Goal: Transaction & Acquisition: Purchase product/service

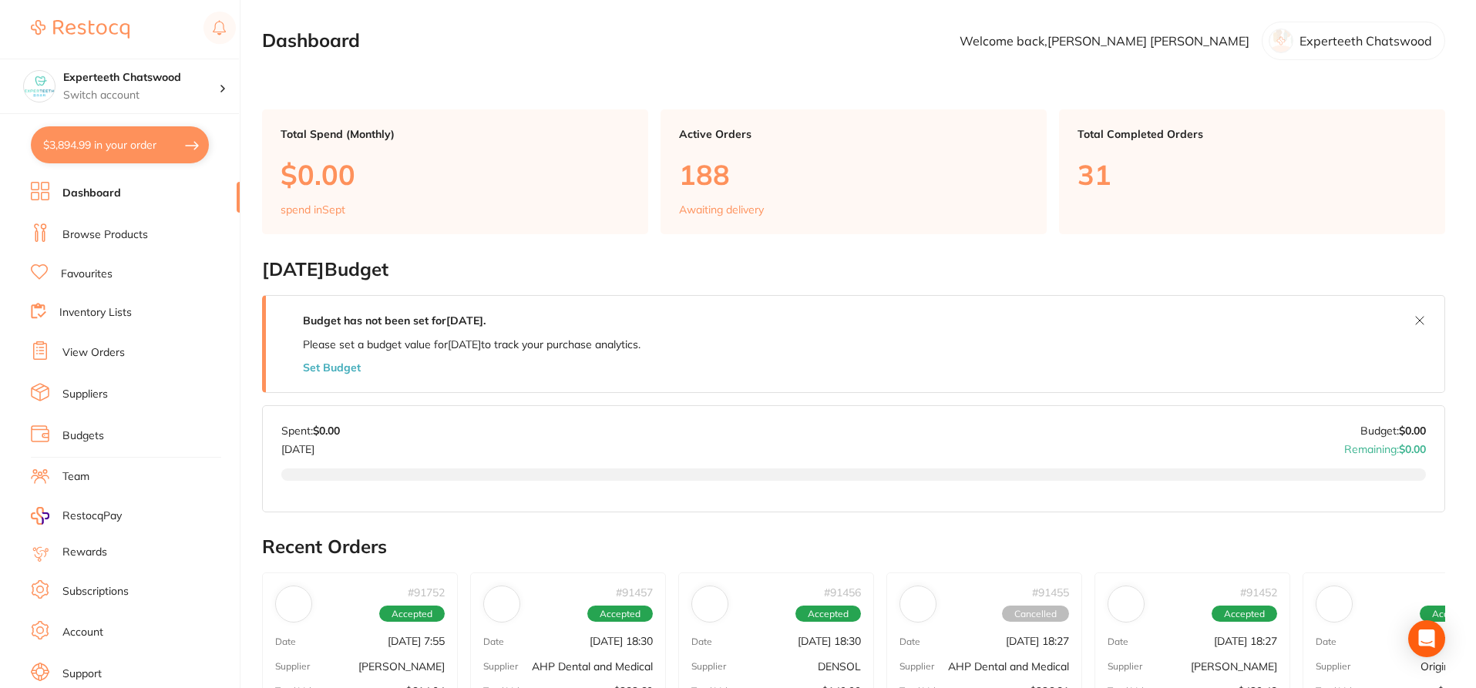
click at [126, 140] on button "$3,894.99 in your order" at bounding box center [120, 144] width 178 height 37
checkbox input "true"
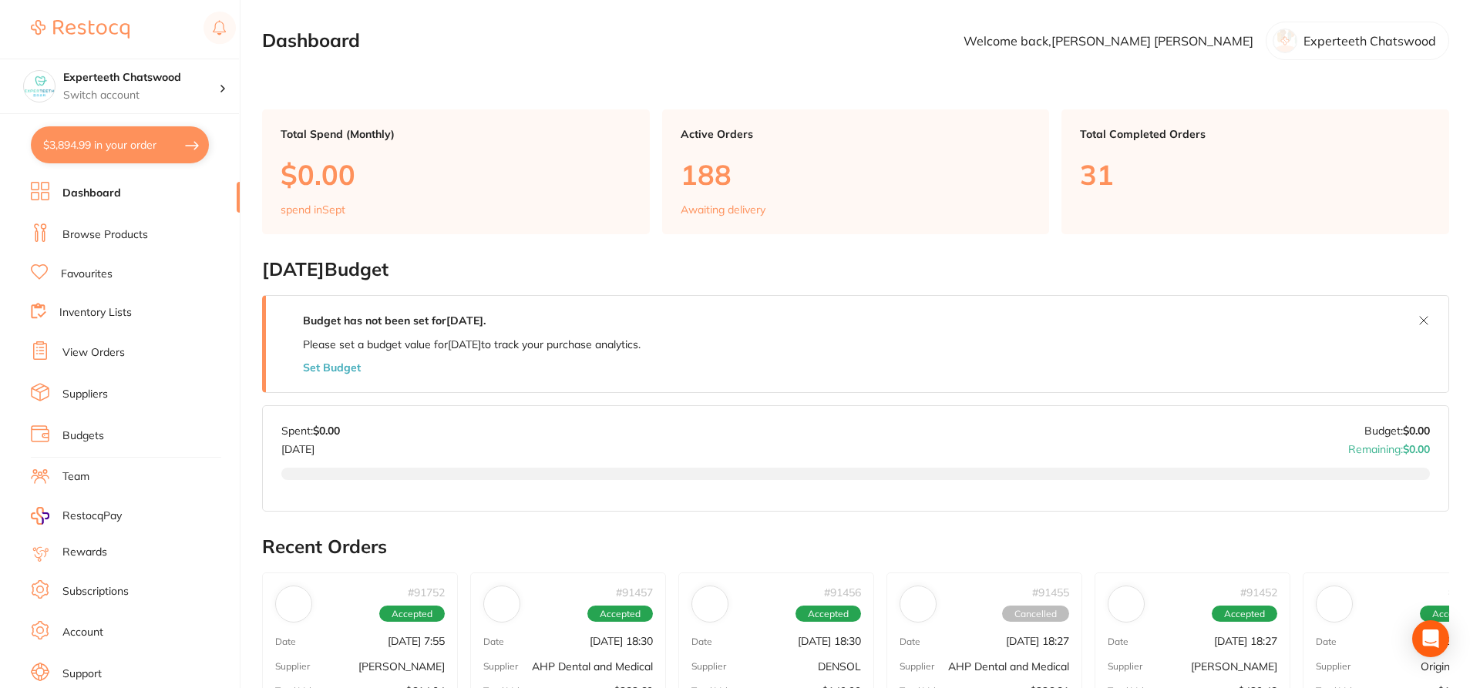
checkbox input "true"
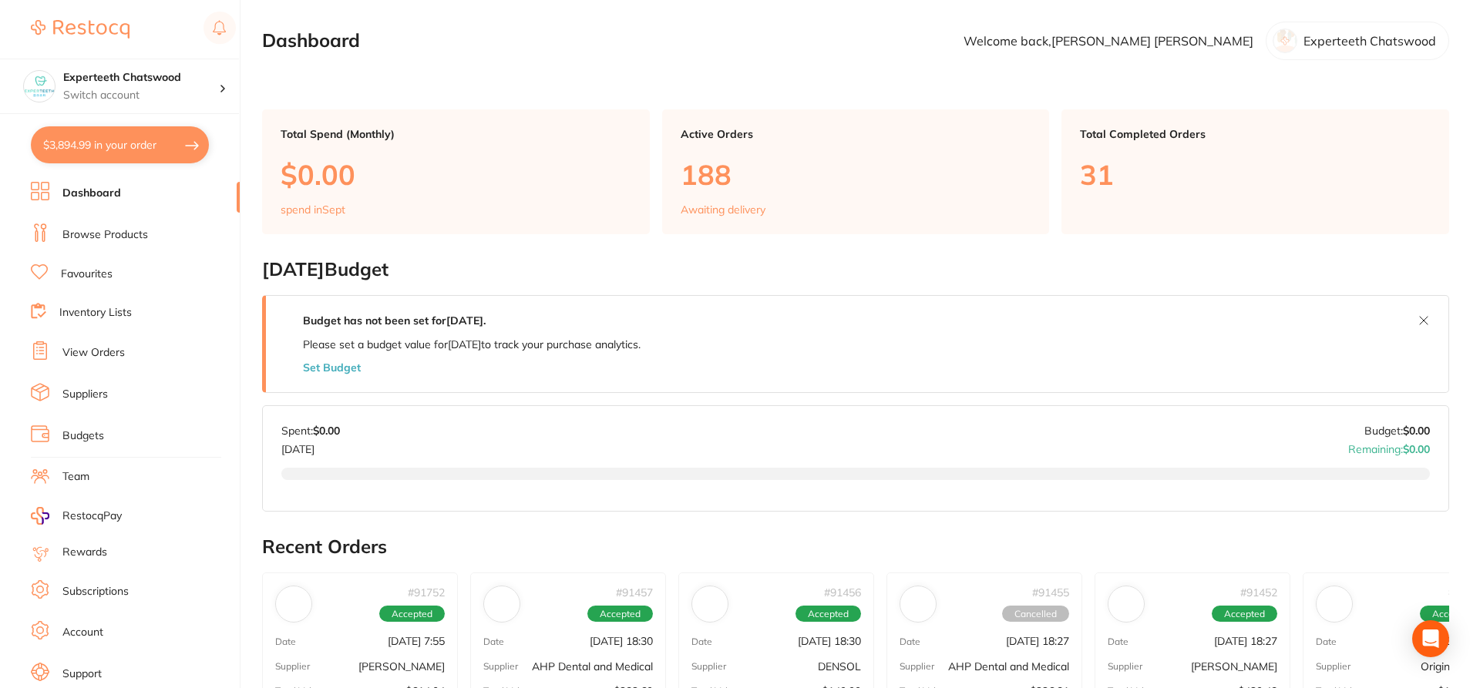
checkbox input "true"
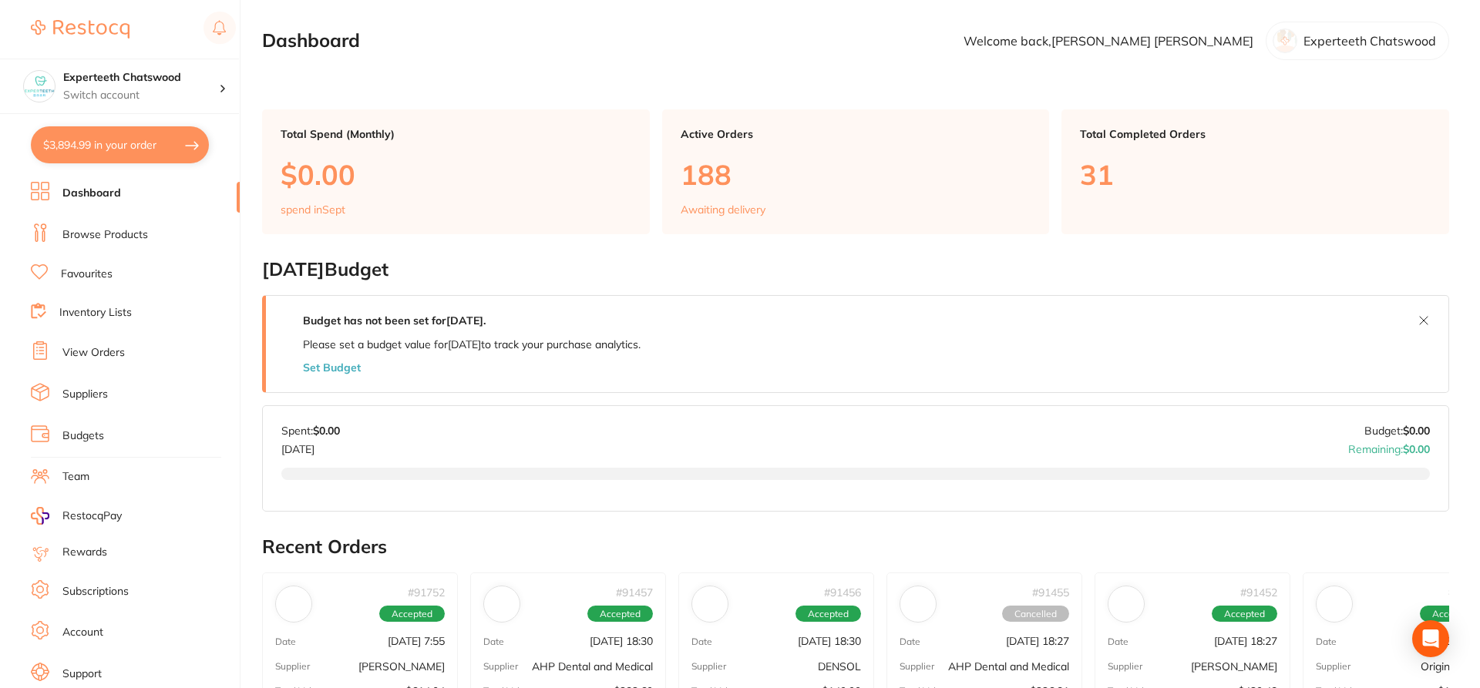
checkbox input "true"
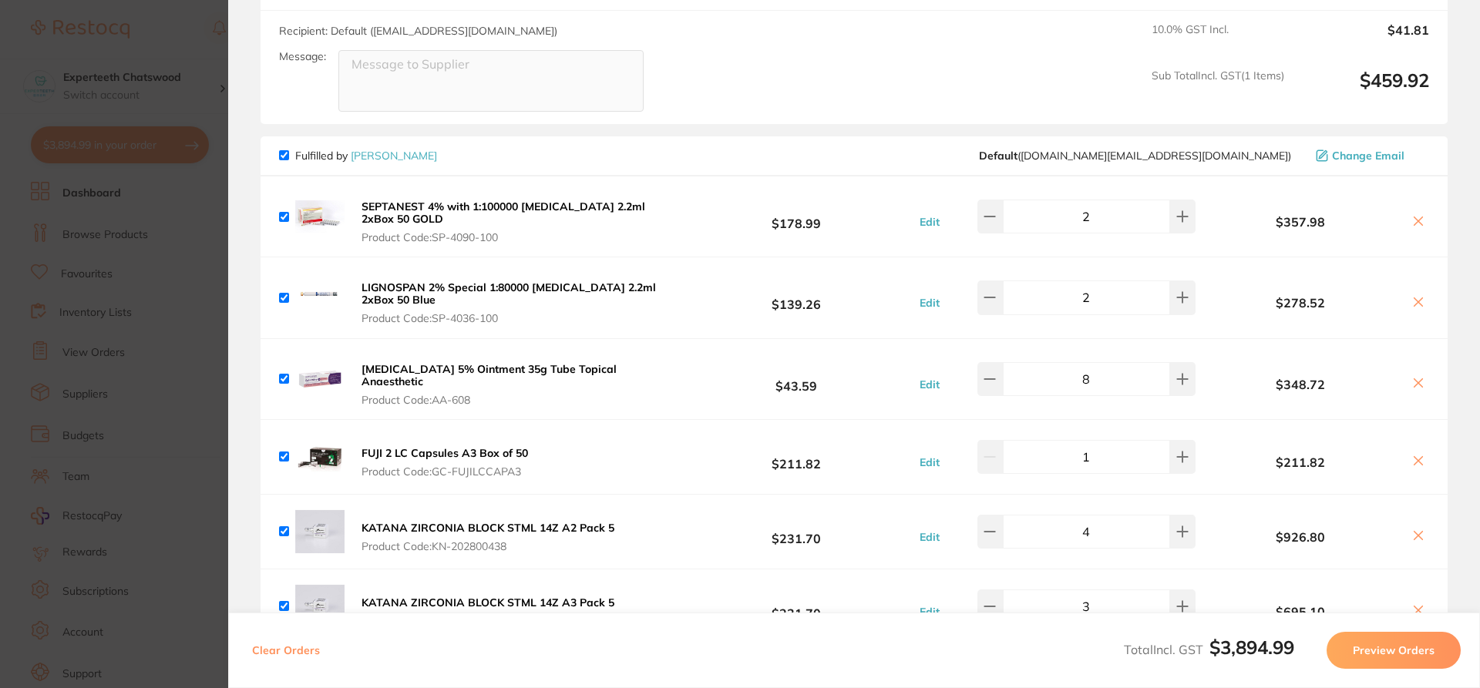
scroll to position [385, 0]
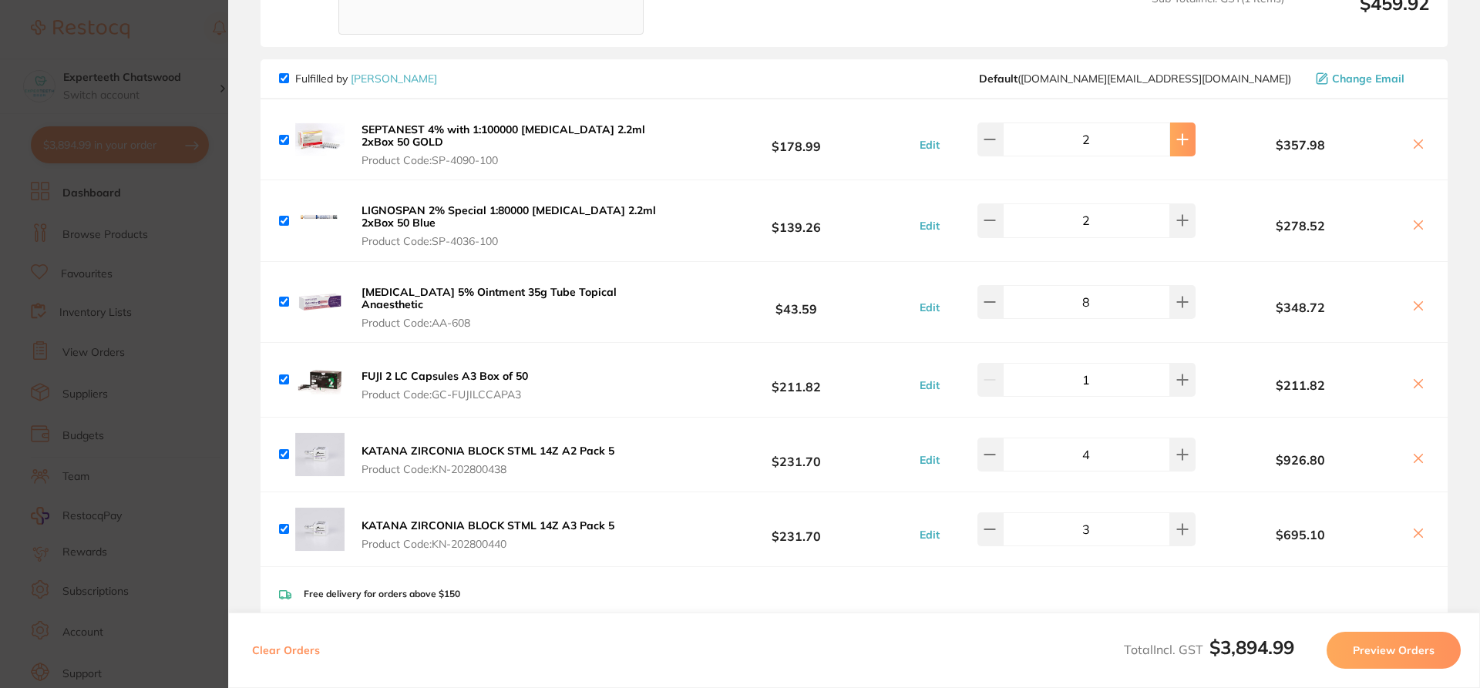
click at [1179, 139] on icon at bounding box center [1183, 139] width 12 height 12
type input "3"
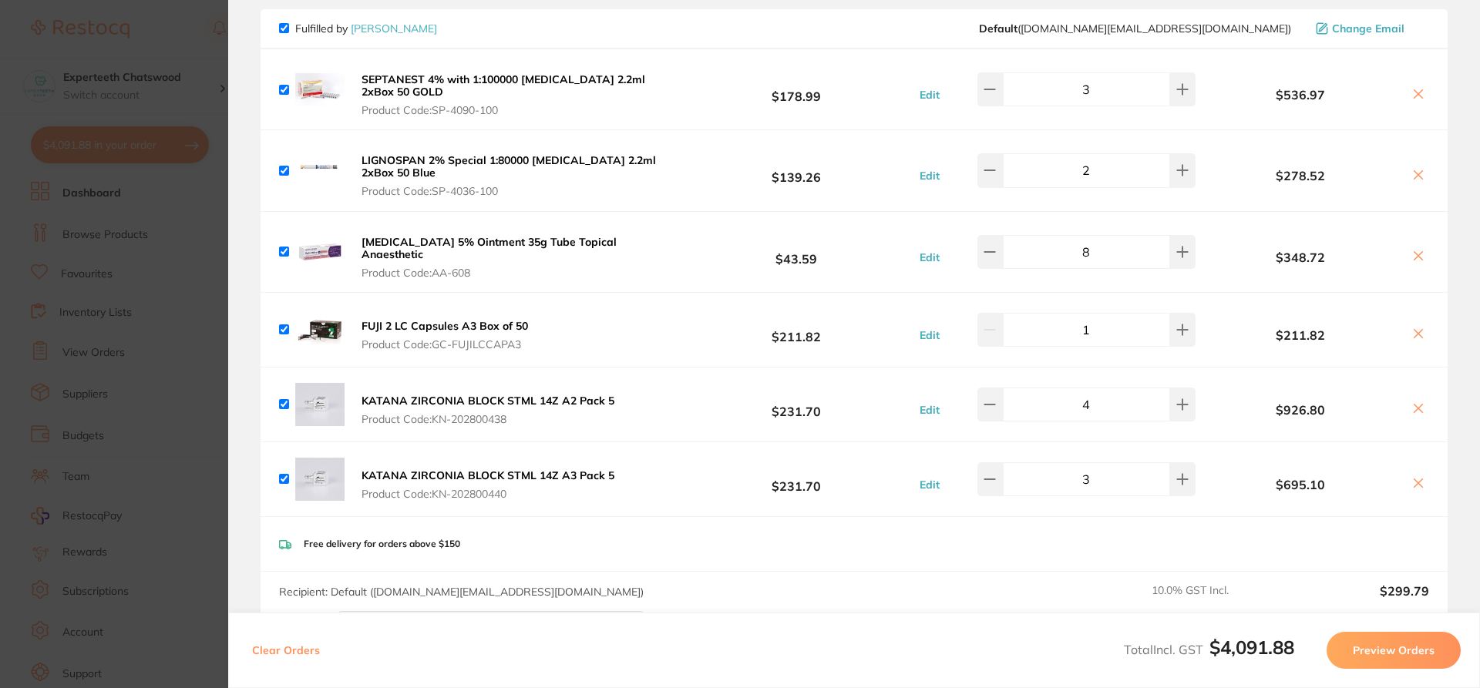
scroll to position [463, 0]
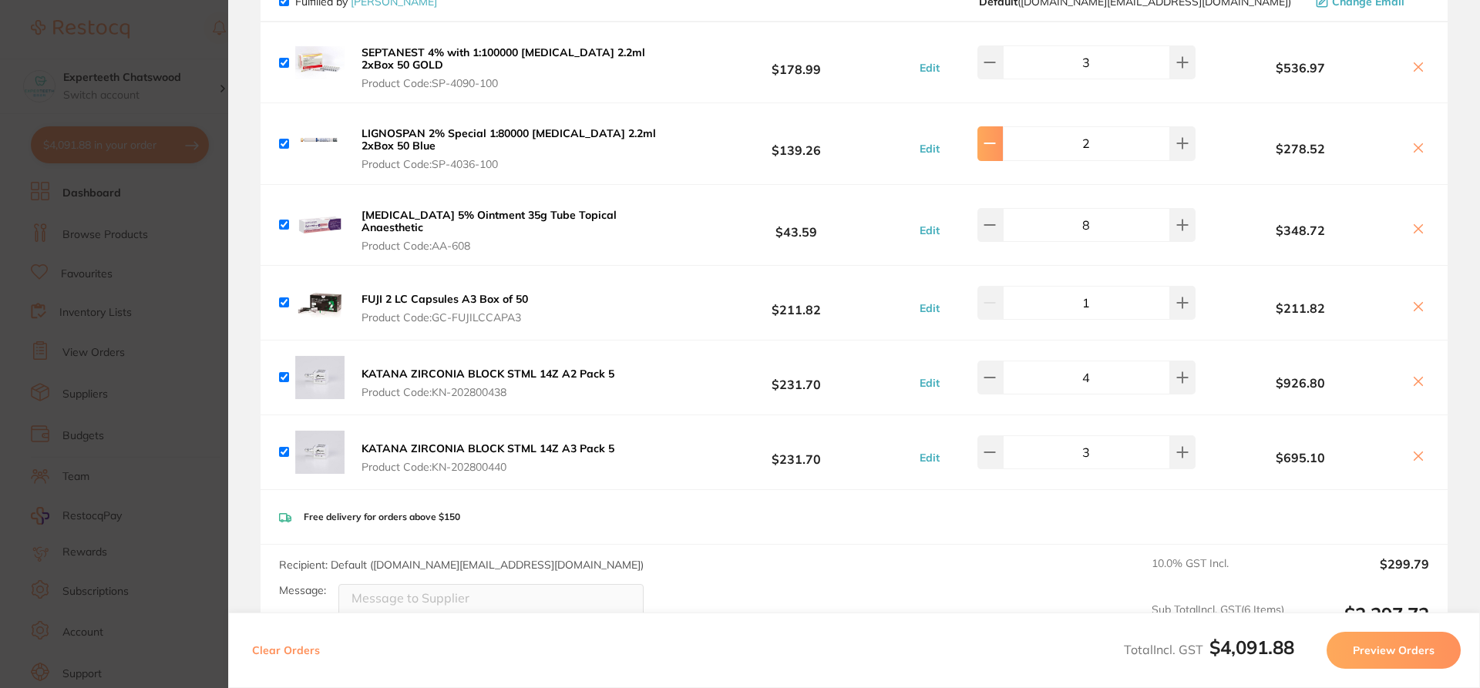
click at [994, 151] on button at bounding box center [990, 143] width 25 height 34
click at [1170, 141] on button at bounding box center [1182, 143] width 25 height 34
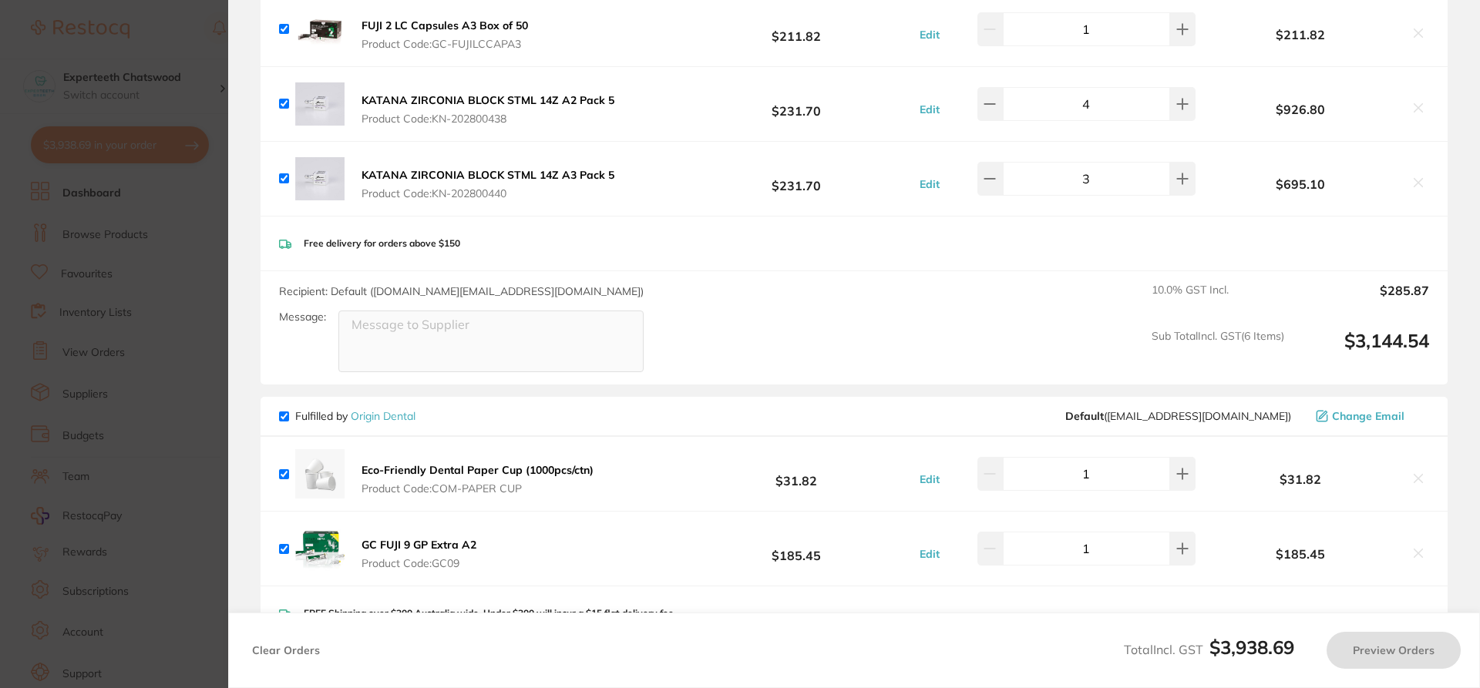
type input "2"
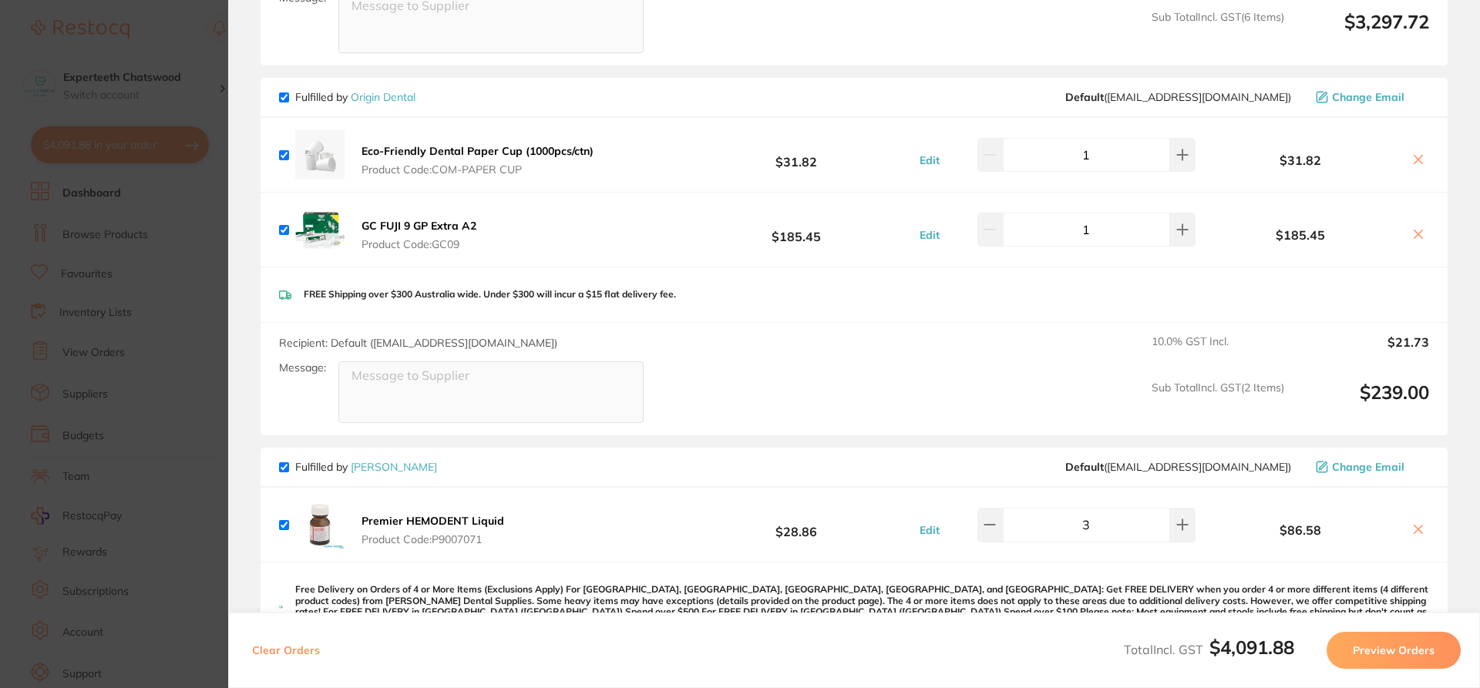
scroll to position [1079, 0]
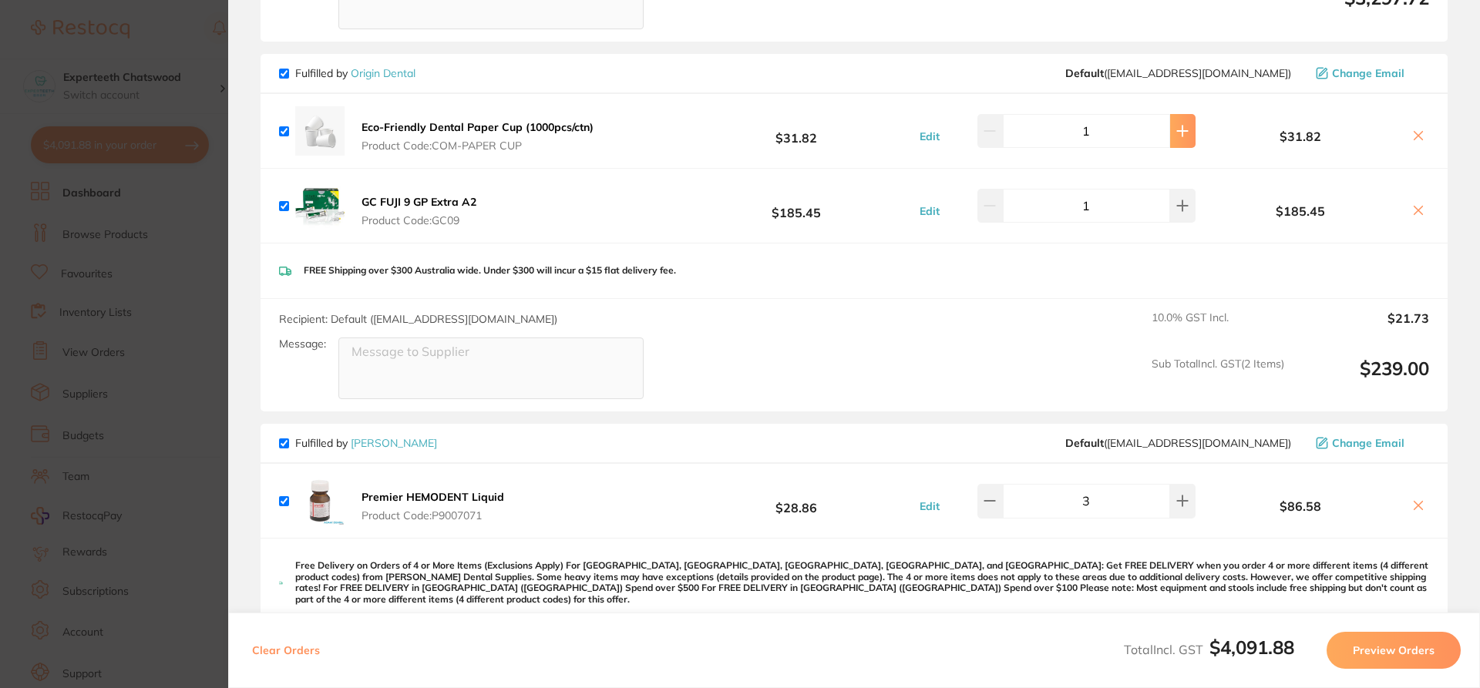
click at [1183, 124] on button at bounding box center [1182, 131] width 25 height 34
type input "2"
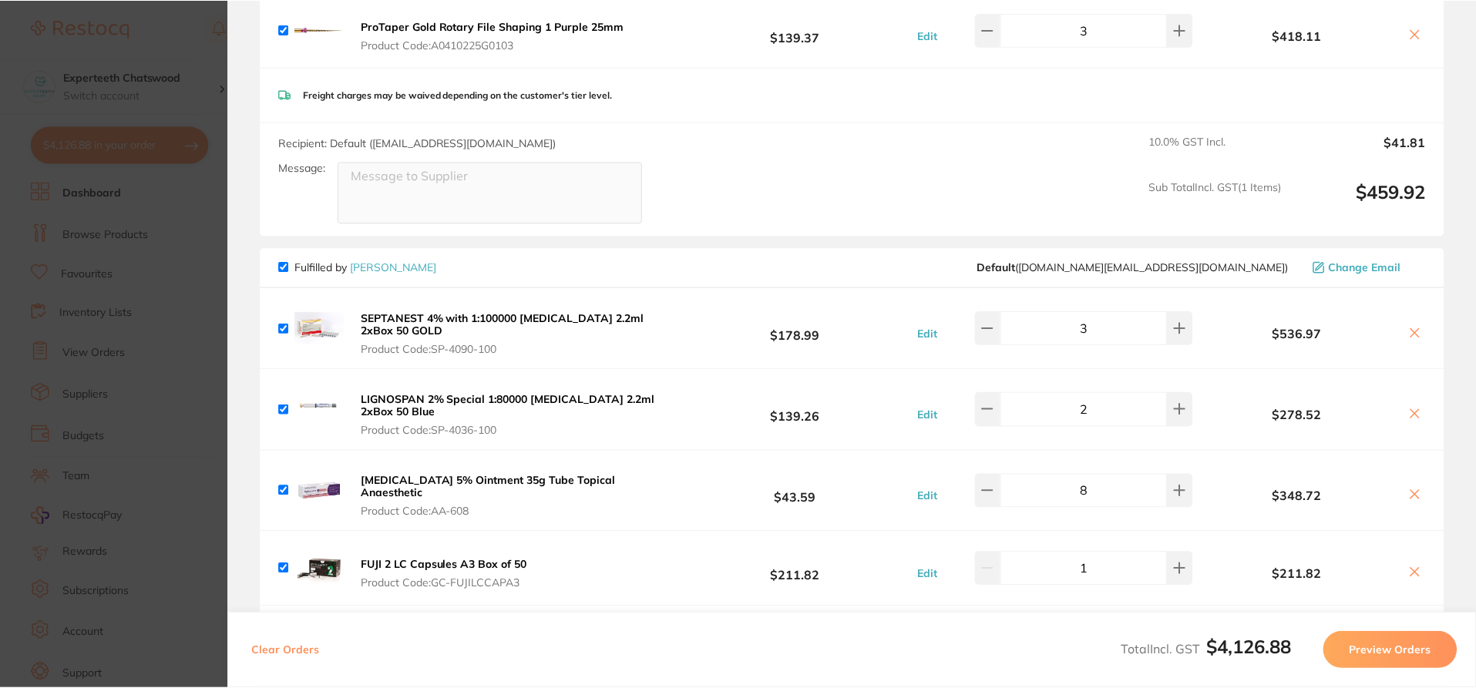
scroll to position [0, 0]
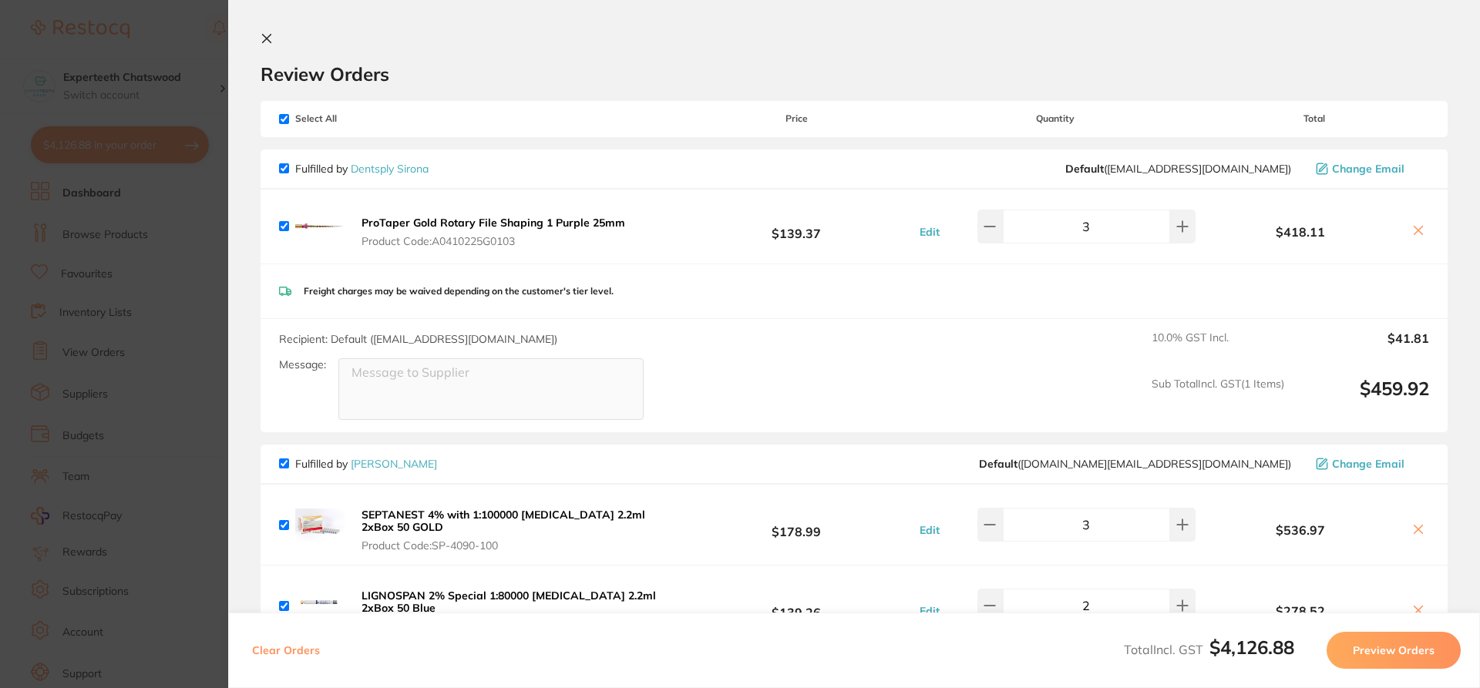
click at [268, 34] on icon at bounding box center [267, 38] width 12 height 12
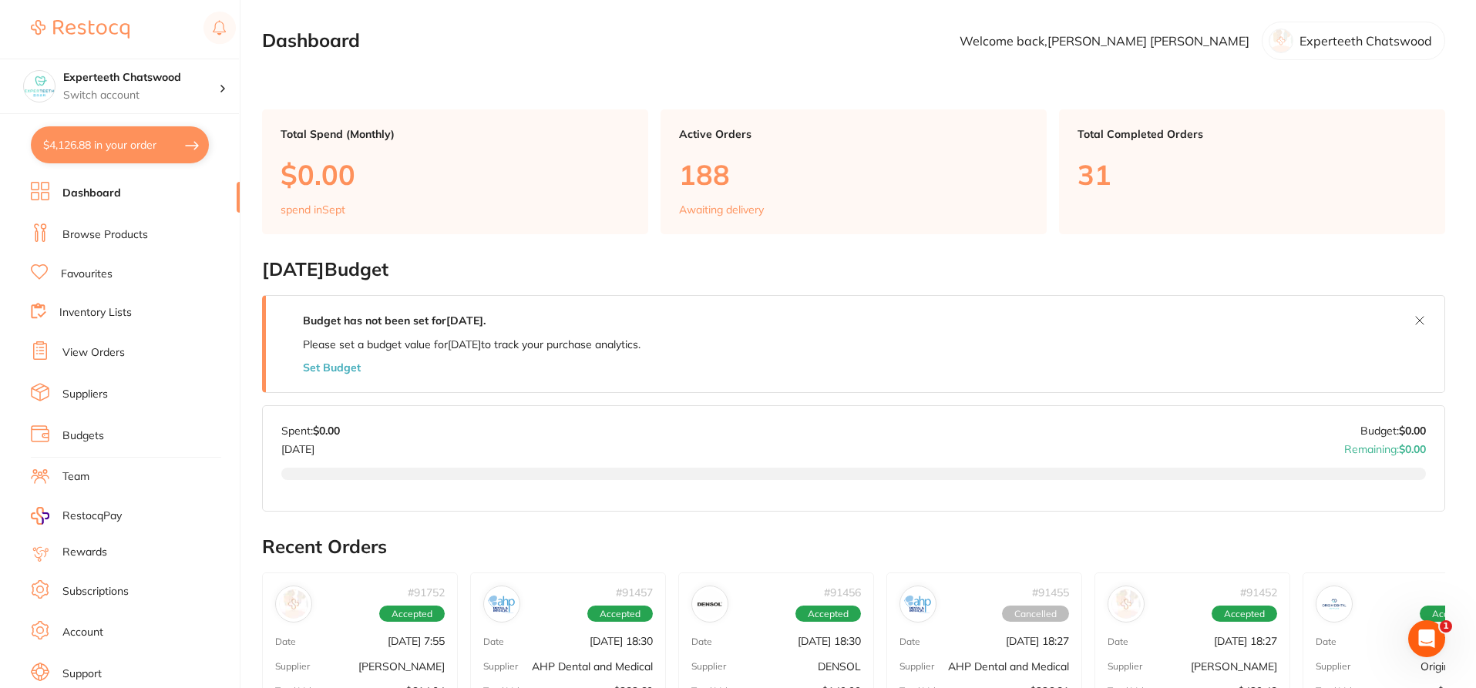
click at [119, 231] on link "Browse Products" at bounding box center [105, 234] width 86 height 15
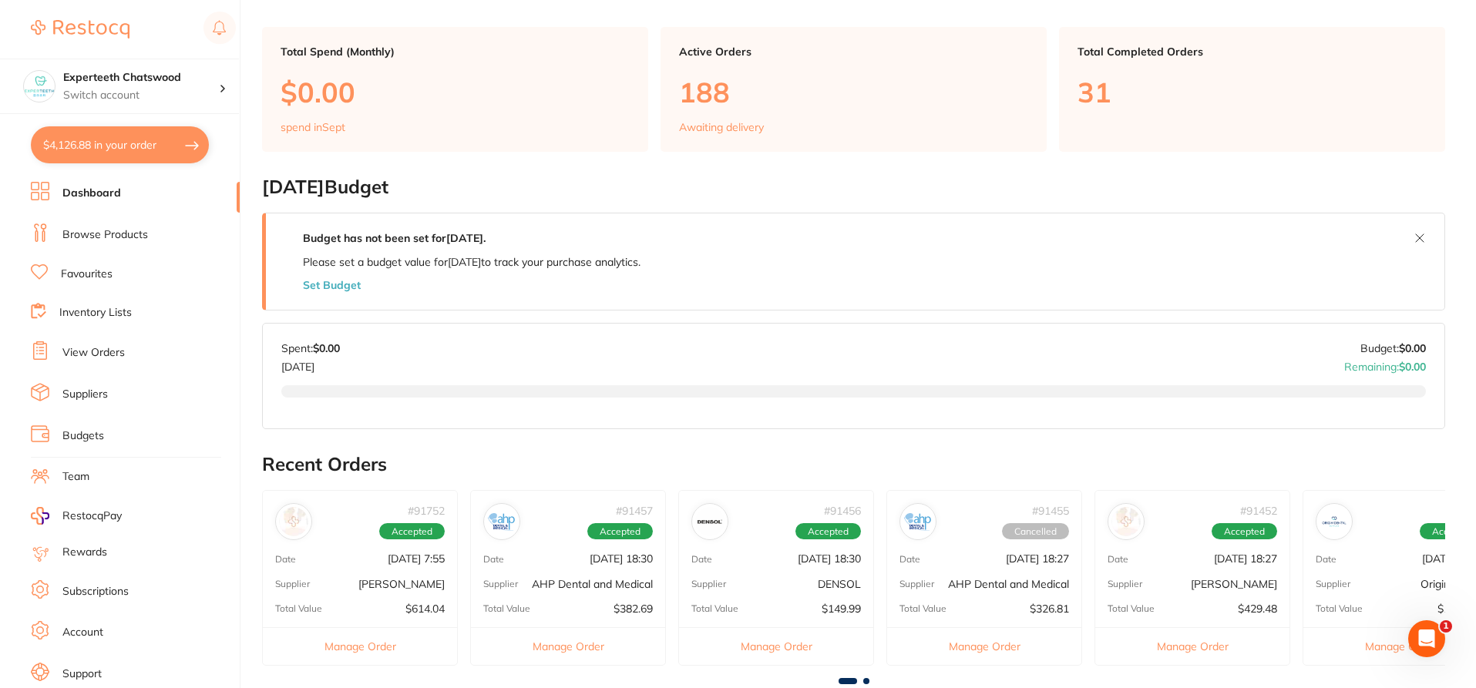
scroll to position [154, 0]
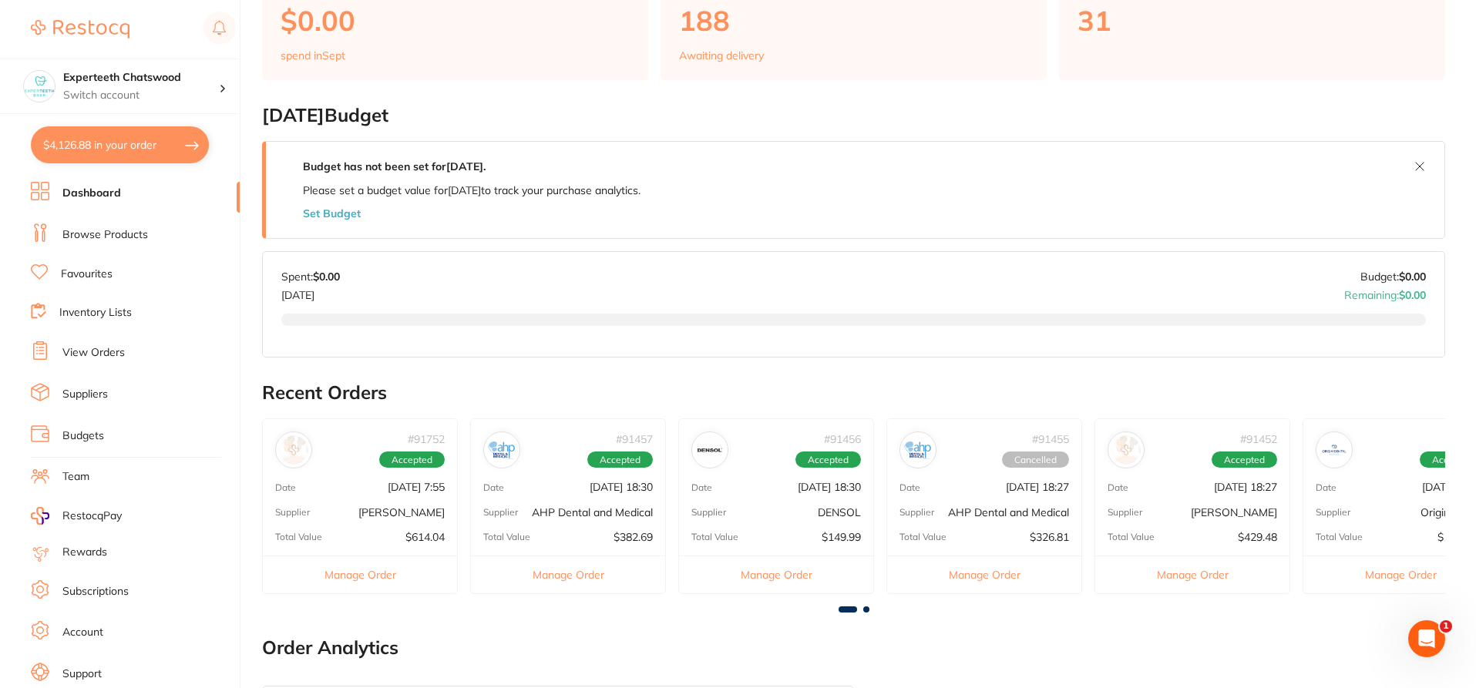
click at [388, 493] on p "[DATE] 7:55" at bounding box center [416, 487] width 57 height 12
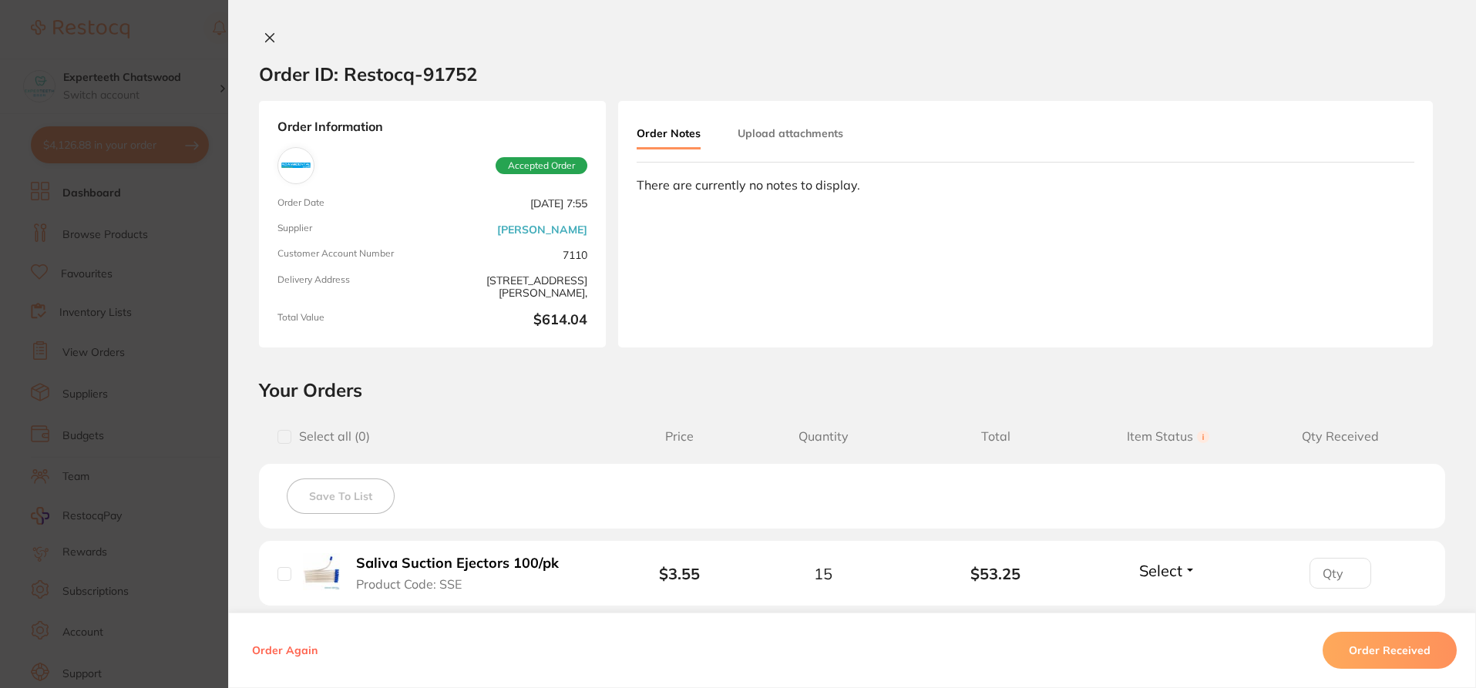
scroll to position [77, 0]
click at [266, 35] on icon at bounding box center [270, 38] width 12 height 12
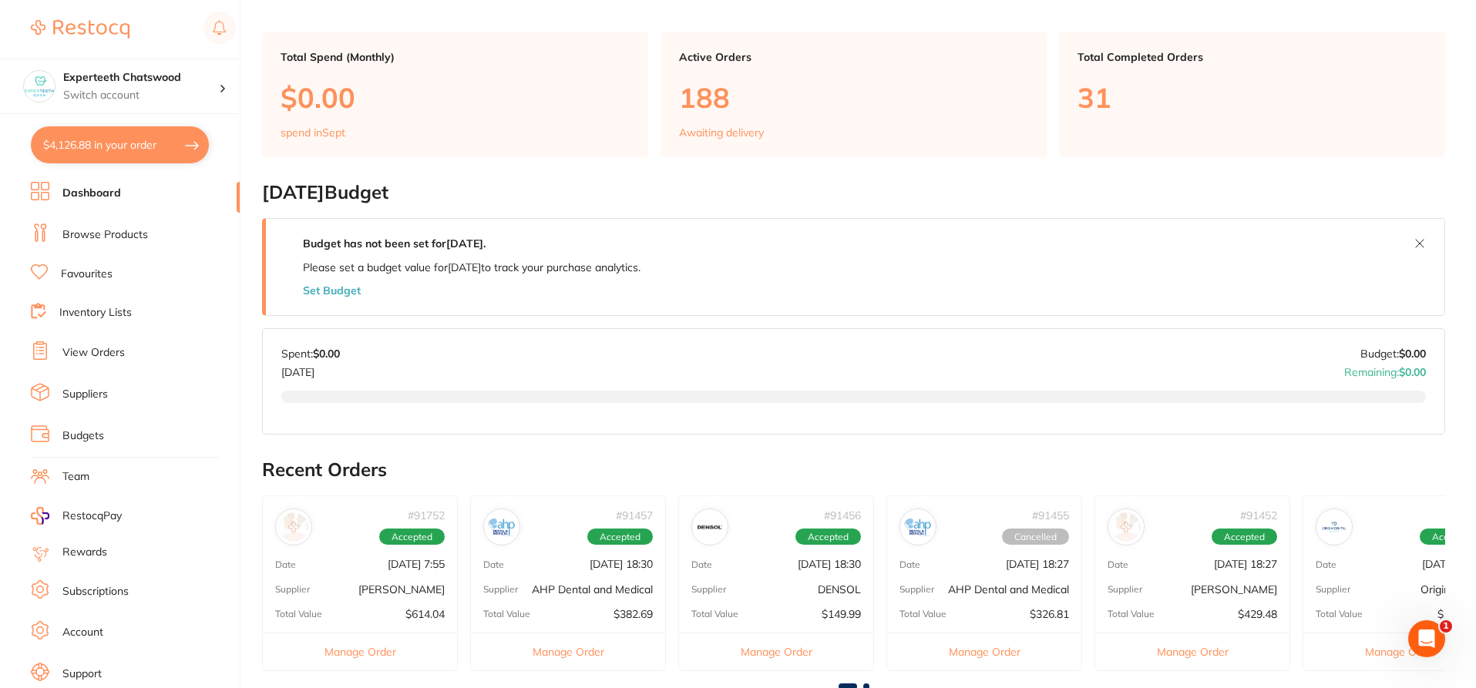
scroll to position [0, 0]
click at [567, 555] on div "# 91457 Accepted Date [DATE] 18:30 Supplier AHP Dental and Medical Total Value …" at bounding box center [568, 583] width 196 height 175
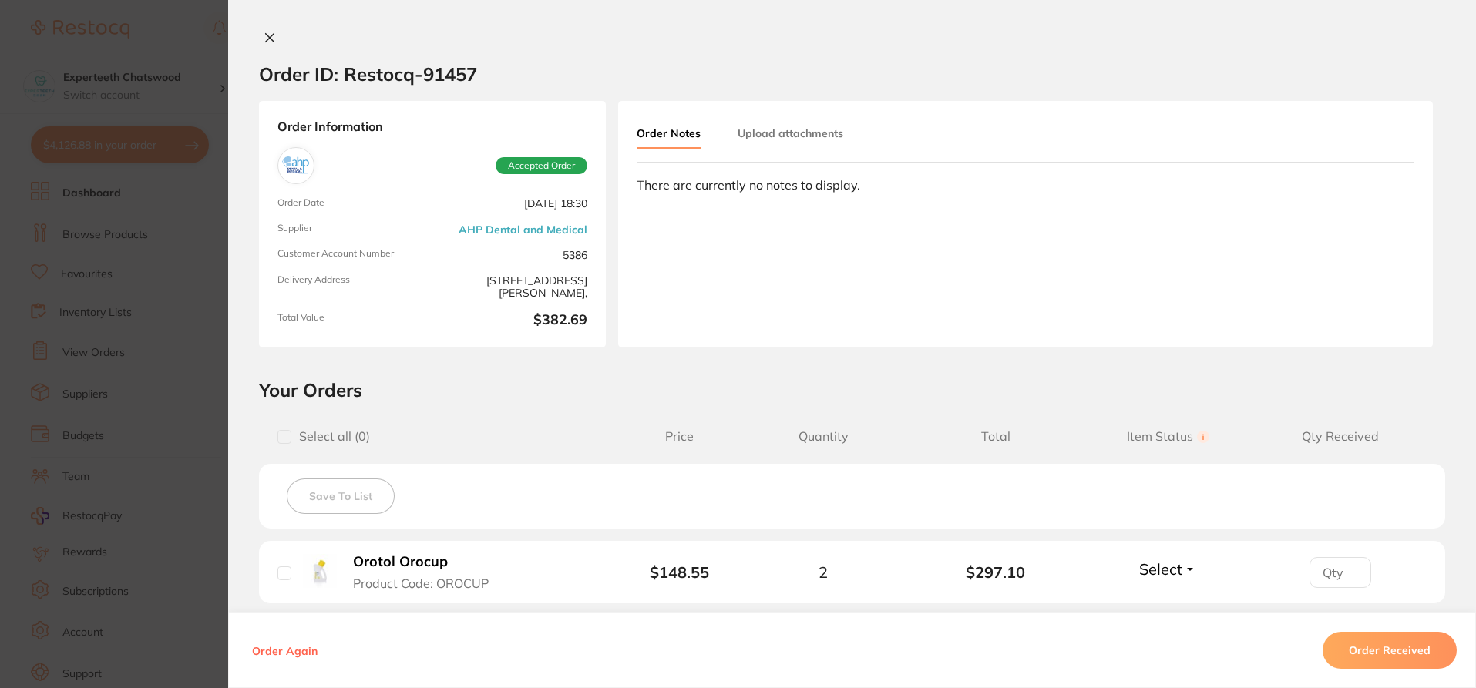
click at [254, 37] on div at bounding box center [852, 39] width 1248 height 16
click at [270, 36] on icon at bounding box center [270, 38] width 12 height 12
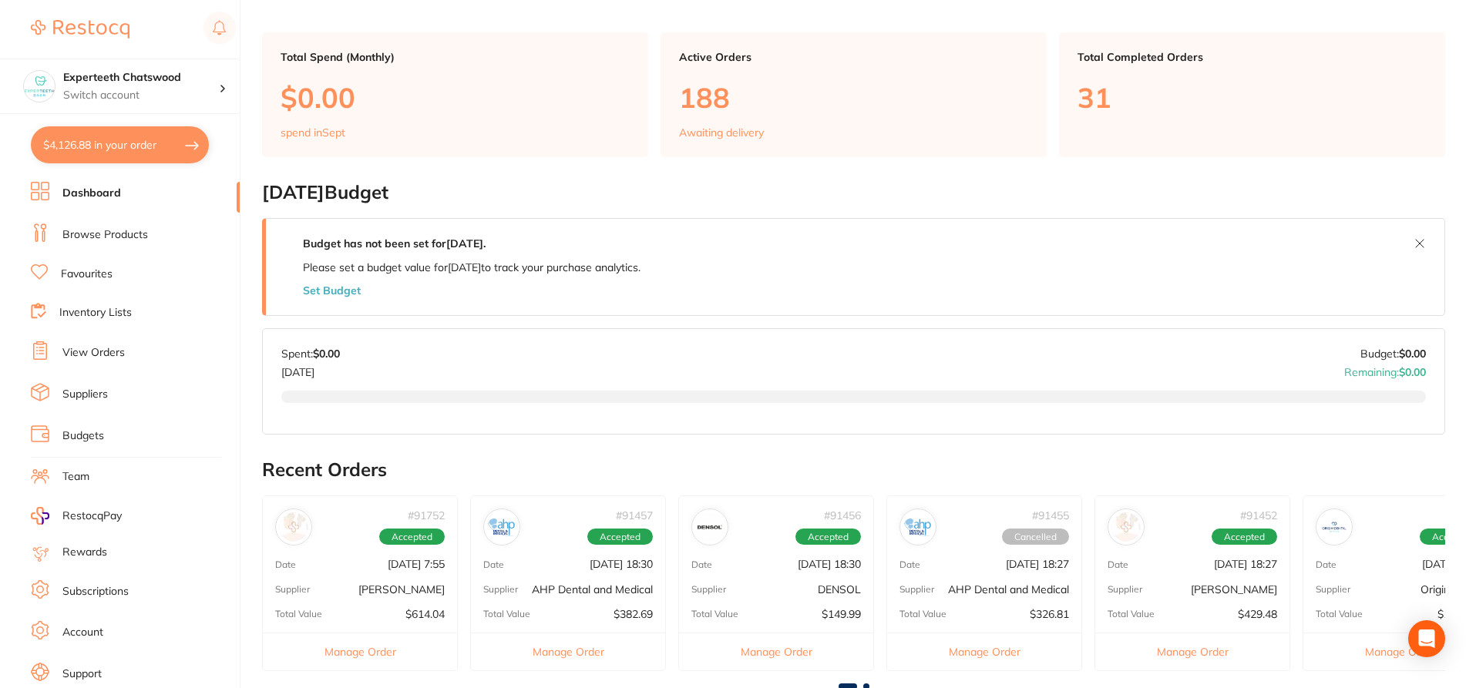
click at [787, 594] on div "Supplier DENSOL" at bounding box center [776, 590] width 194 height 12
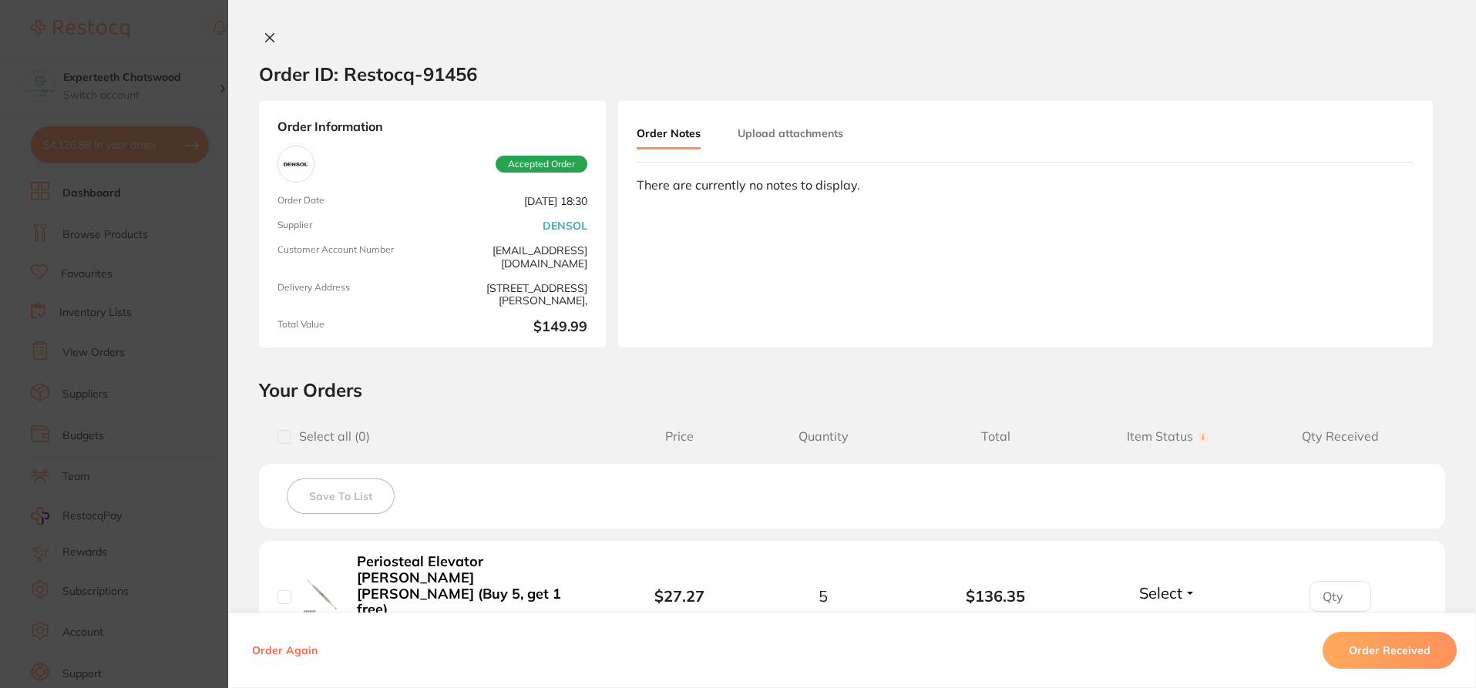
click at [264, 30] on div "Order ID: Restocq- 91456 Order Information Accepted Order Order Date [DATE] 18:…" at bounding box center [852, 344] width 1248 height 688
click at [258, 26] on div "Order ID: Restocq- 91456 Order Information Accepted Order Order Date [DATE] 18:…" at bounding box center [852, 344] width 1248 height 688
click at [271, 40] on icon at bounding box center [270, 38] width 12 height 12
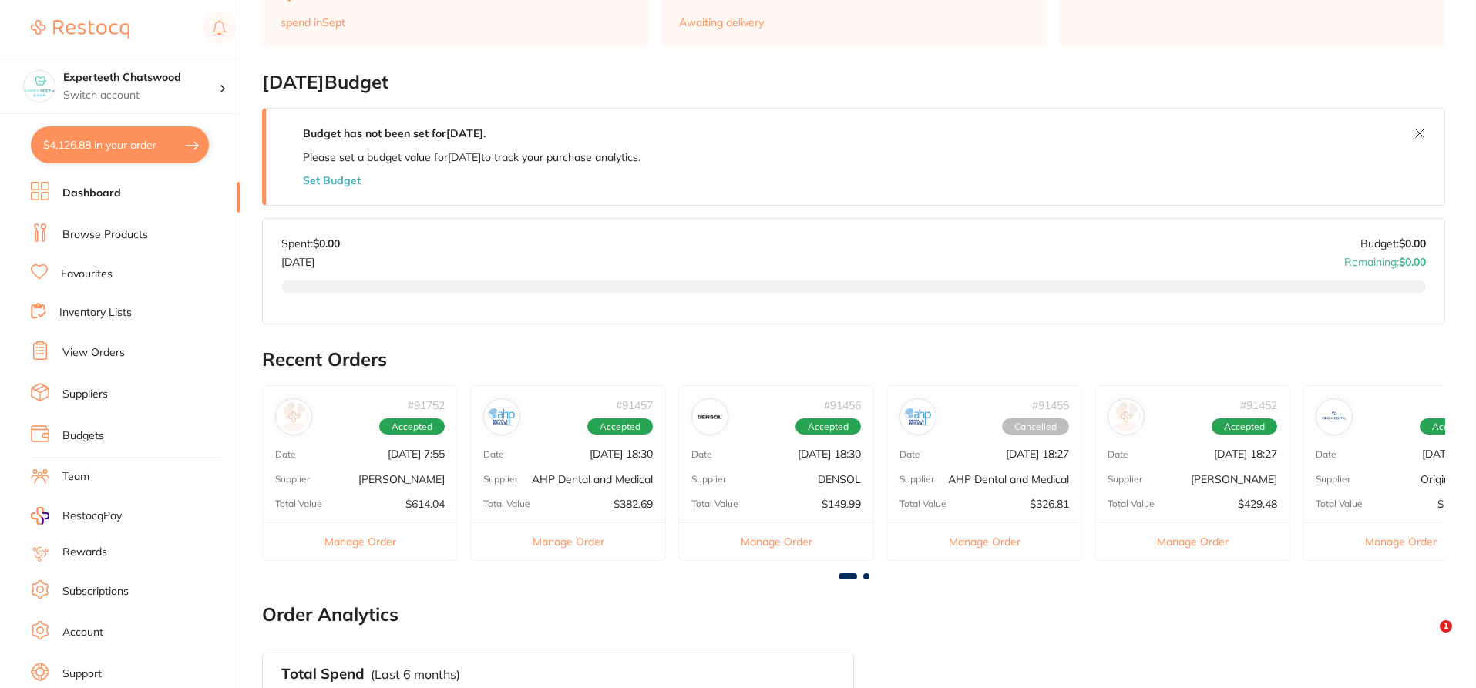
scroll to position [304, 0]
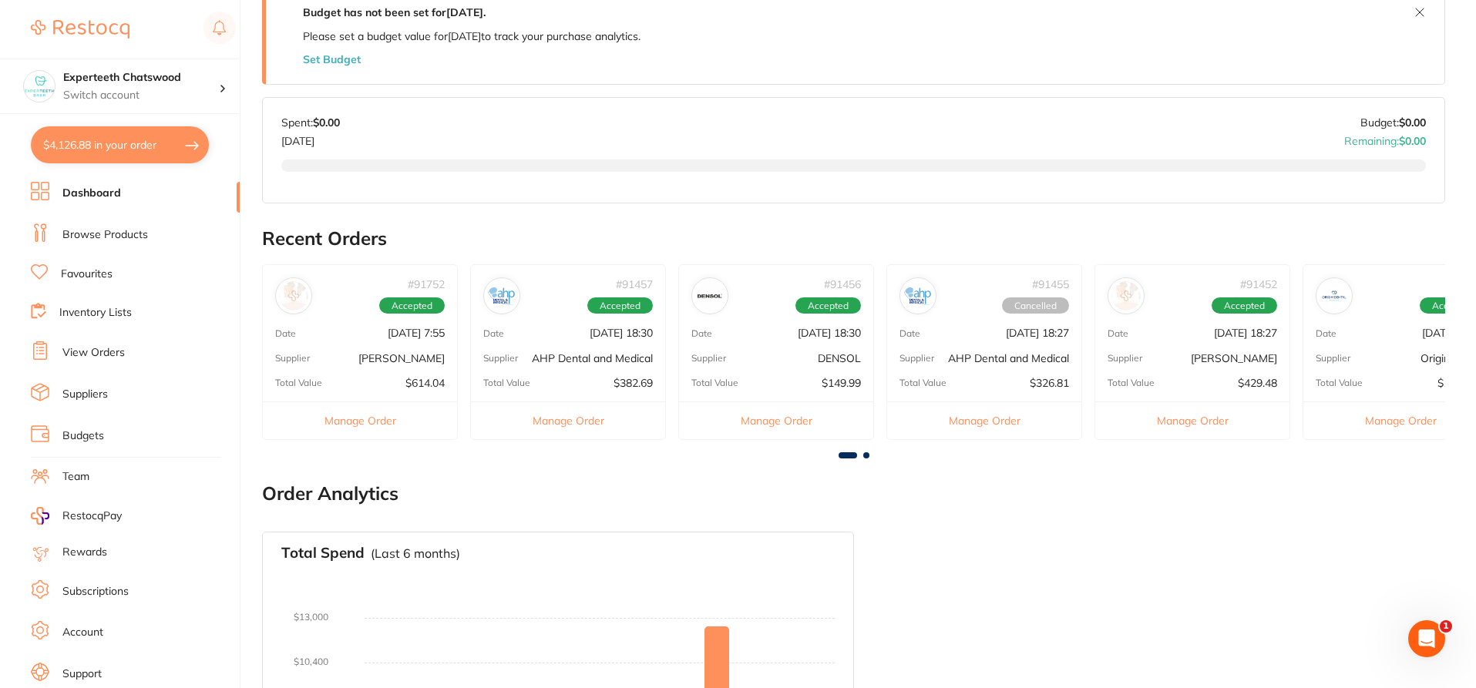
click at [1012, 343] on div "# 91455 Cancelled Date [DATE] 18:27 Supplier AHP Dental and Medical Total Value…" at bounding box center [985, 351] width 196 height 175
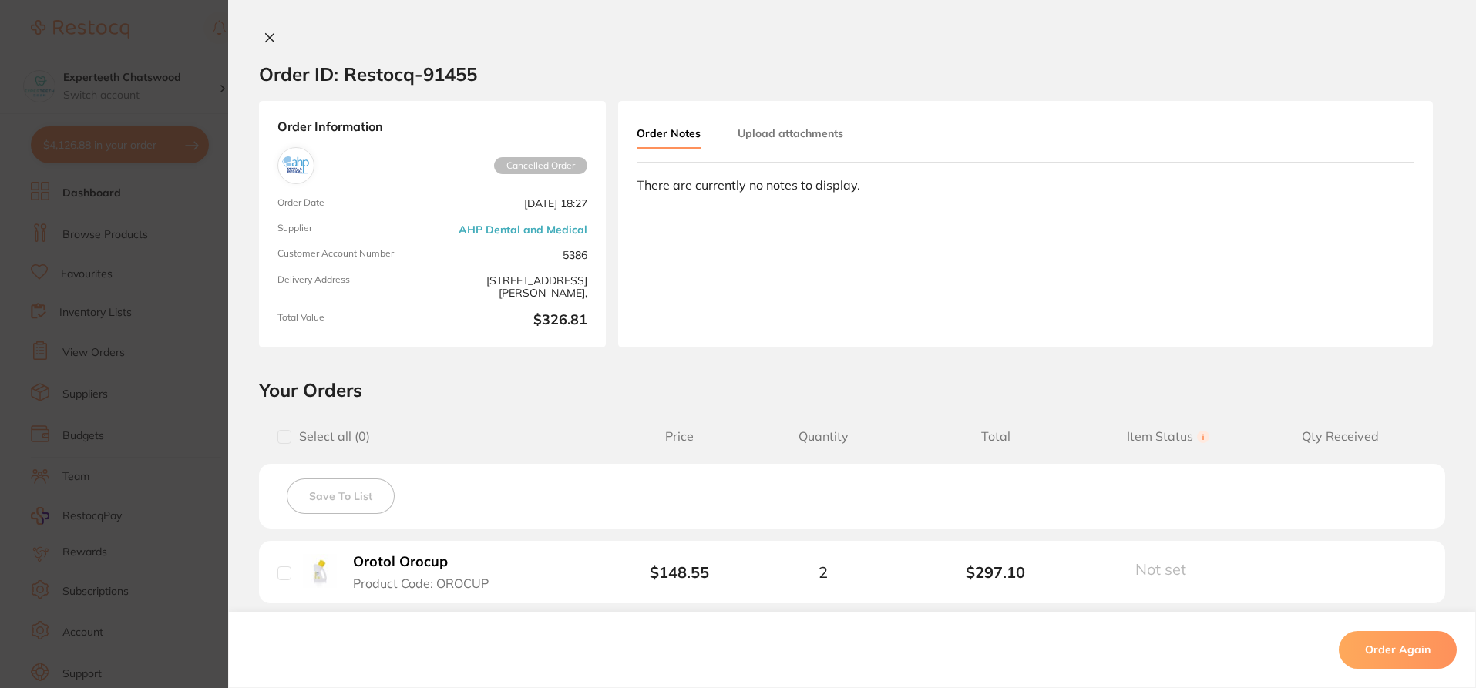
click at [266, 37] on icon at bounding box center [270, 38] width 8 height 8
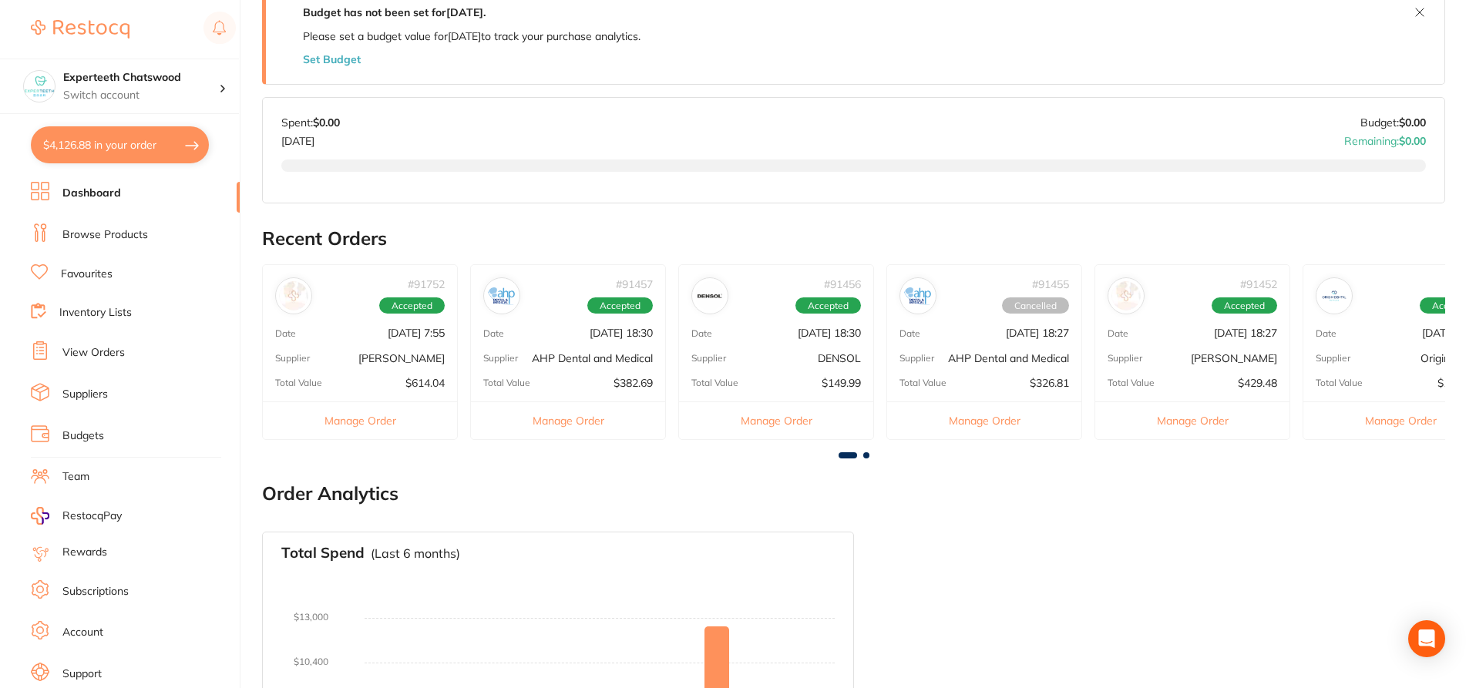
click at [1138, 375] on div "# 91452 Accepted Date [DATE] 18:27 Supplier [PERSON_NAME] Total Value $429.48 M…" at bounding box center [1193, 351] width 196 height 175
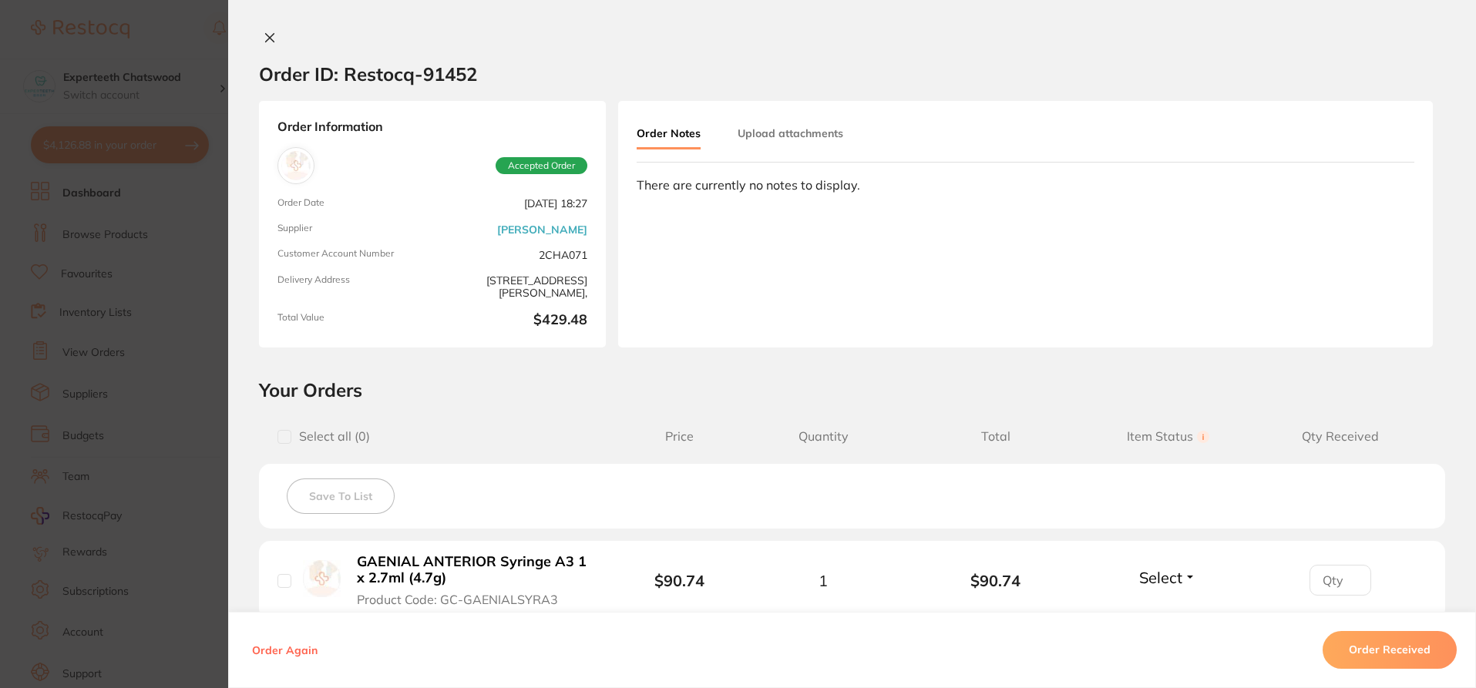
click at [266, 35] on icon at bounding box center [270, 38] width 8 height 8
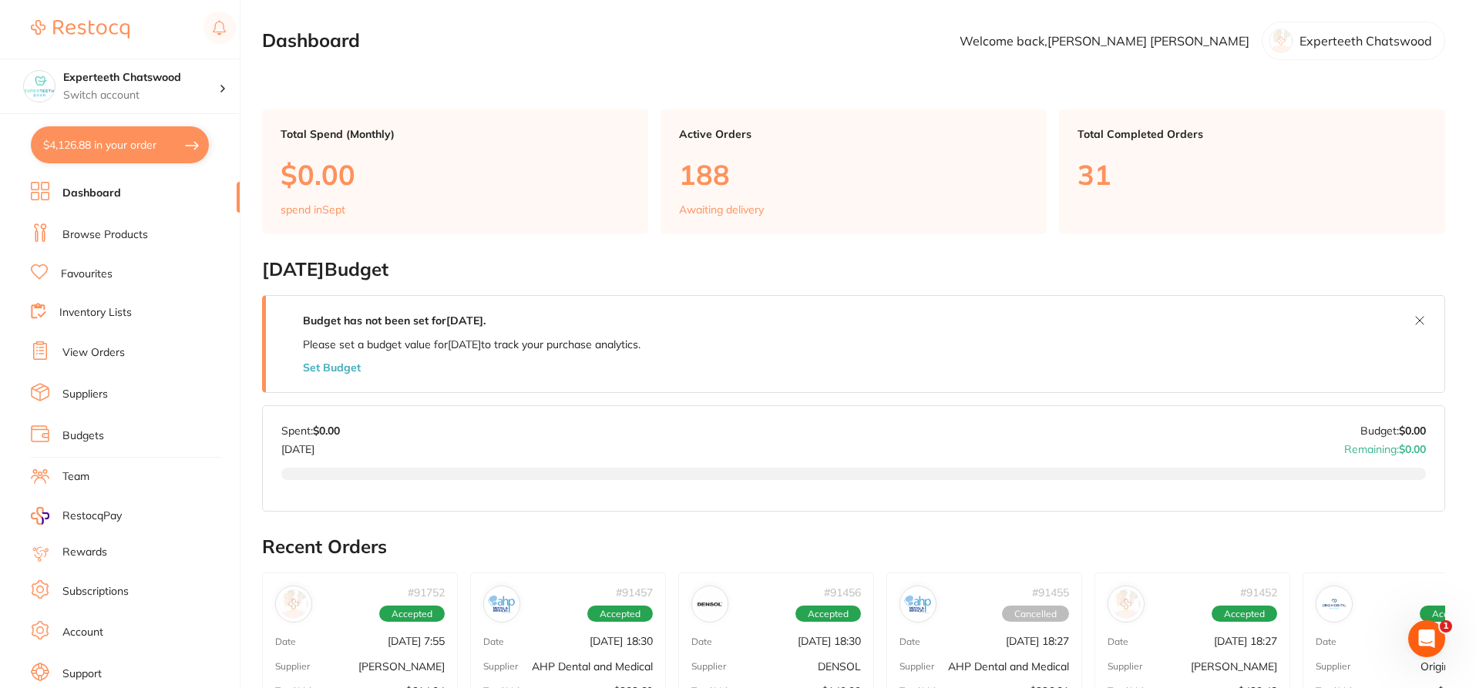
click at [127, 159] on button "$4,126.88 in your order" at bounding box center [120, 144] width 178 height 37
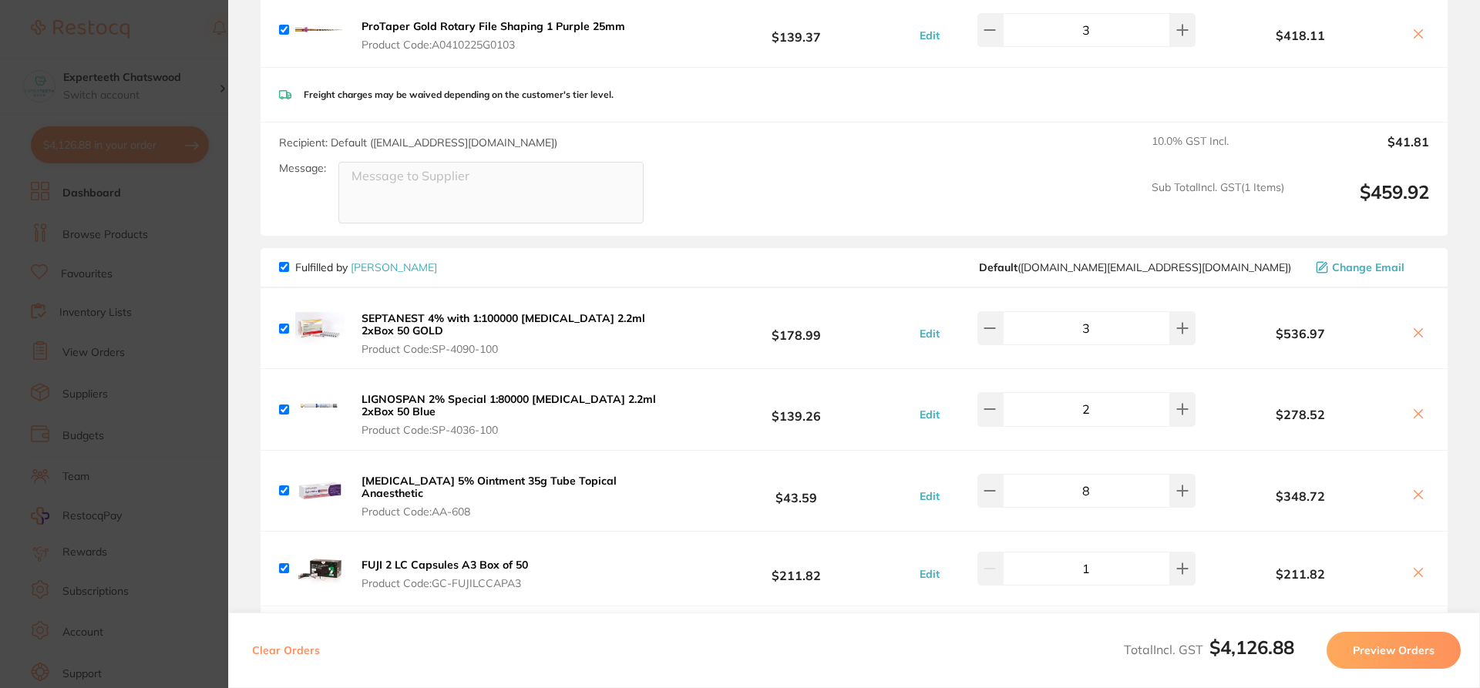
scroll to position [0, 0]
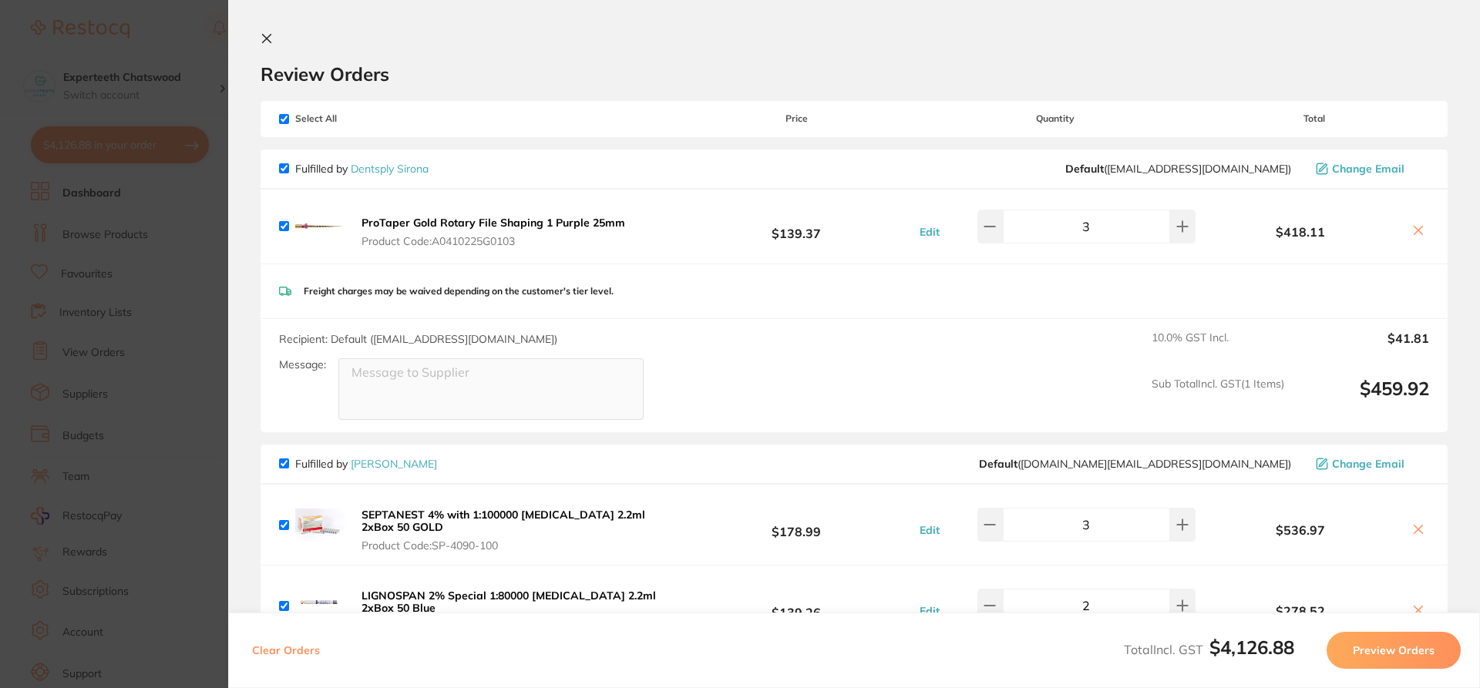
click at [262, 45] on button at bounding box center [270, 39] width 19 height 15
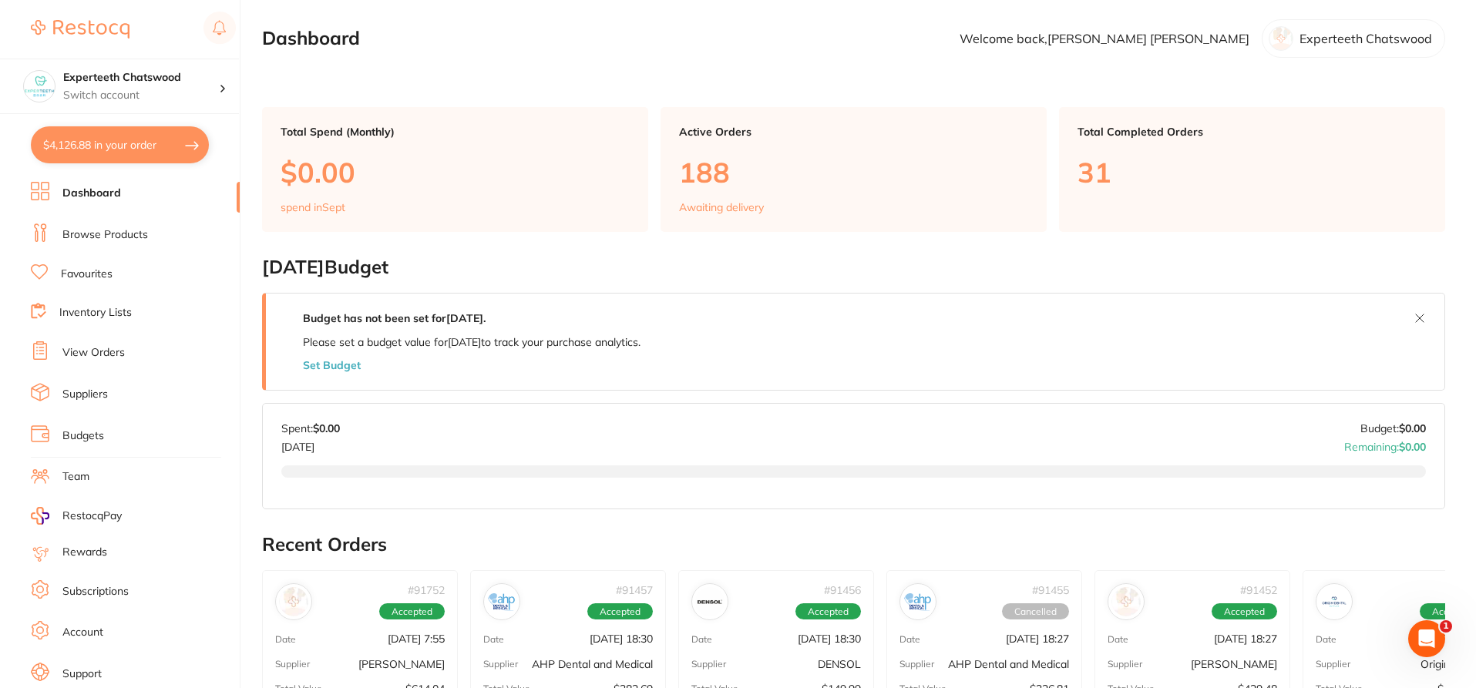
scroll to position [388, 0]
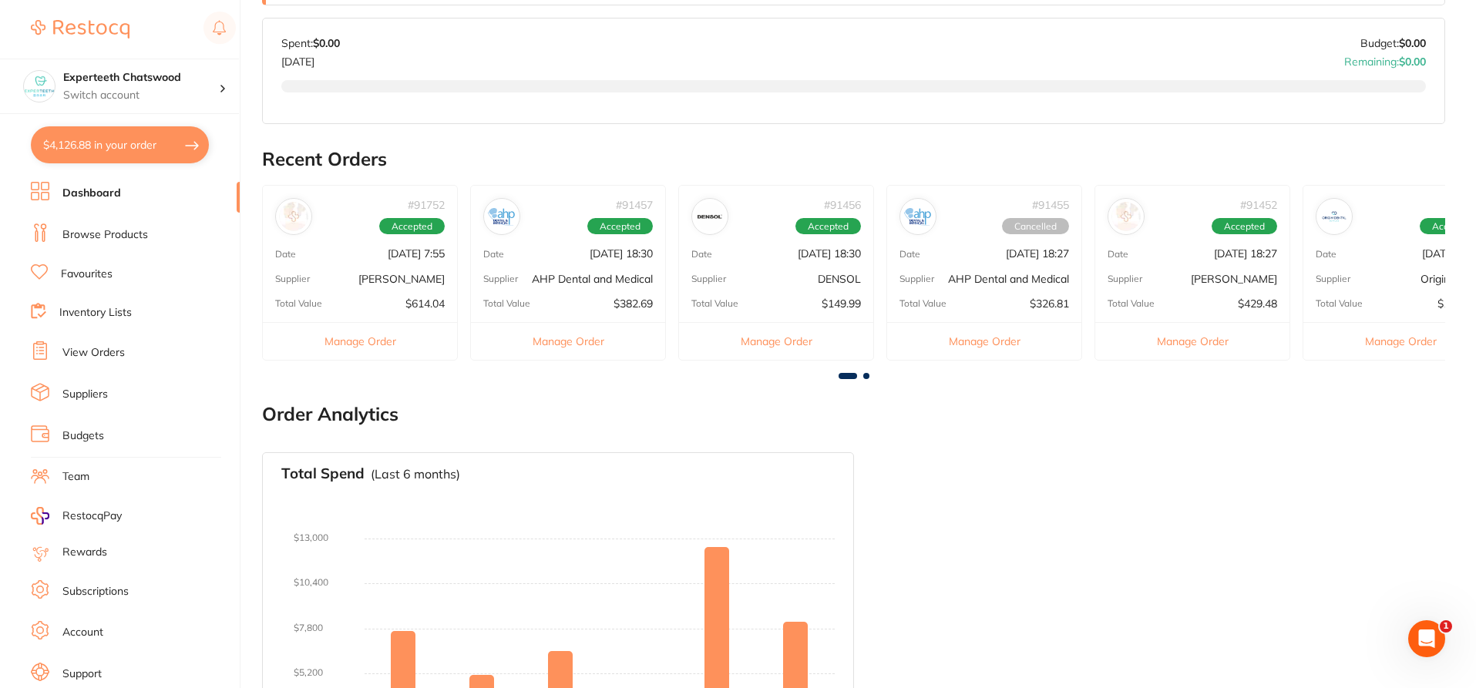
click at [382, 308] on div "Total Value $614.04" at bounding box center [360, 304] width 194 height 12
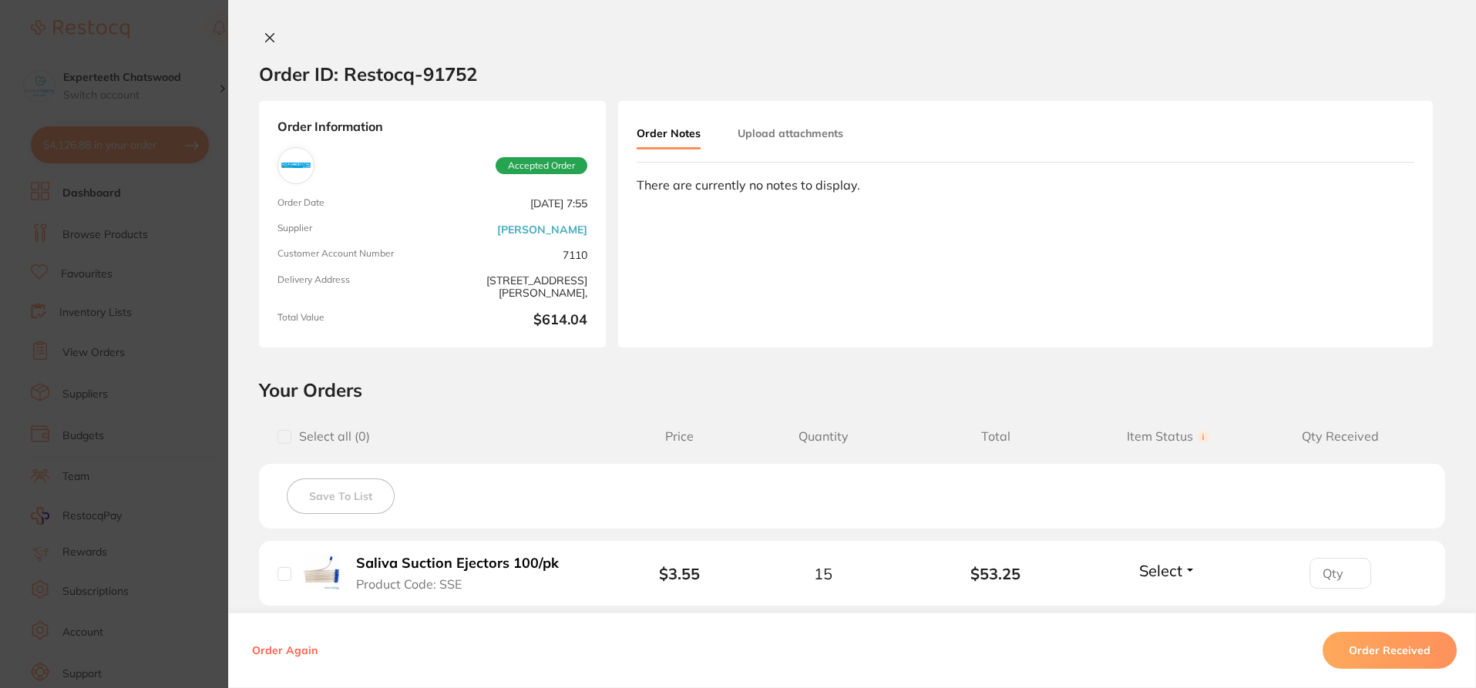
scroll to position [311, 0]
click at [259, 38] on button at bounding box center [270, 39] width 22 height 16
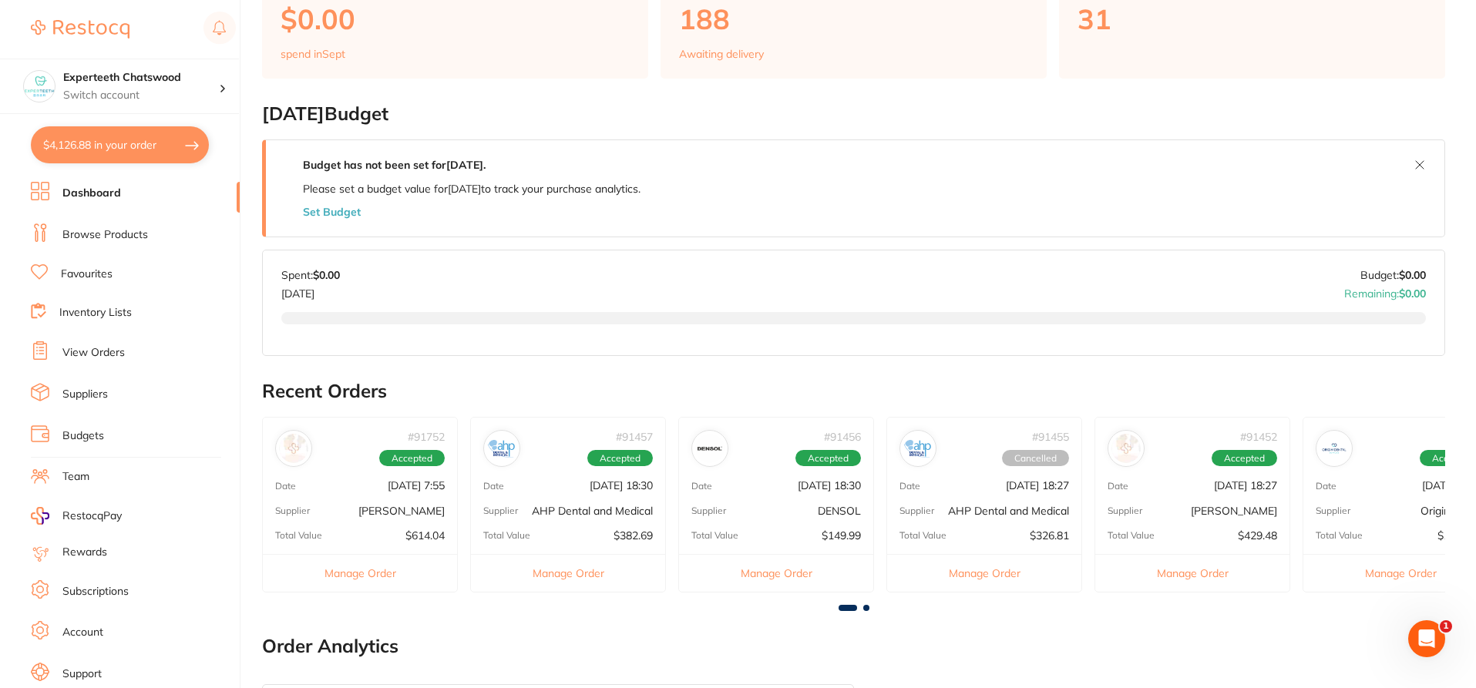
scroll to position [0, 0]
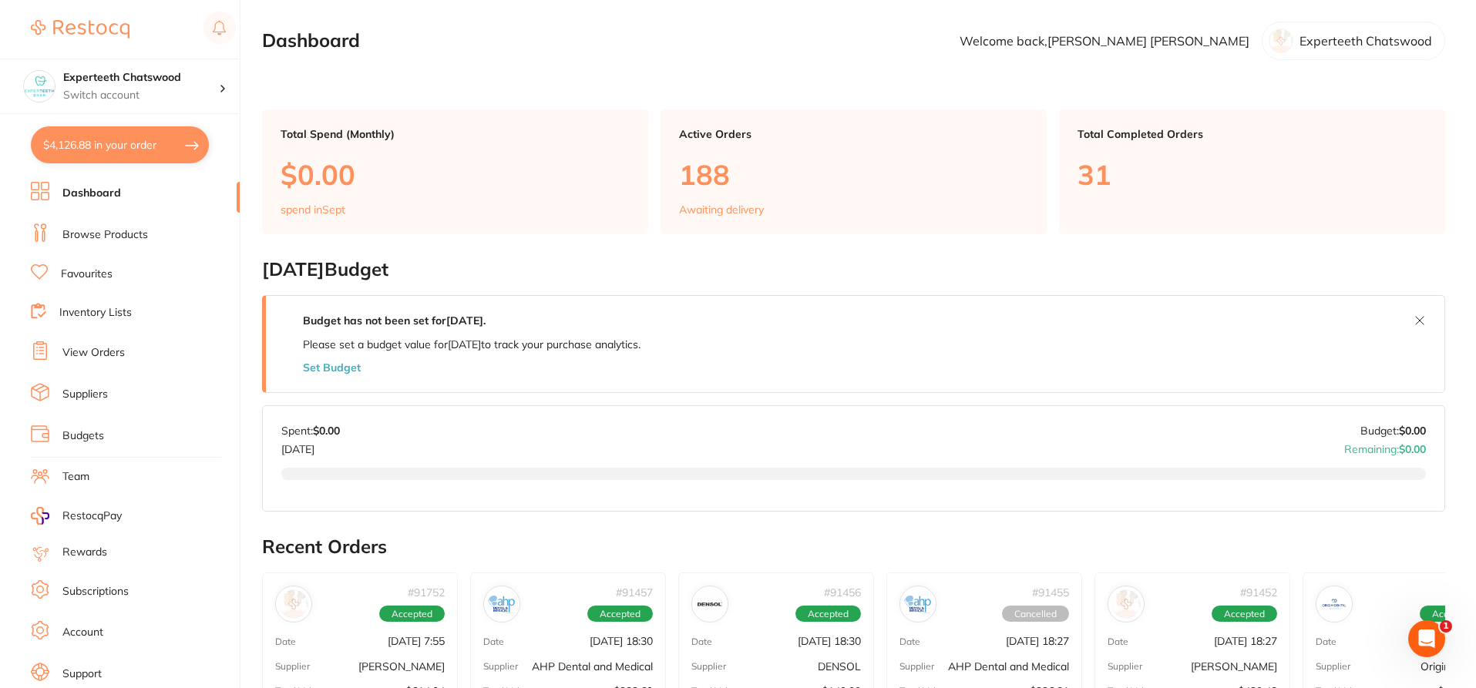
click at [104, 237] on link "Browse Products" at bounding box center [105, 234] width 86 height 15
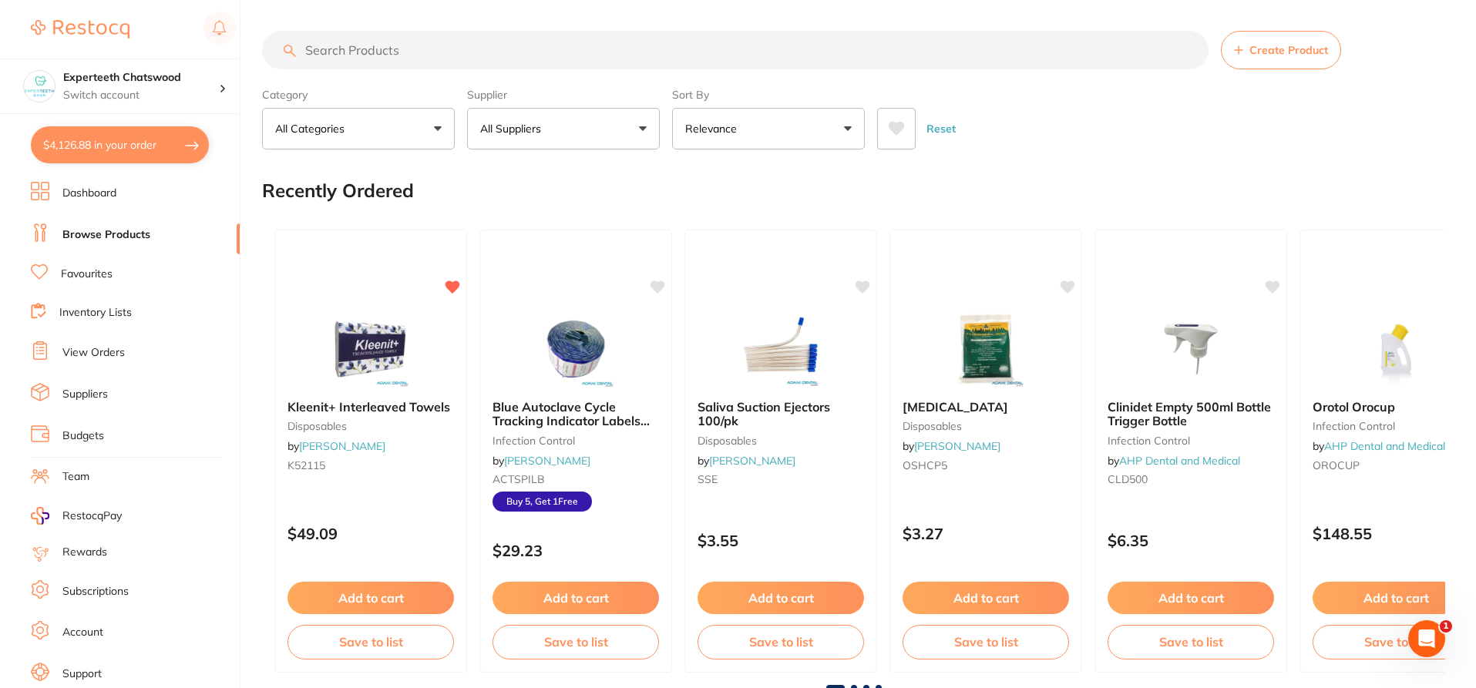
click at [417, 44] on input "search" at bounding box center [735, 50] width 947 height 39
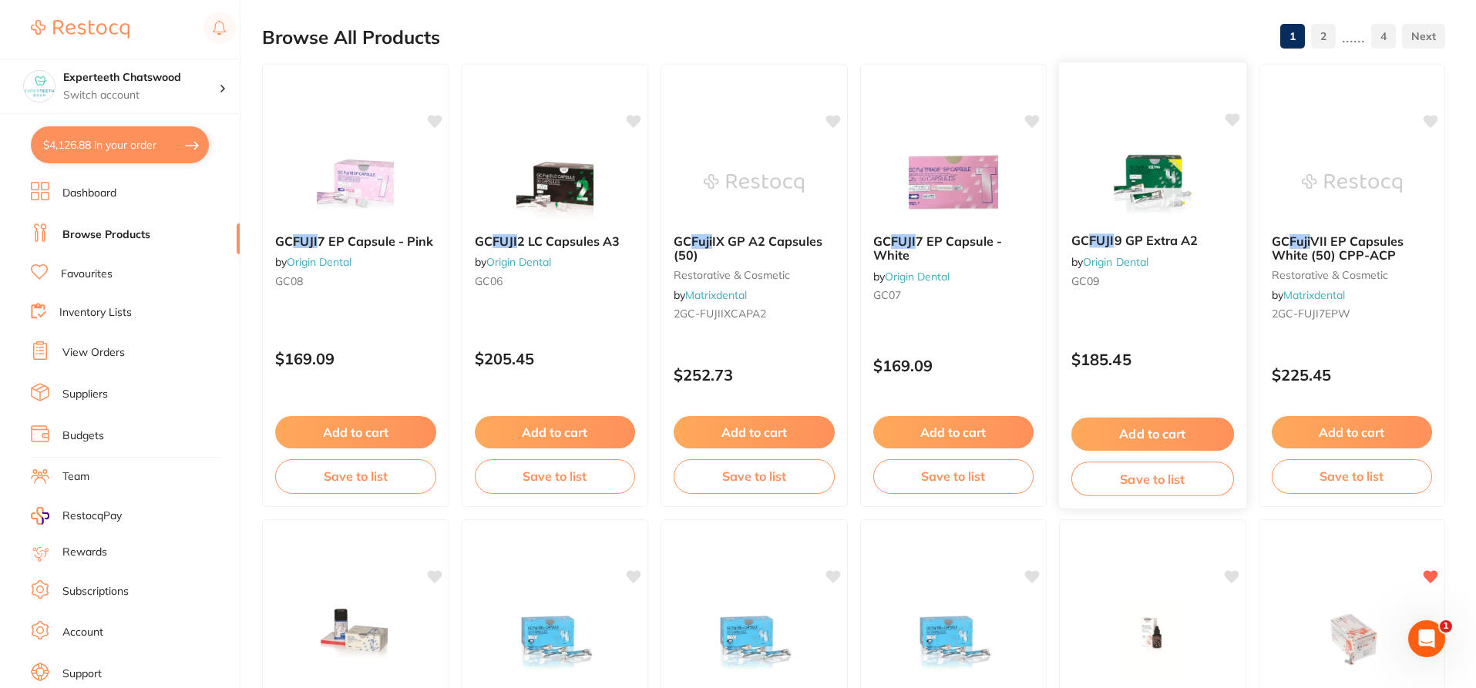
scroll to position [154, 0]
type input "fuji"
click at [1158, 428] on button "Add to cart" at bounding box center [1152, 432] width 161 height 32
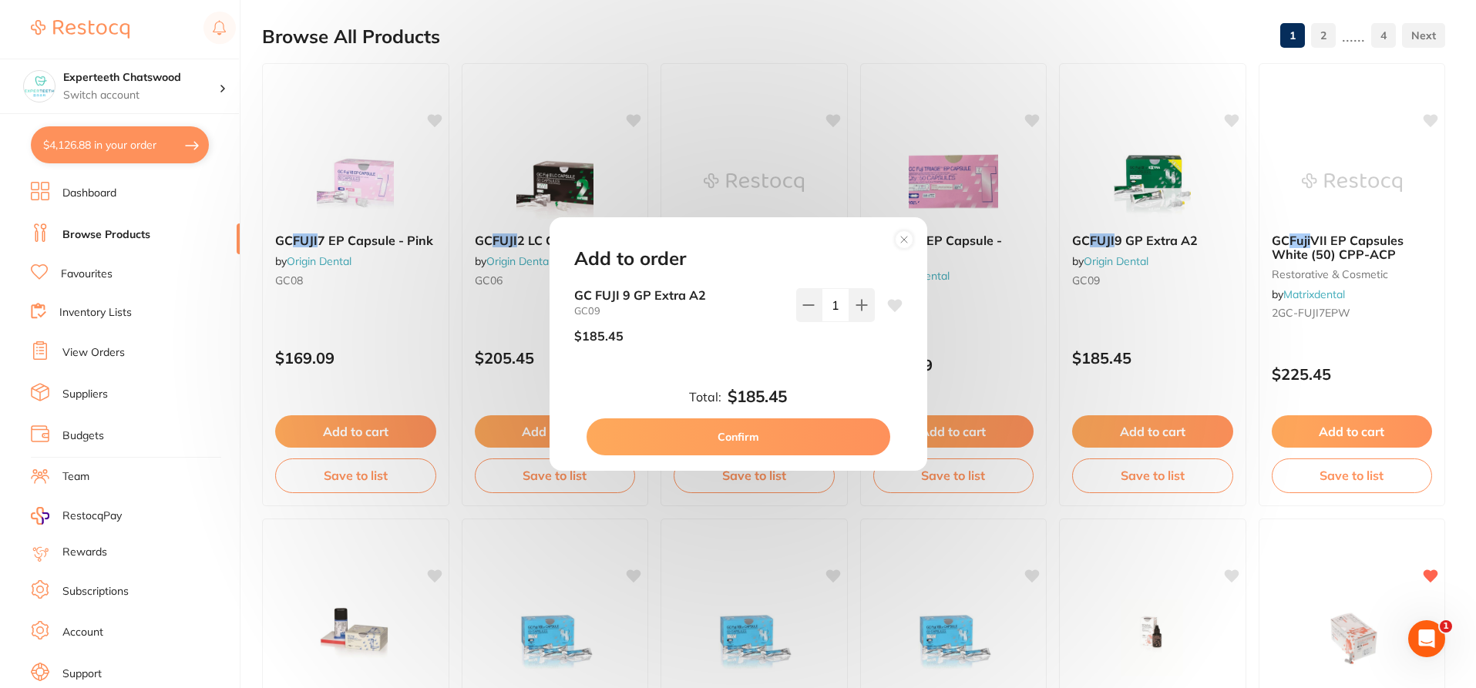
scroll to position [0, 0]
click at [787, 438] on button "Confirm" at bounding box center [739, 437] width 304 height 37
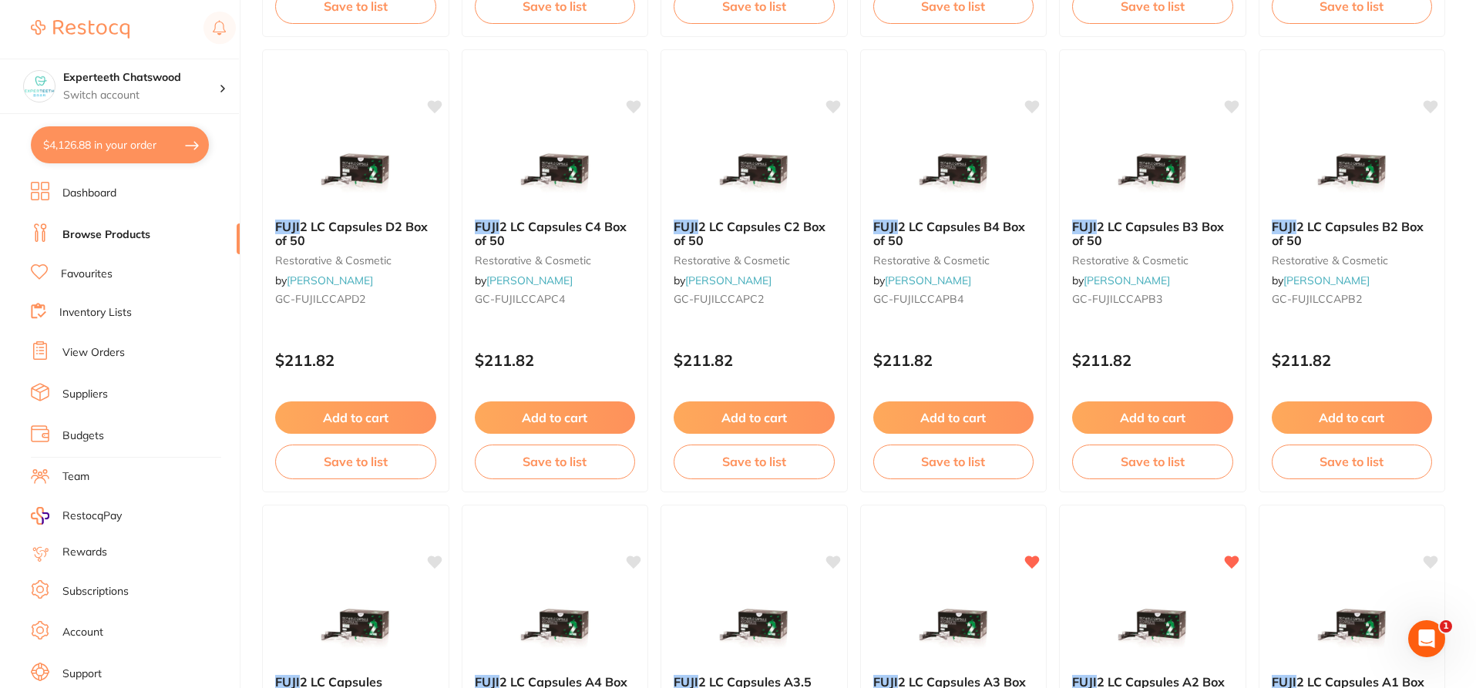
scroll to position [694, 0]
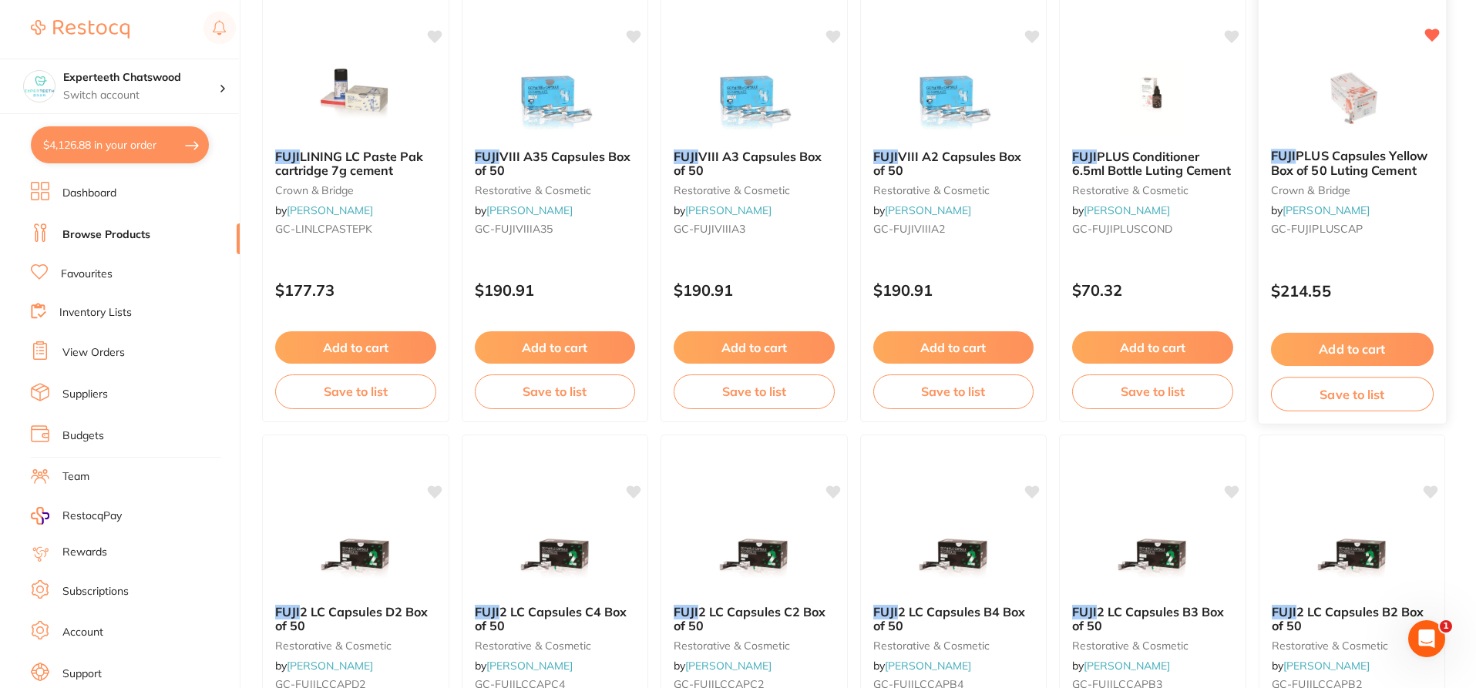
click at [1368, 350] on button "Add to cart" at bounding box center [1352, 349] width 163 height 33
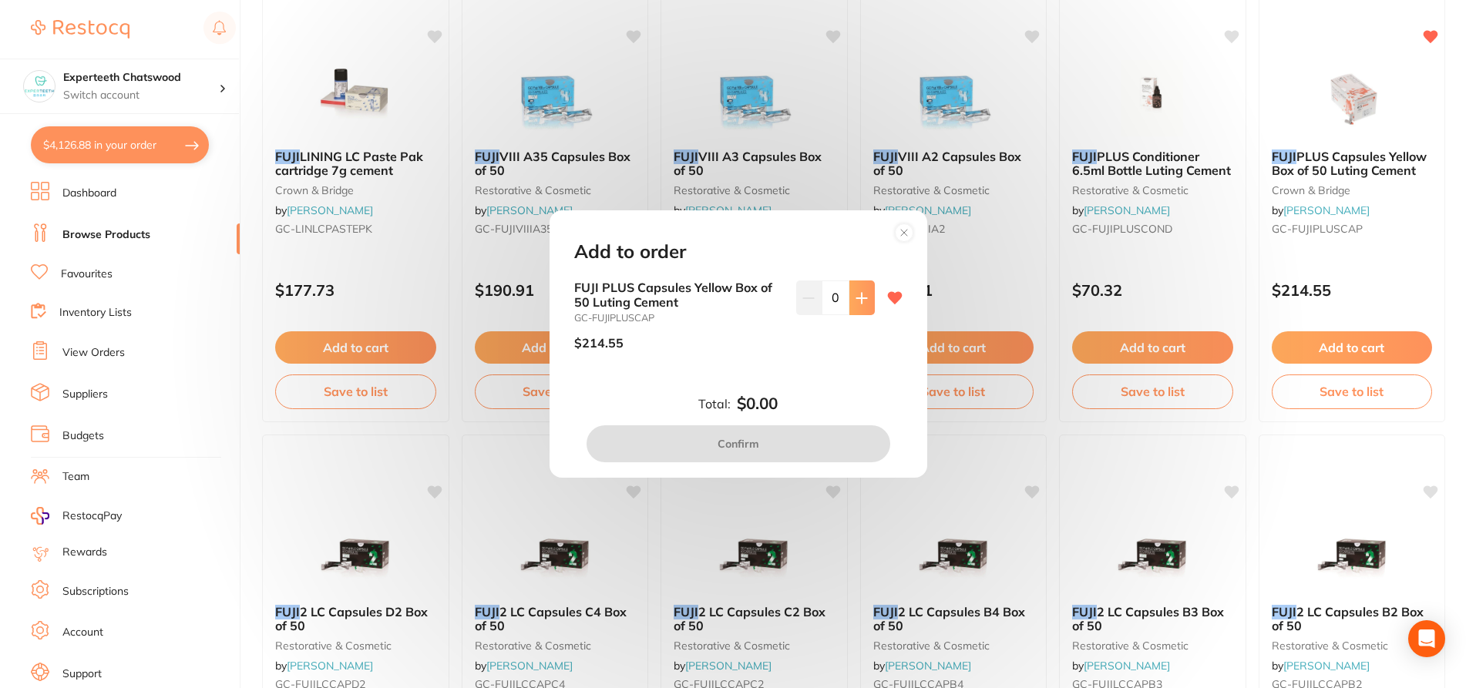
click at [856, 301] on icon at bounding box center [862, 298] width 12 height 12
type input "1"
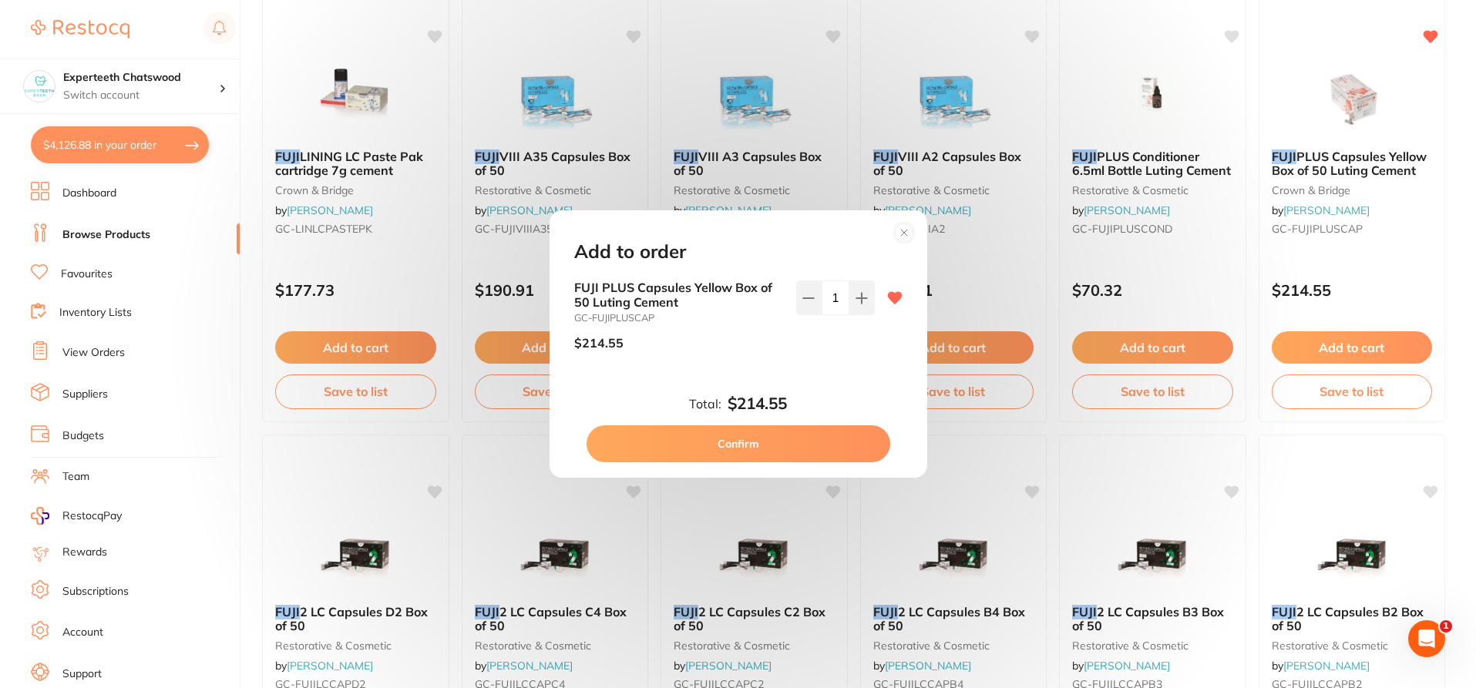
scroll to position [0, 0]
click at [792, 437] on button "Confirm" at bounding box center [739, 444] width 304 height 37
checkbox input "false"
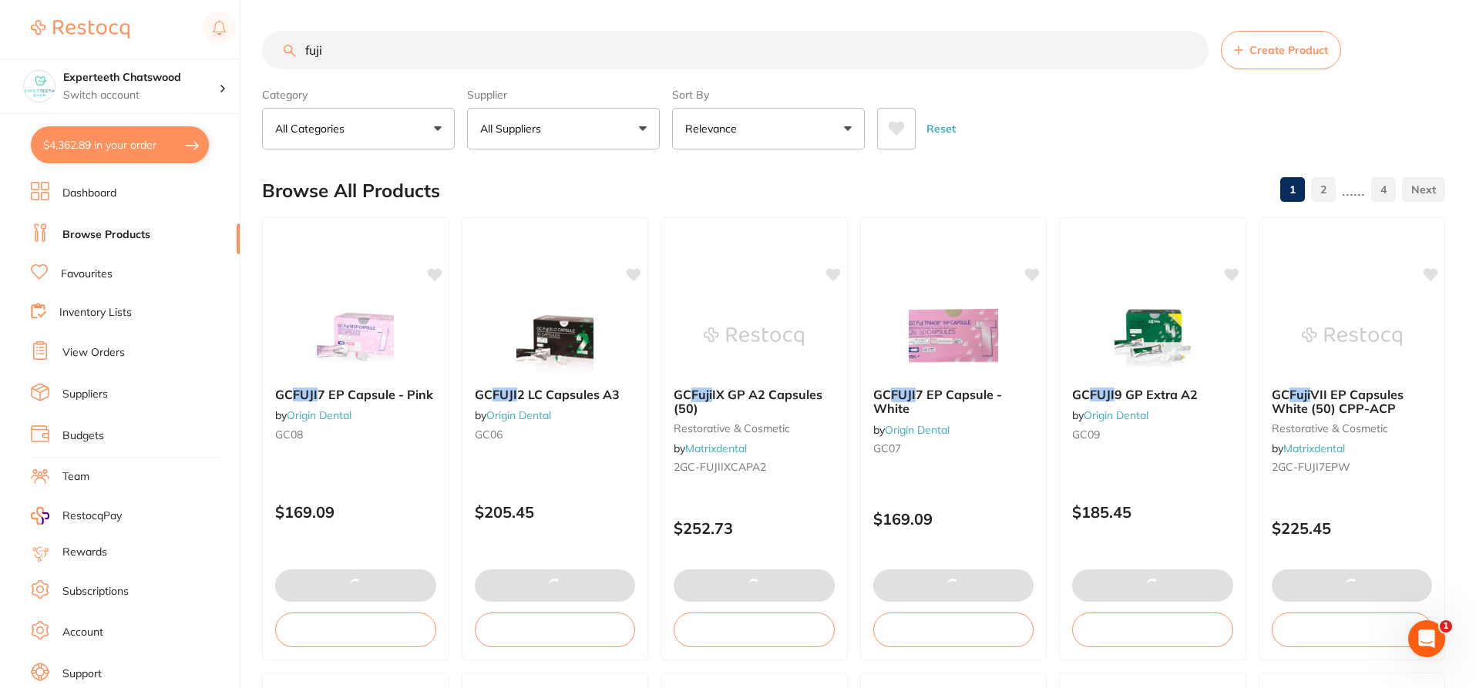
click at [327, 46] on input "fuji" at bounding box center [735, 50] width 947 height 39
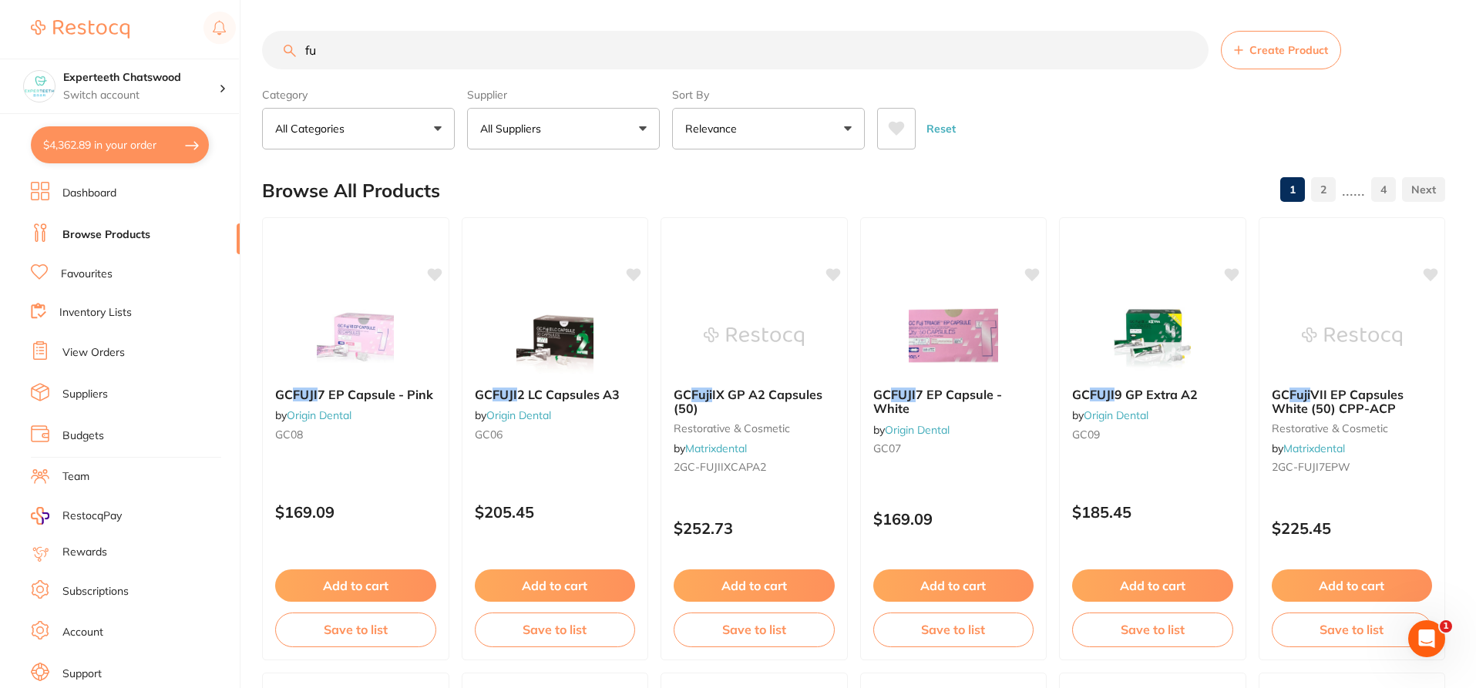
type input "f"
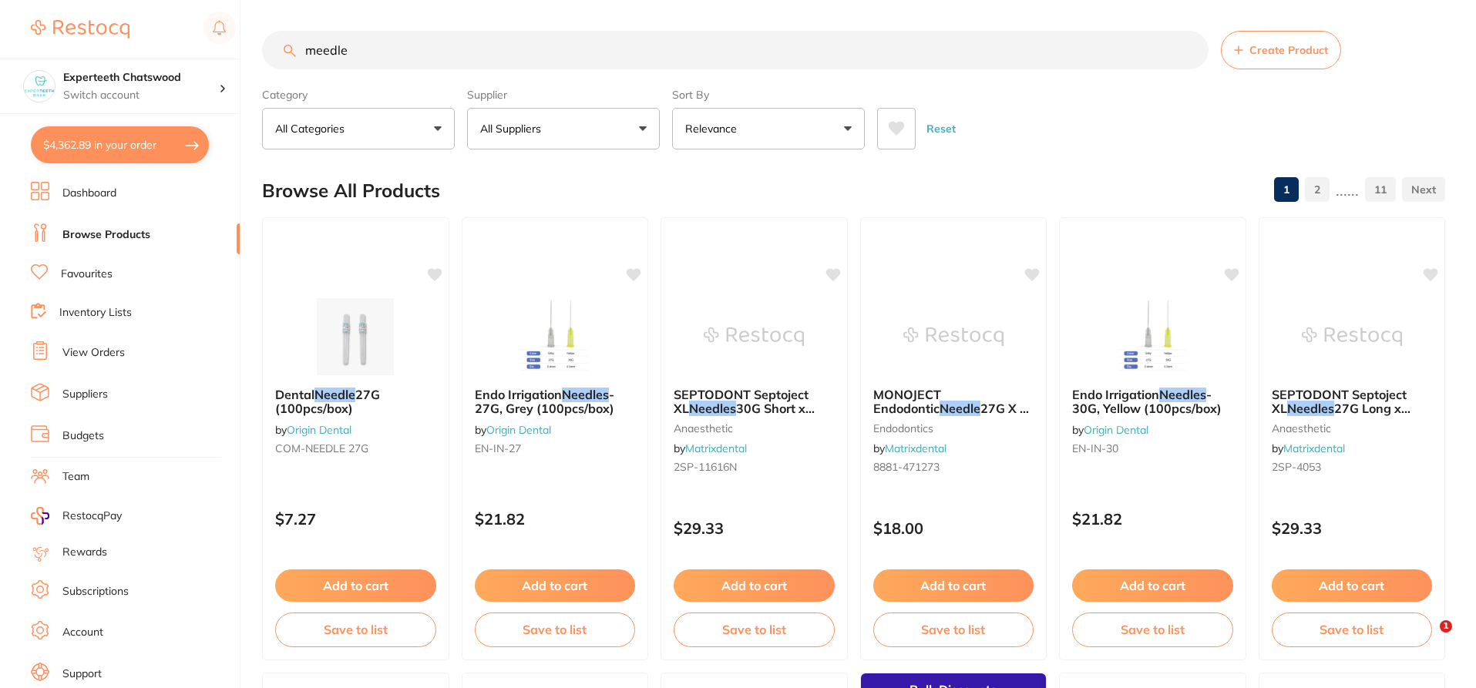
click at [318, 45] on input "meedle" at bounding box center [735, 50] width 947 height 39
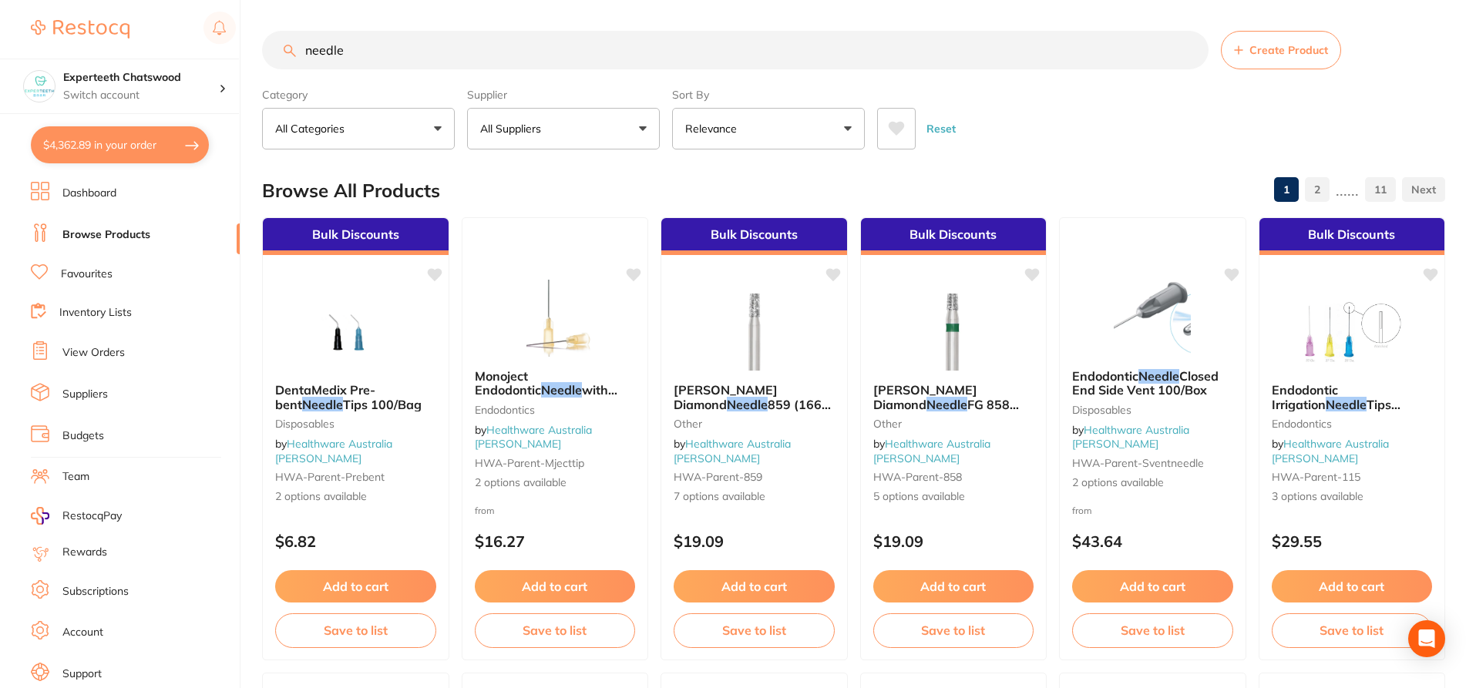
click at [451, 44] on input "needle" at bounding box center [735, 50] width 947 height 39
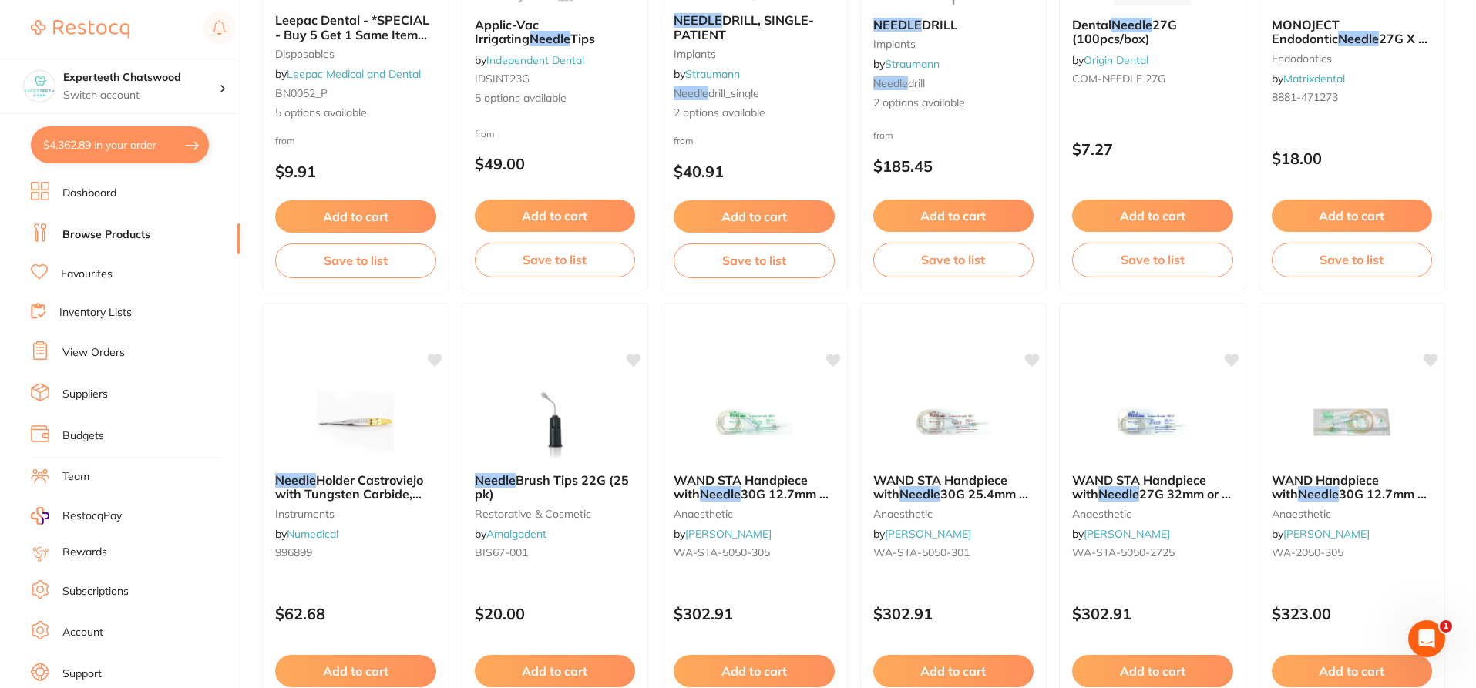
scroll to position [1388, 0]
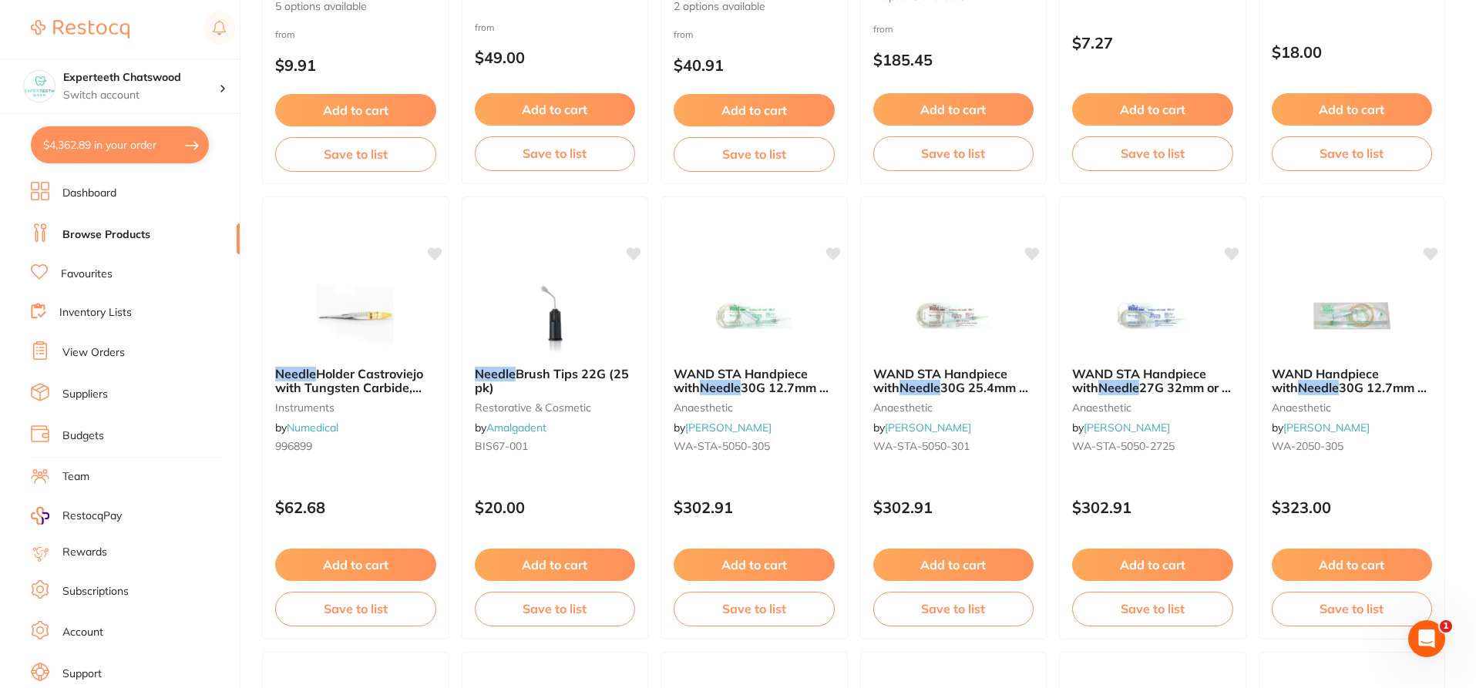
type input "needle"
click at [106, 154] on button "$4,362.89 in your order" at bounding box center [120, 144] width 178 height 37
checkbox input "true"
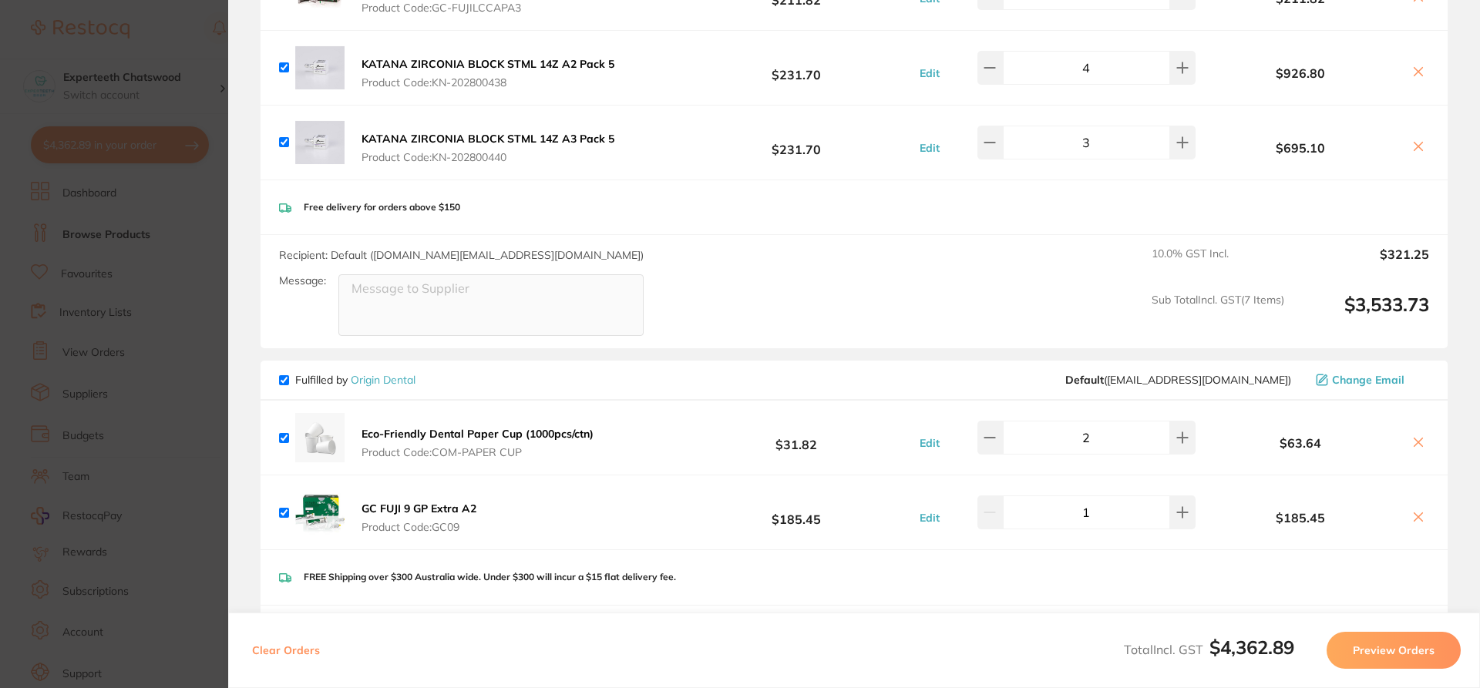
scroll to position [848, 0]
click at [1412, 66] on icon at bounding box center [1418, 71] width 12 height 12
checkbox input "false"
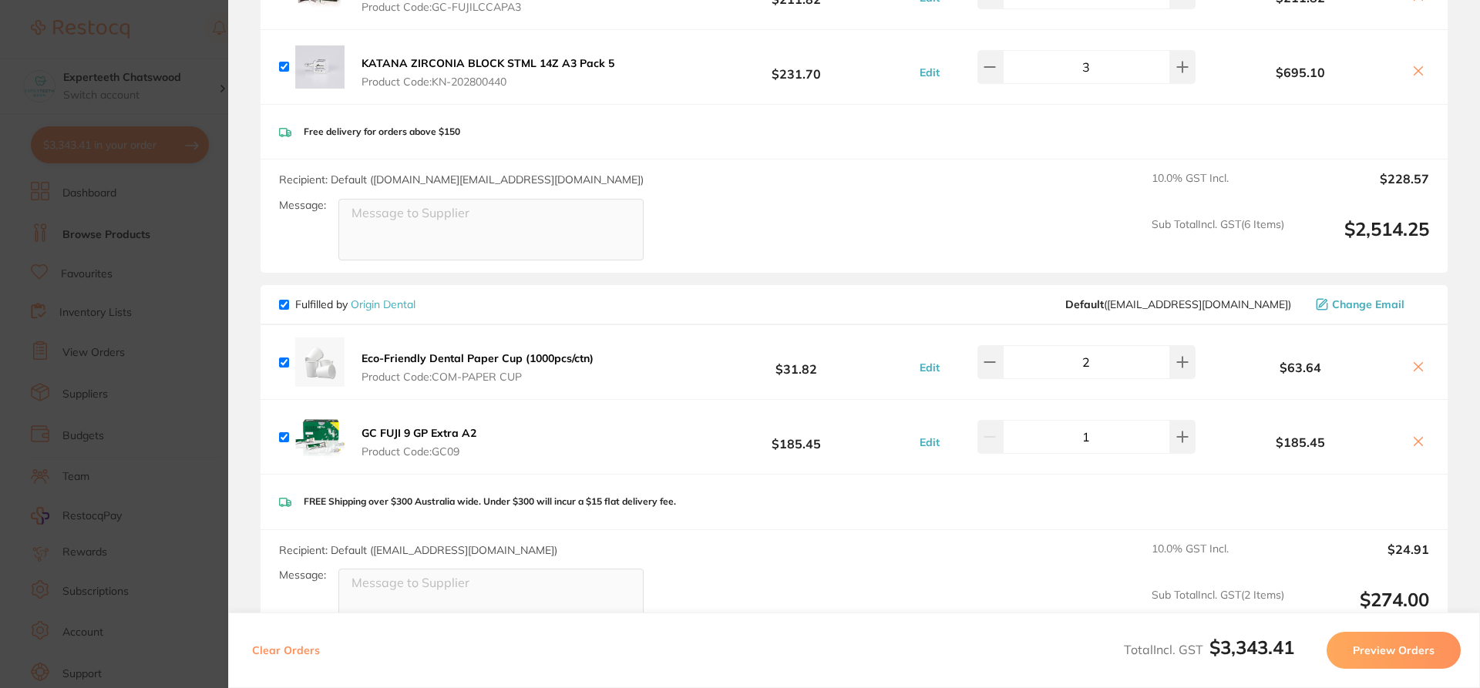
click at [1415, 67] on icon at bounding box center [1419, 71] width 8 height 8
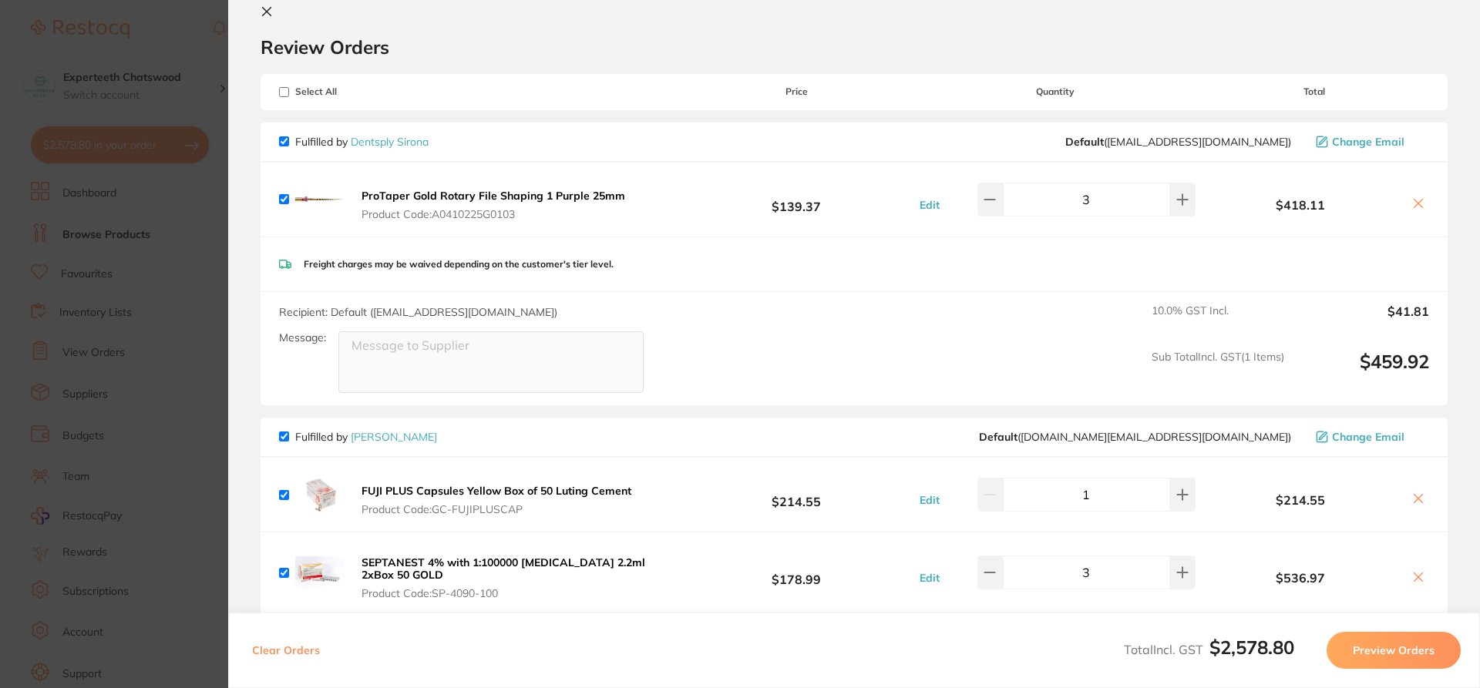
scroll to position [0, 0]
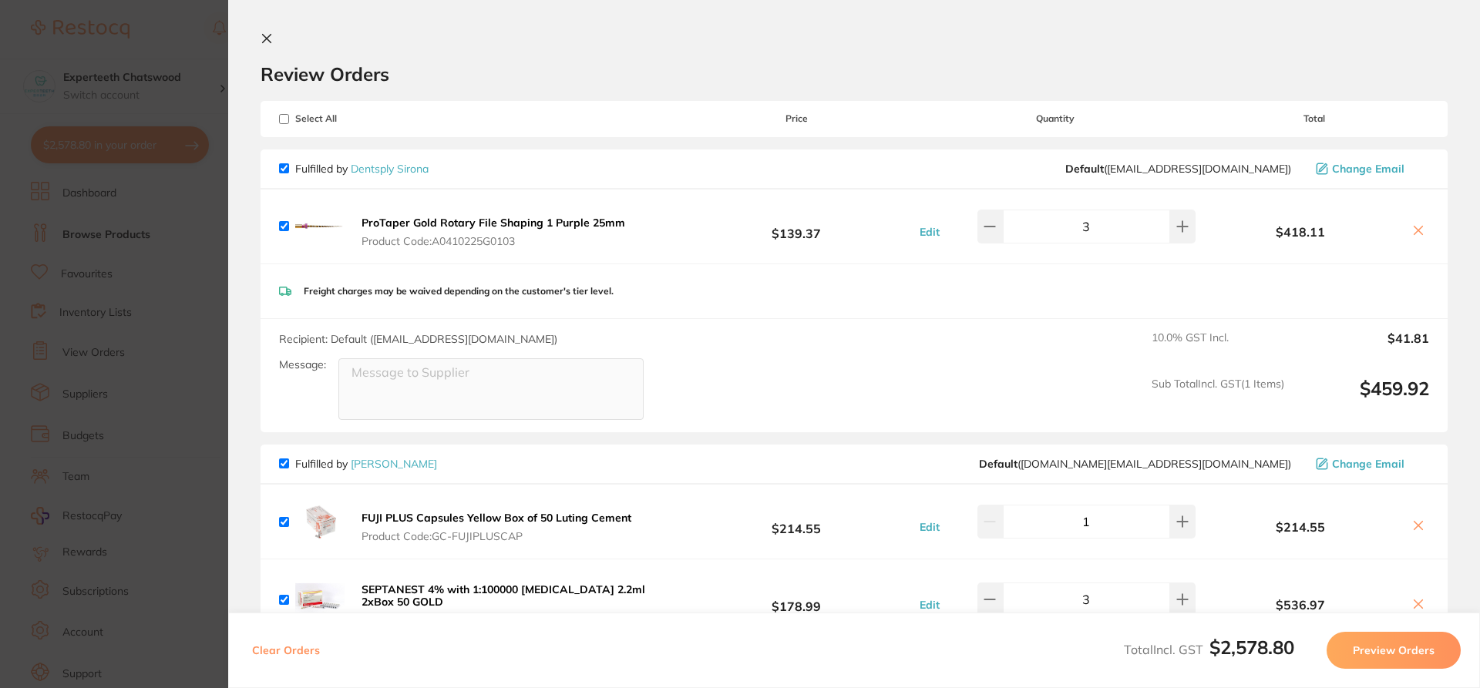
click at [261, 30] on section "Review Orders Your orders are being processed and we will notify you once we ha…" at bounding box center [854, 344] width 1252 height 688
click at [273, 42] on button at bounding box center [270, 39] width 19 height 15
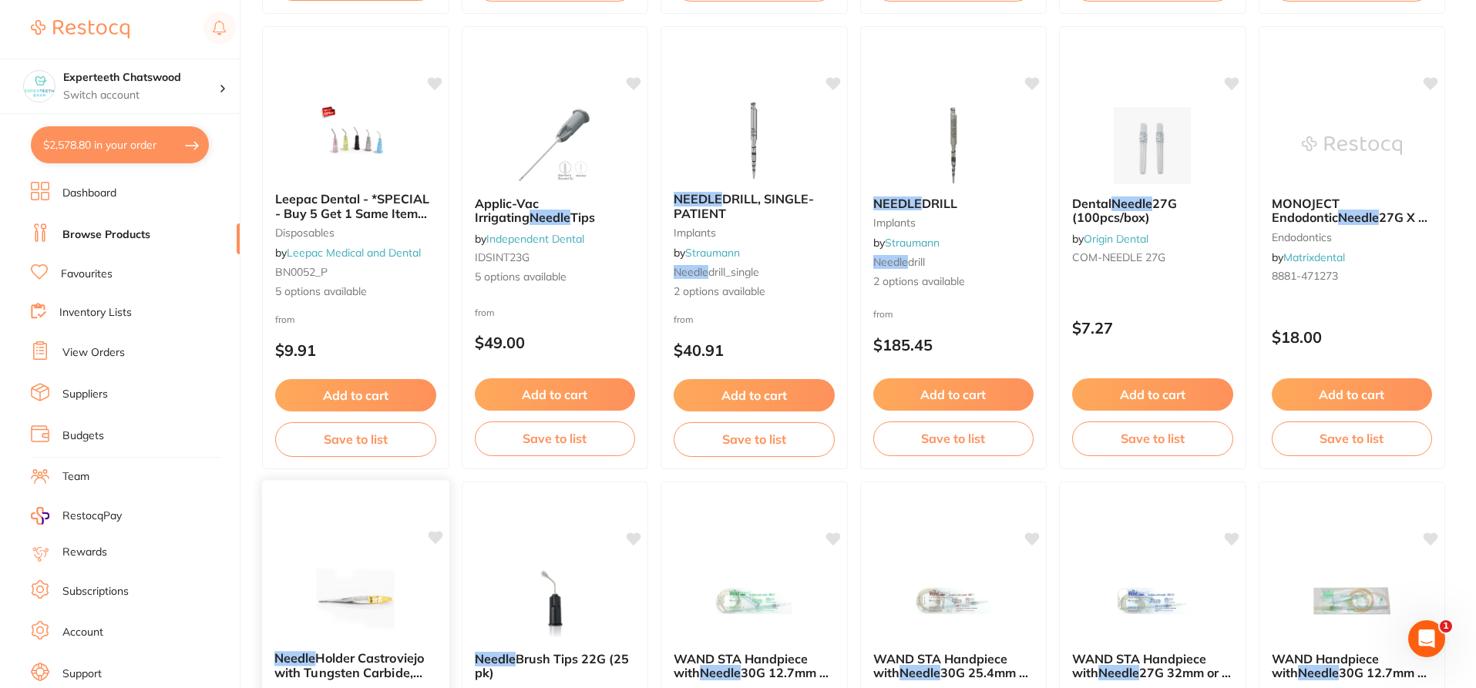
scroll to position [925, 0]
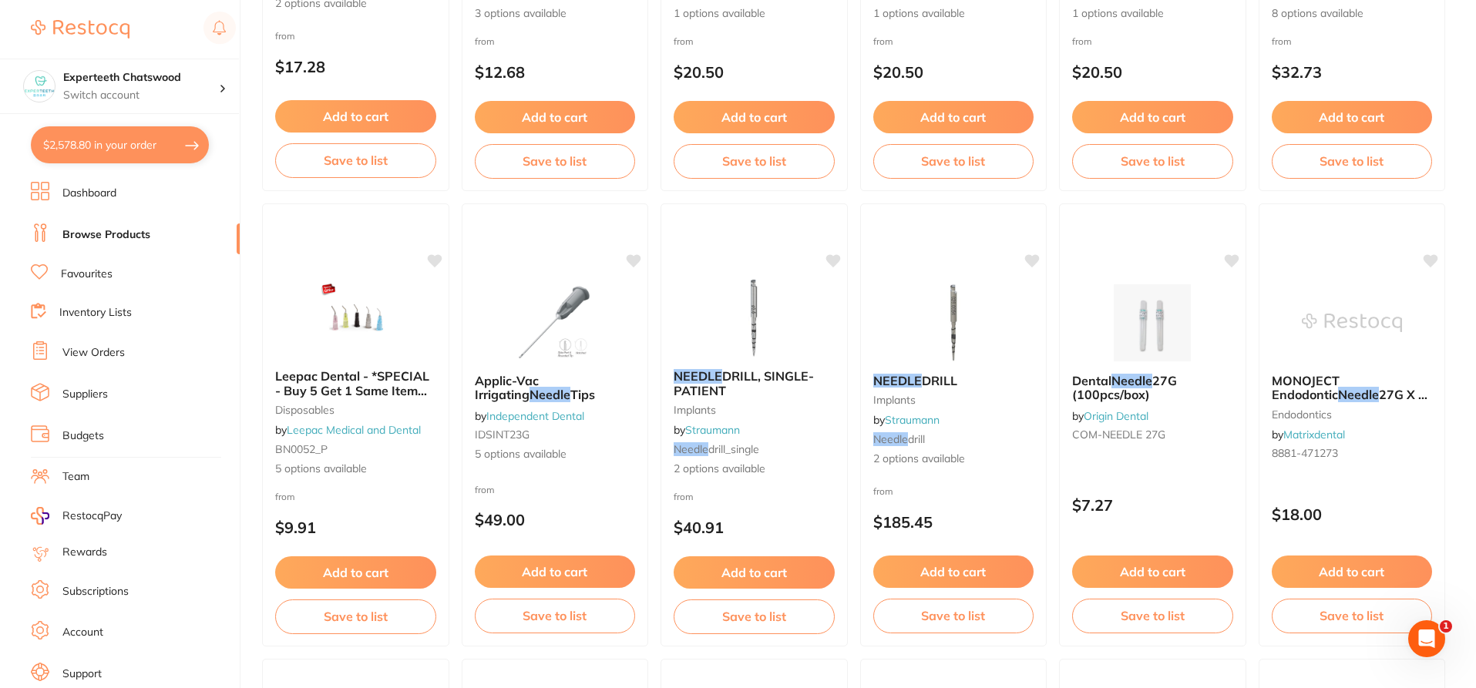
click at [87, 188] on link "Dashboard" at bounding box center [89, 193] width 54 height 15
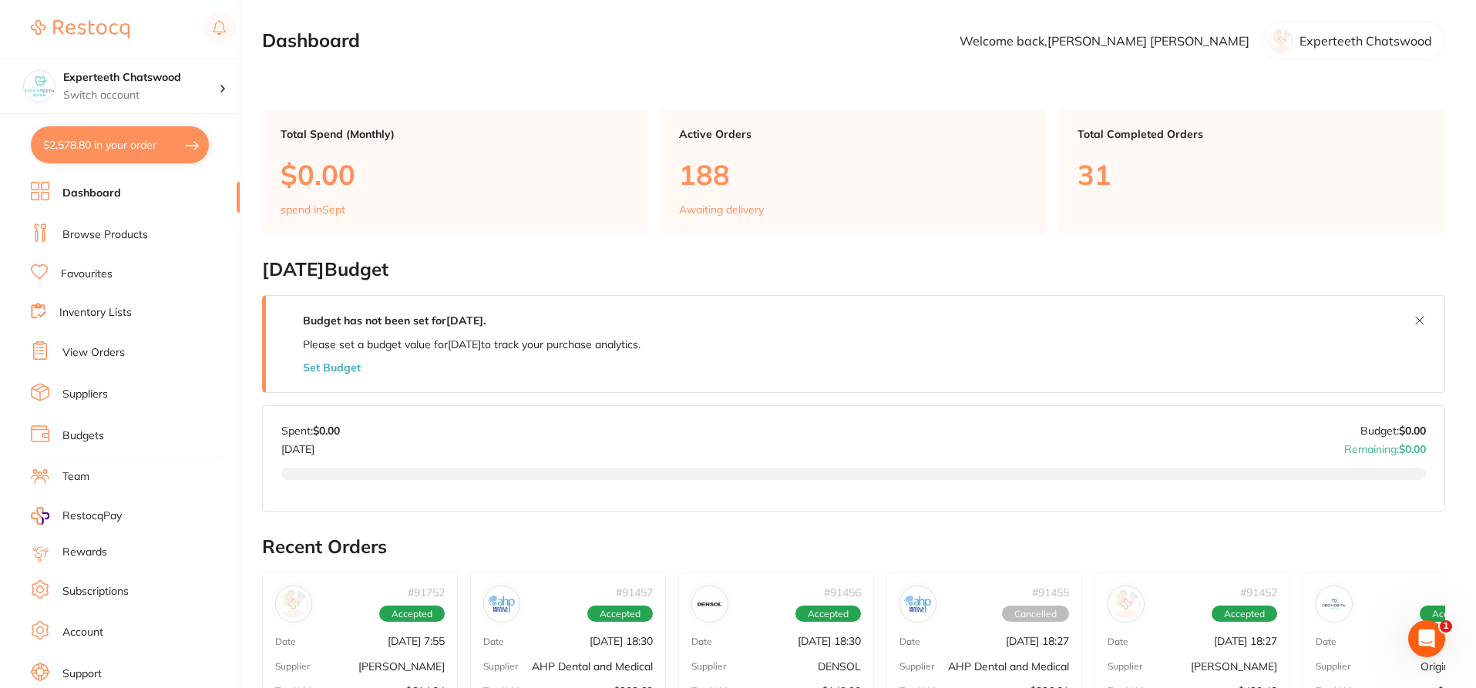
click at [97, 234] on link "Browse Products" at bounding box center [105, 234] width 86 height 15
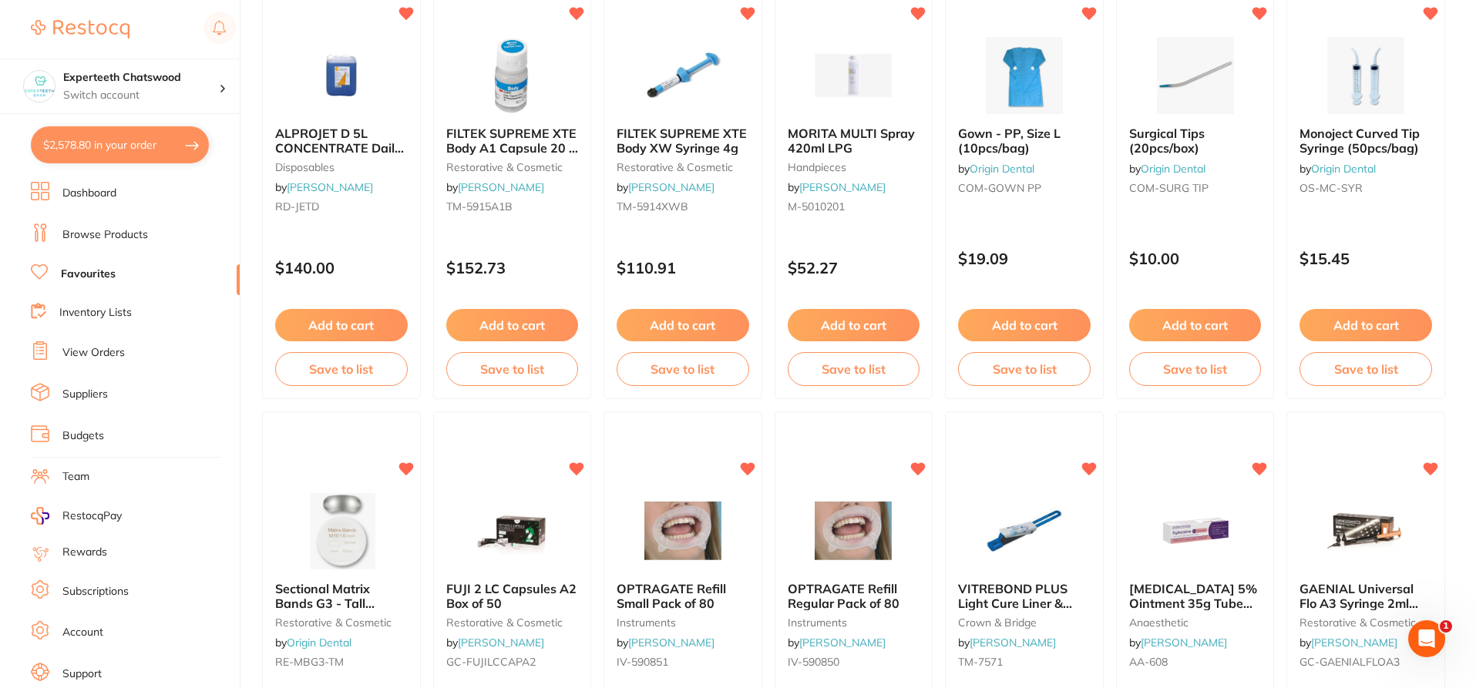
scroll to position [1156, 0]
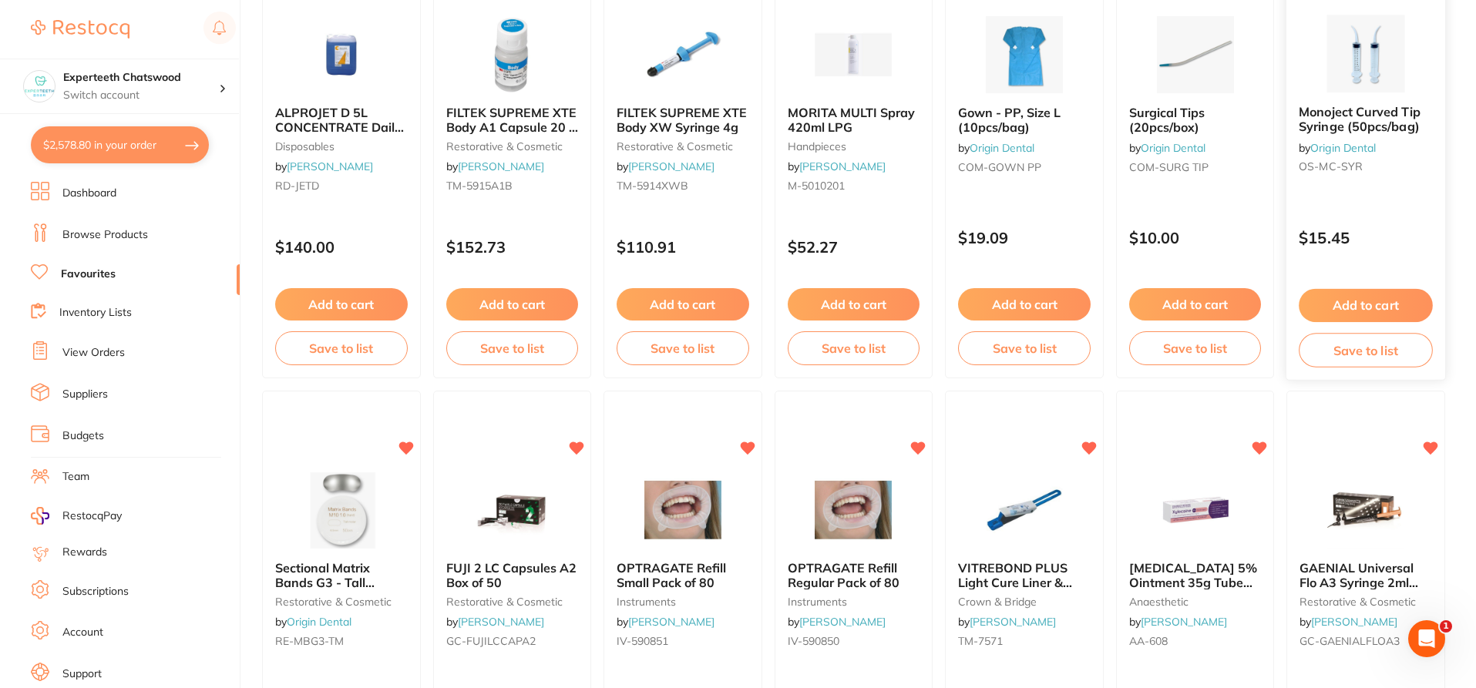
click at [1356, 297] on button "Add to cart" at bounding box center [1366, 305] width 133 height 33
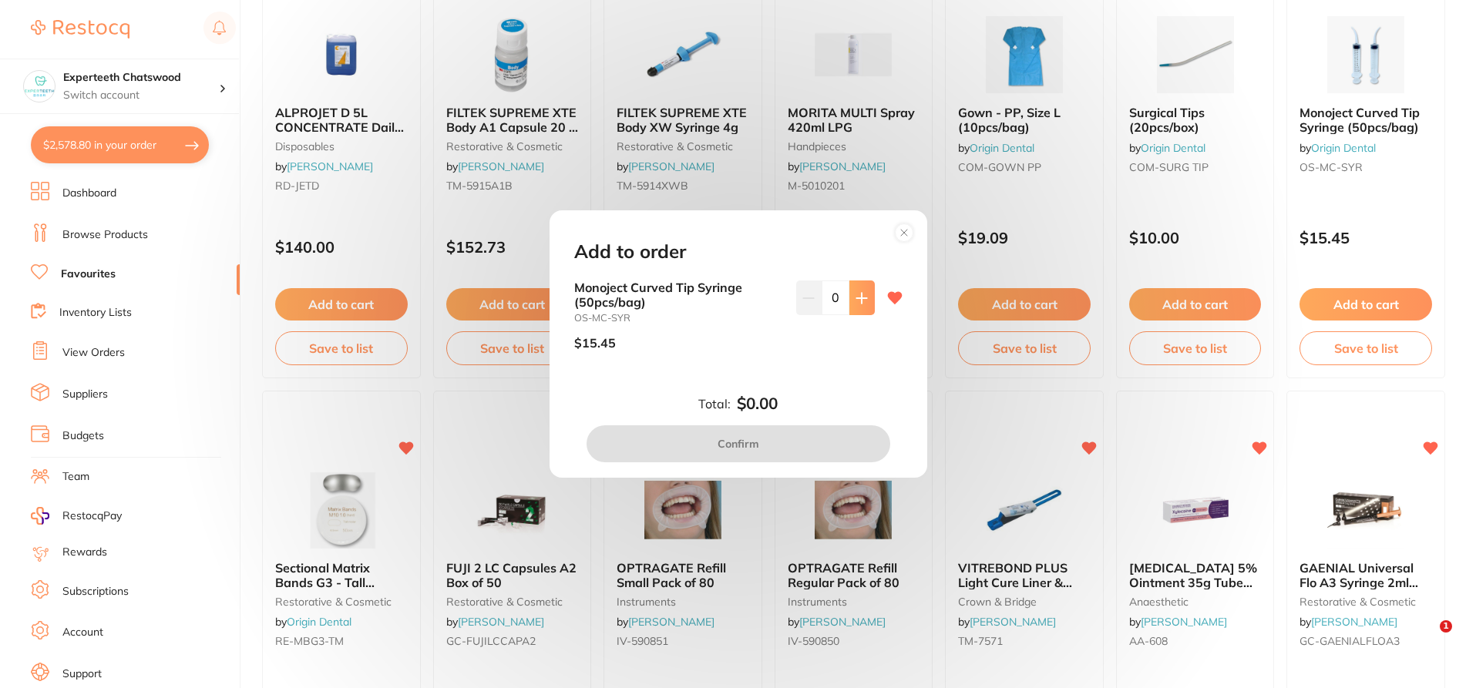
click at [850, 305] on button at bounding box center [862, 298] width 25 height 34
type input "1"
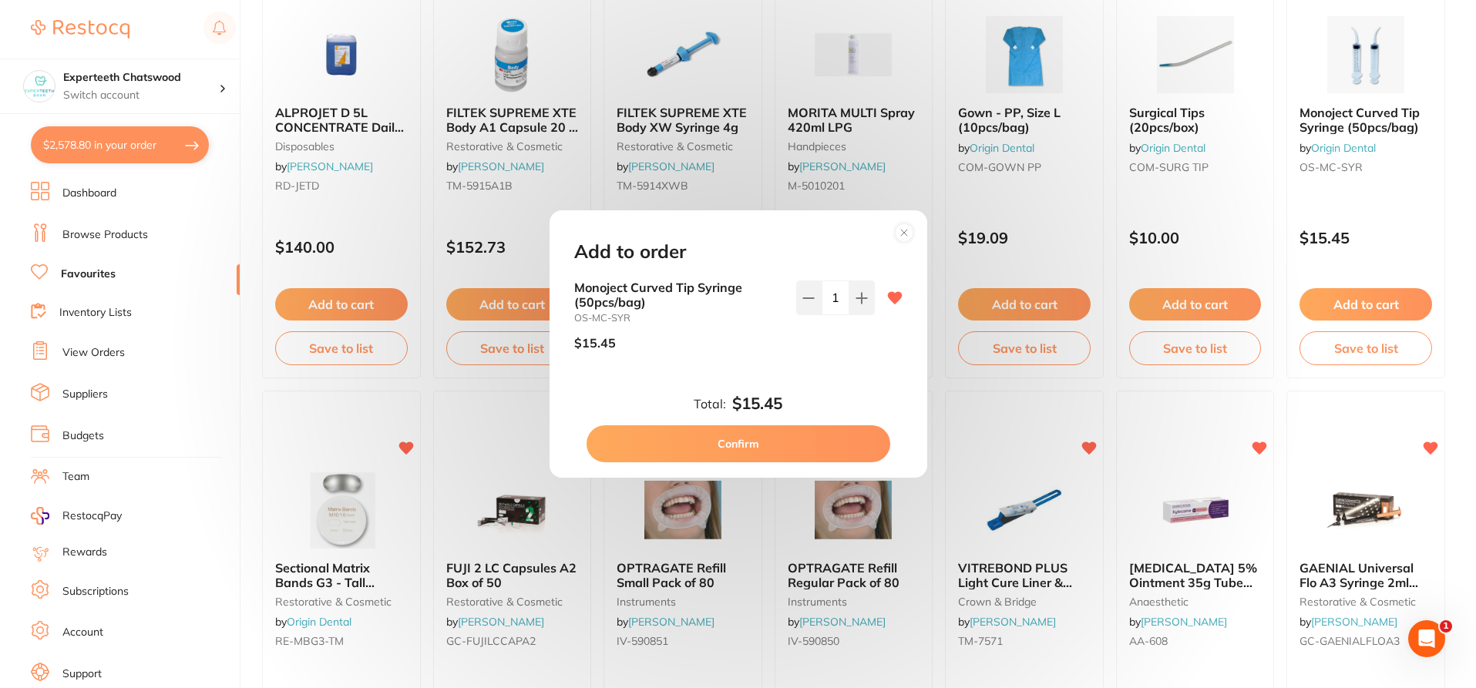
click at [779, 444] on button "Confirm" at bounding box center [739, 444] width 304 height 37
checkbox input "false"
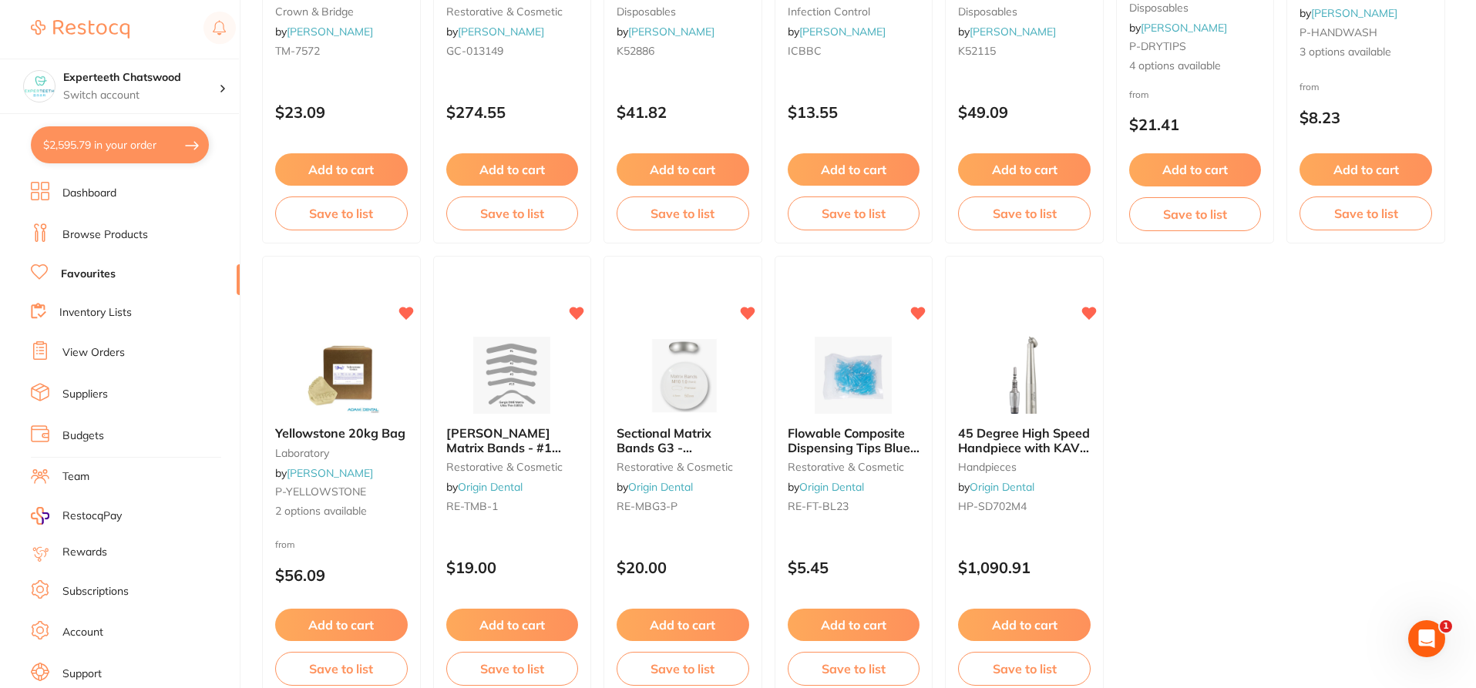
scroll to position [3205, 0]
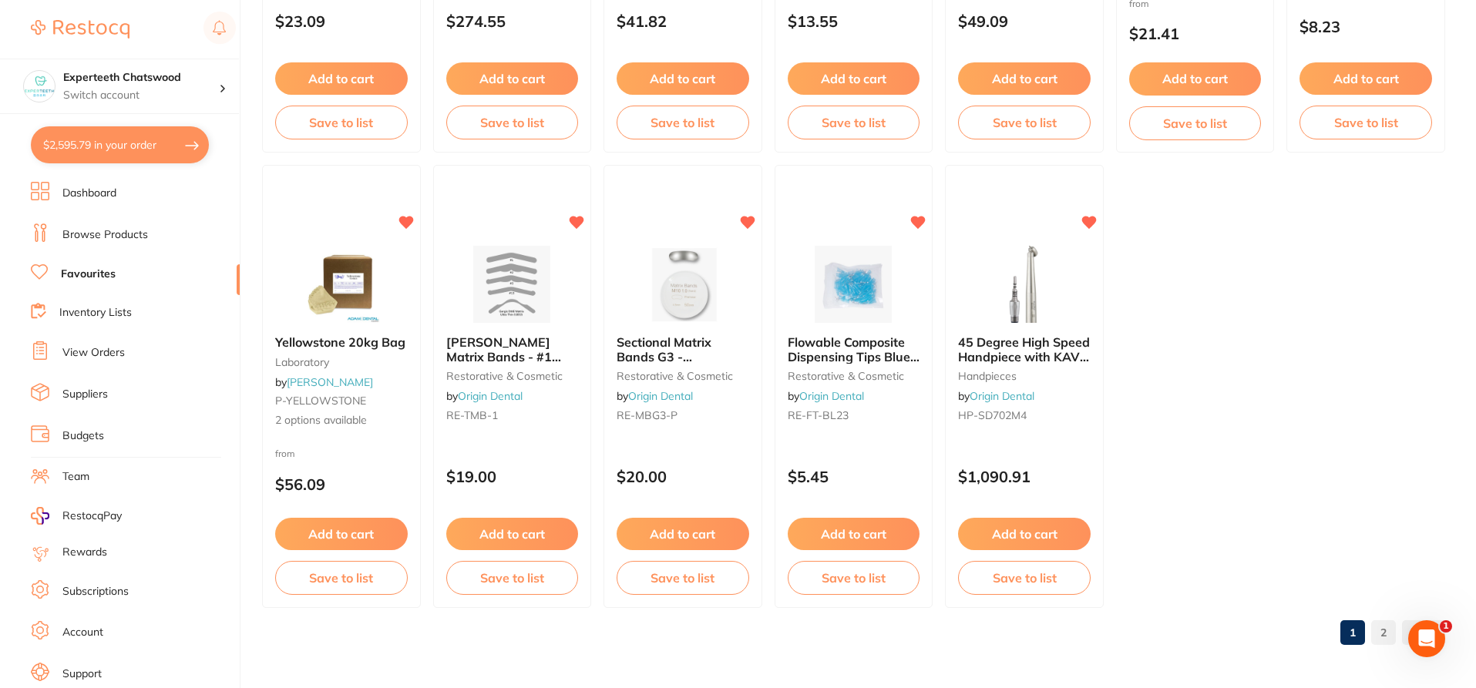
click at [1376, 629] on link "2" at bounding box center [1384, 633] width 25 height 31
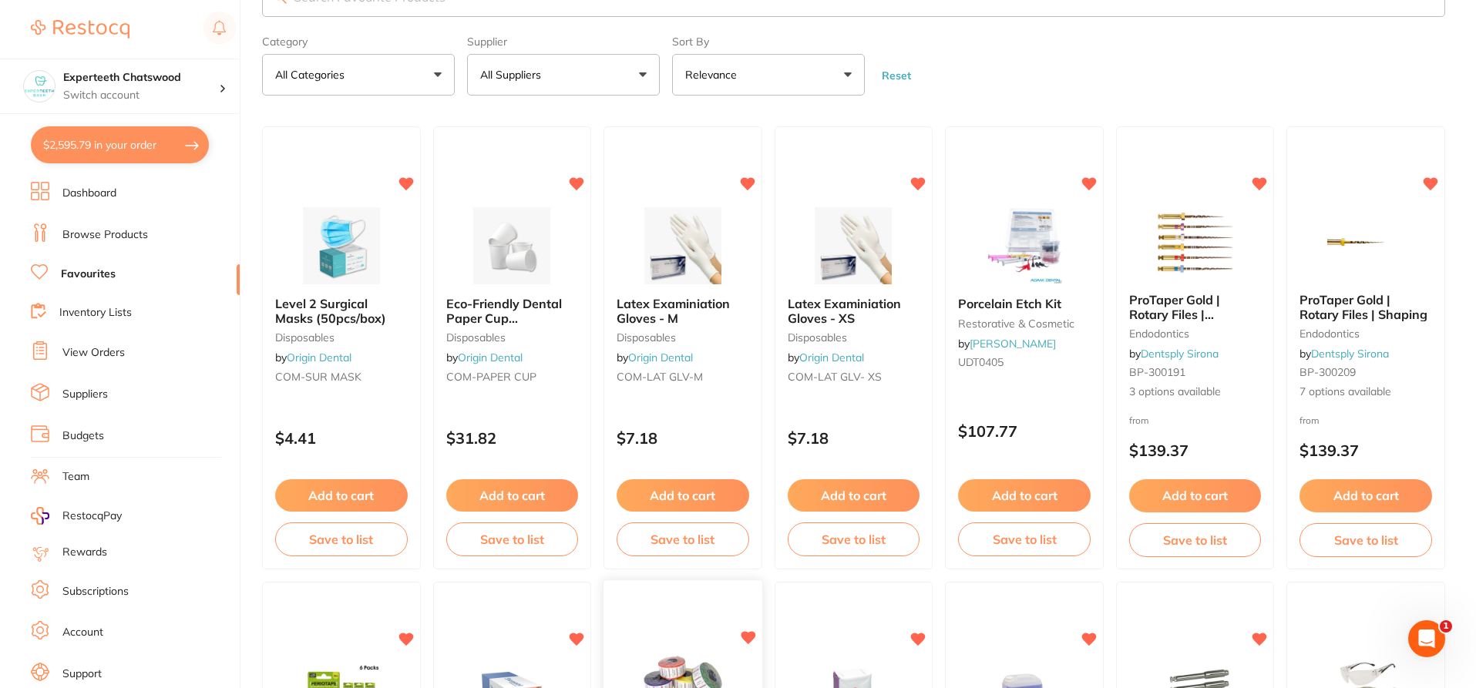
scroll to position [8, 0]
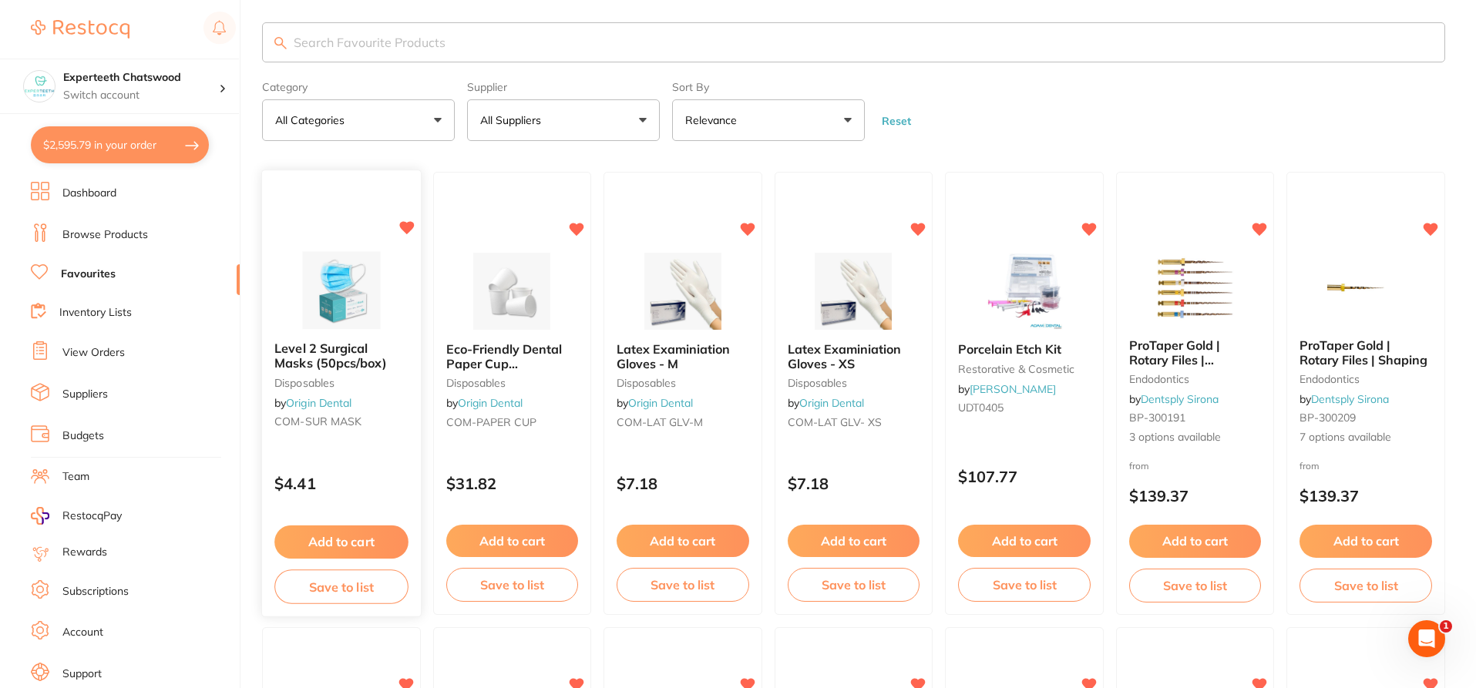
click at [357, 530] on button "Add to cart" at bounding box center [340, 542] width 133 height 33
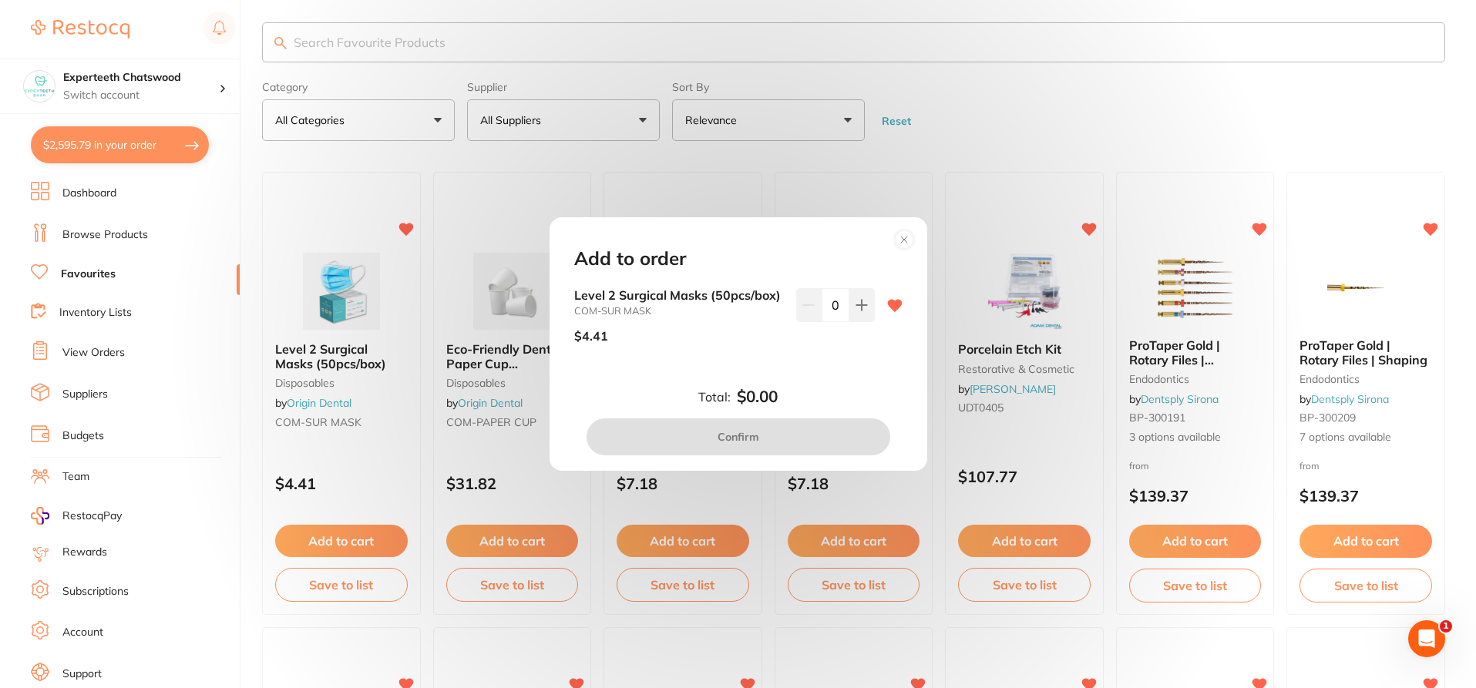
scroll to position [0, 0]
drag, startPoint x: 822, startPoint y: 302, endPoint x: 844, endPoint y: 308, distance: 23.0
click at [844, 307] on input "0" at bounding box center [836, 305] width 28 height 34
type input "40"
click at [817, 380] on div "Level 2 Surgical Masks (50pcs/box) COM-SUR MASK $4.41 40" at bounding box center [738, 334] width 365 height 92
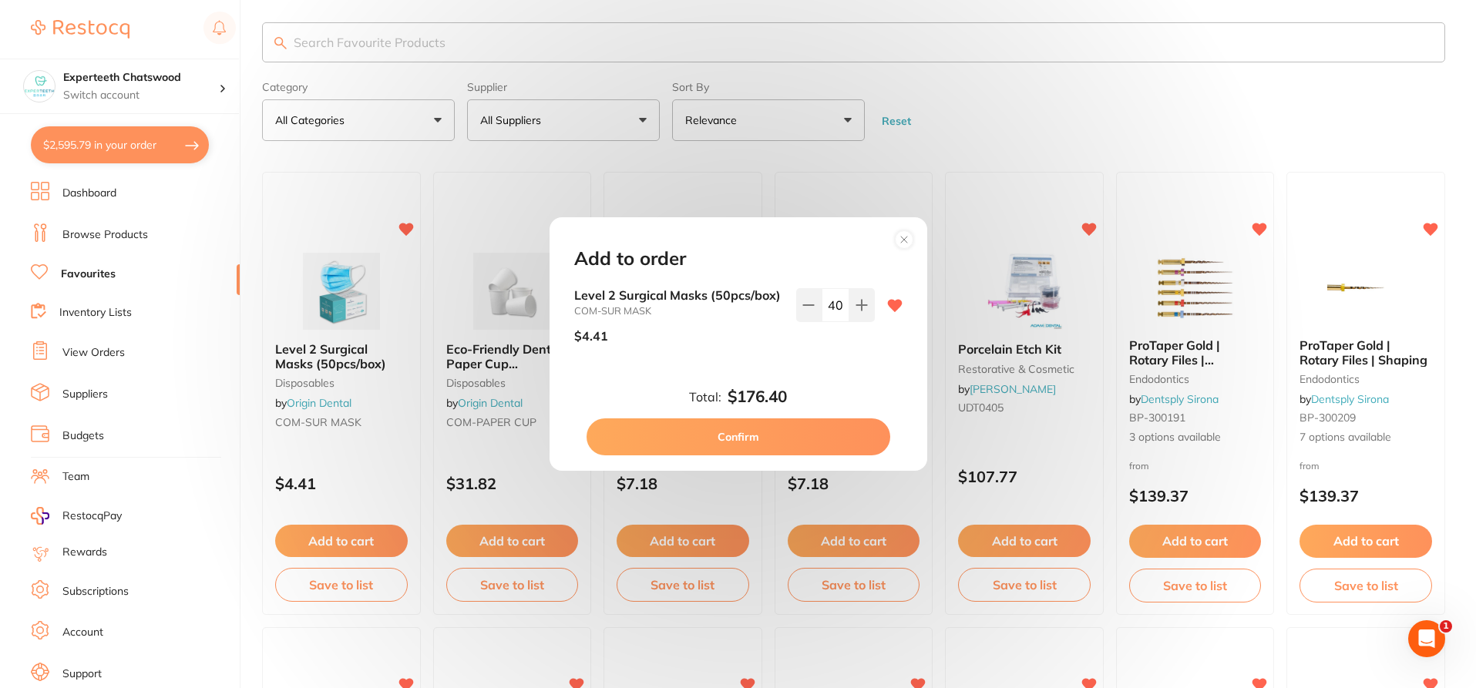
click at [769, 431] on button "Confirm" at bounding box center [739, 437] width 304 height 37
checkbox input "true"
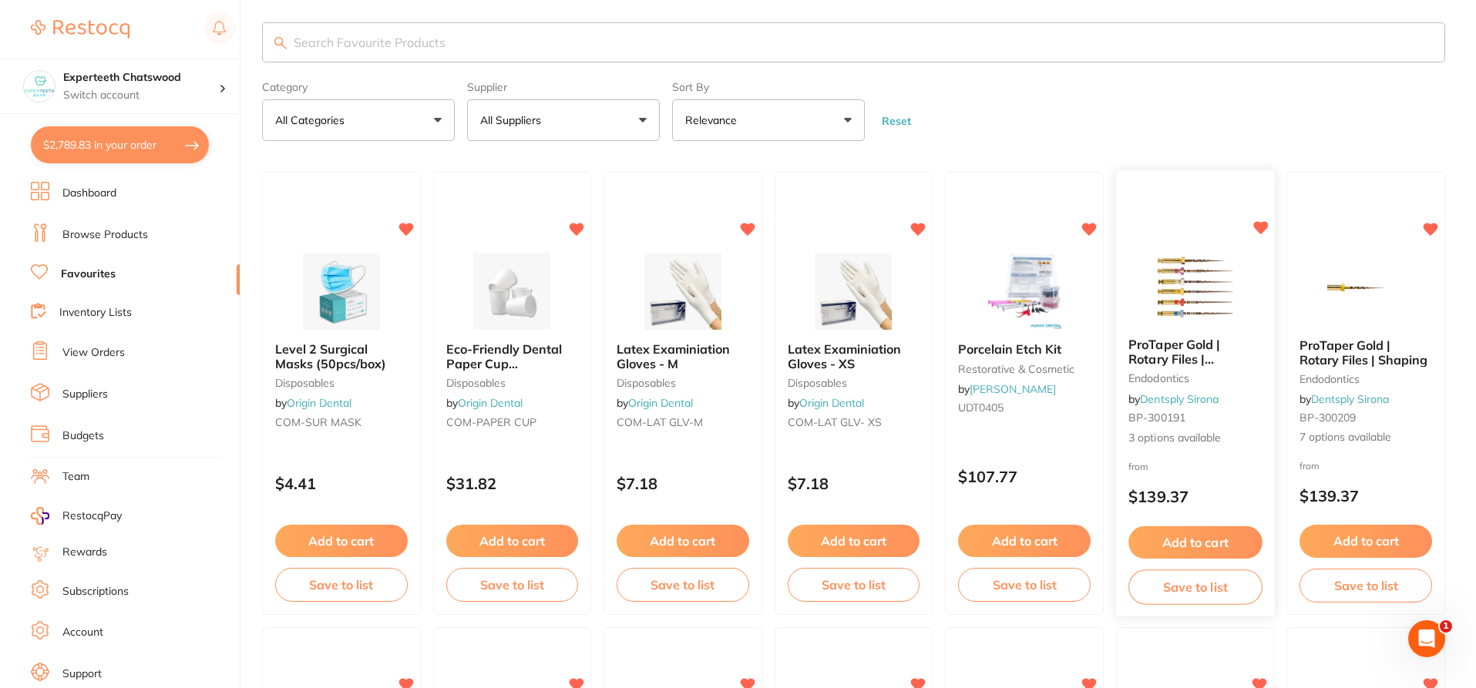
click at [1177, 353] on span "ProTaper Gold | Rotary Files | Shaping/Finishing" at bounding box center [1182, 359] width 107 height 44
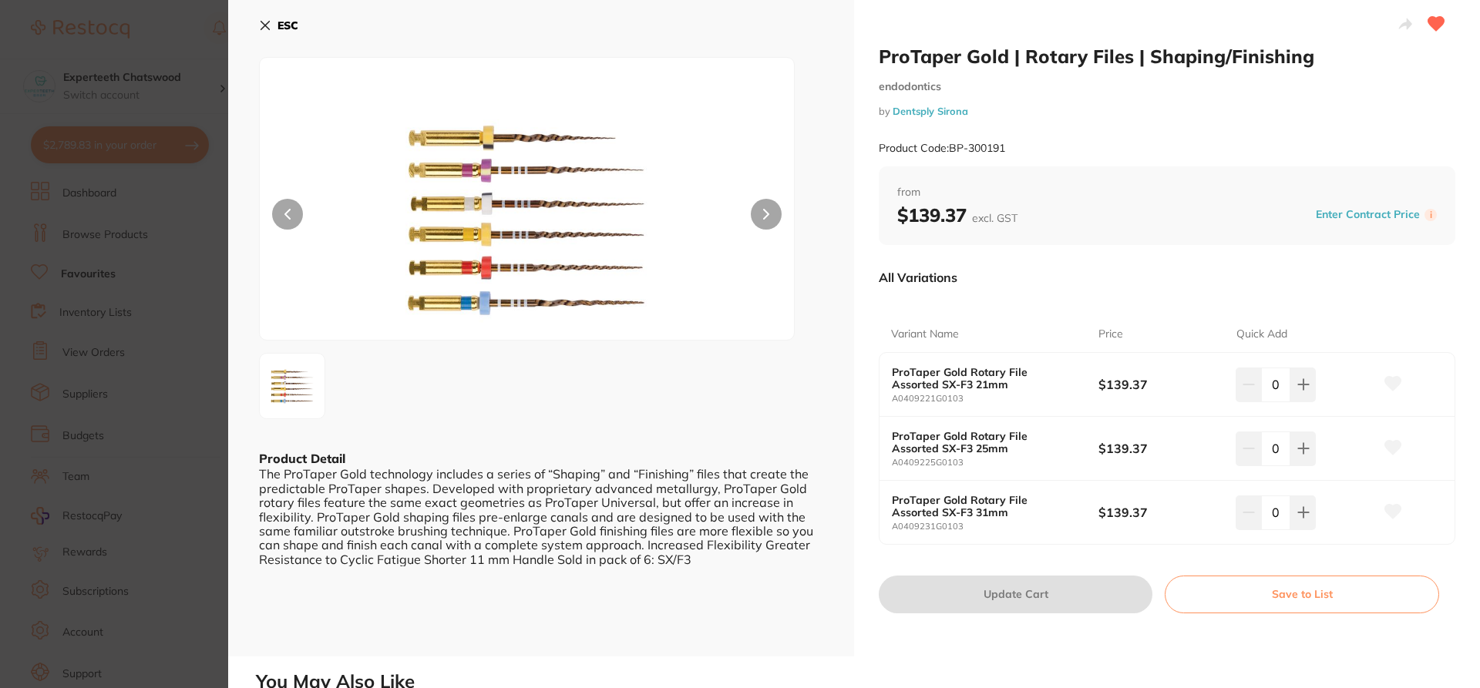
click at [264, 25] on icon at bounding box center [265, 26] width 8 height 8
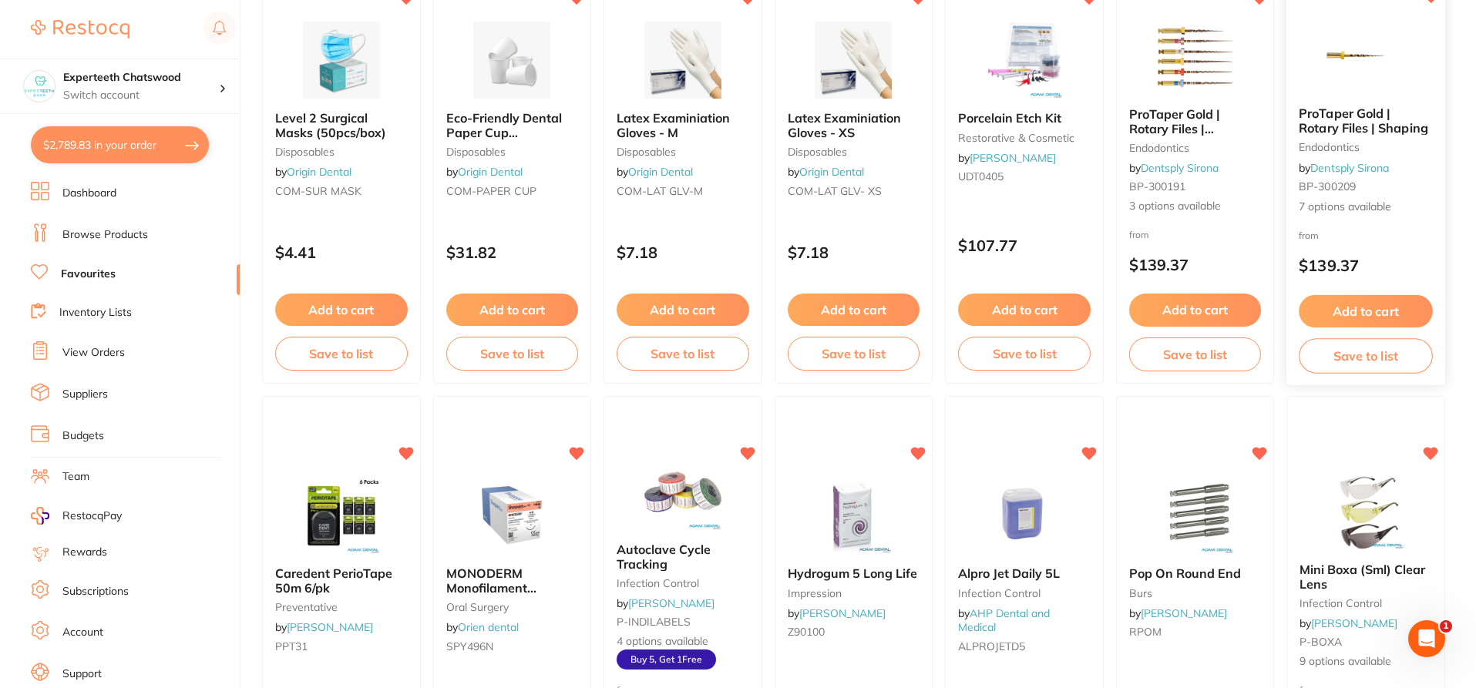
click at [1362, 76] on img at bounding box center [1366, 55] width 101 height 78
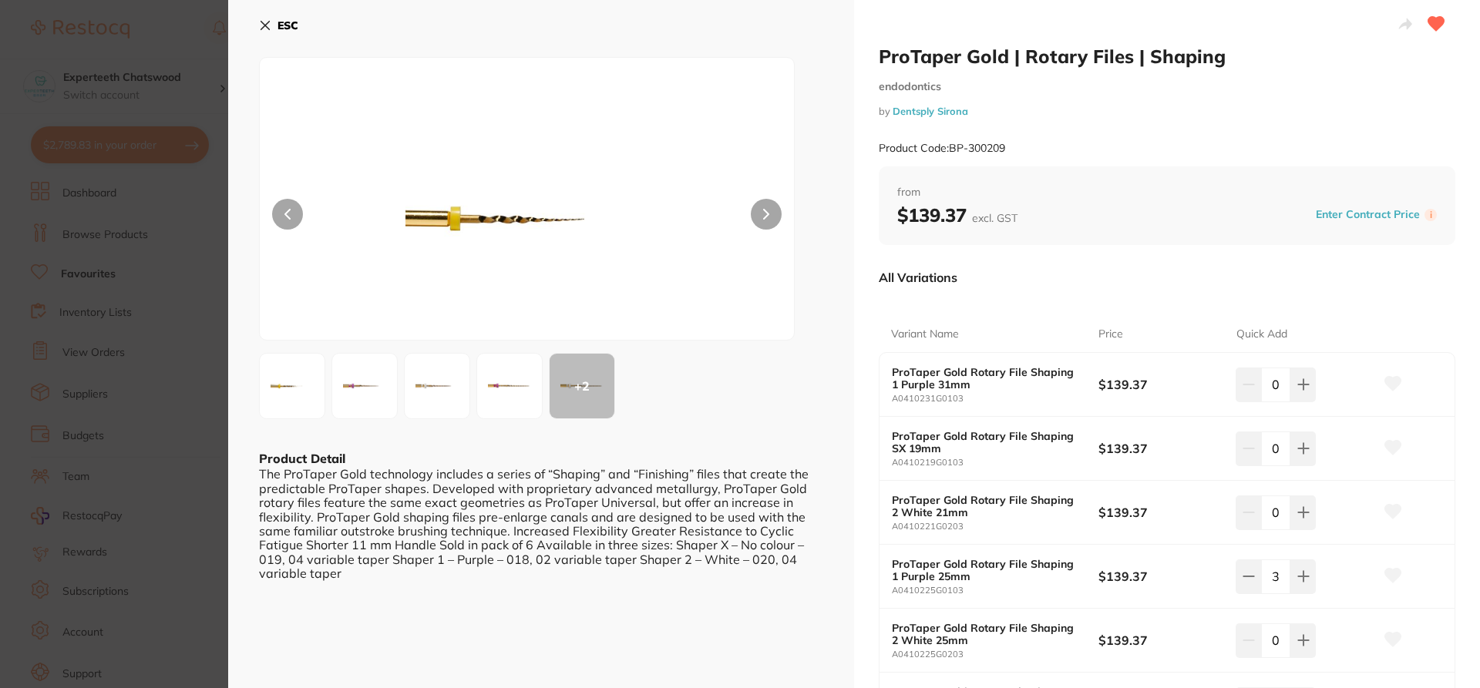
click at [269, 29] on icon at bounding box center [265, 26] width 8 height 8
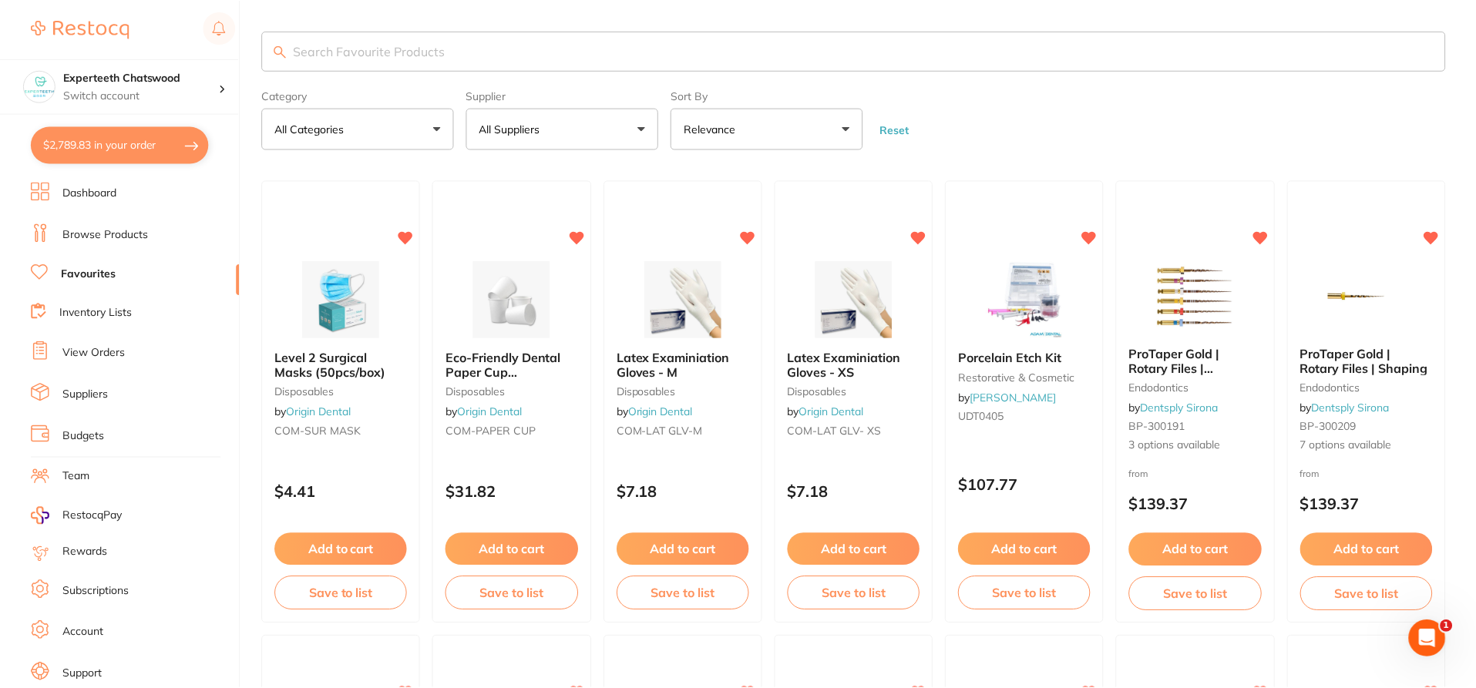
scroll to position [240, 0]
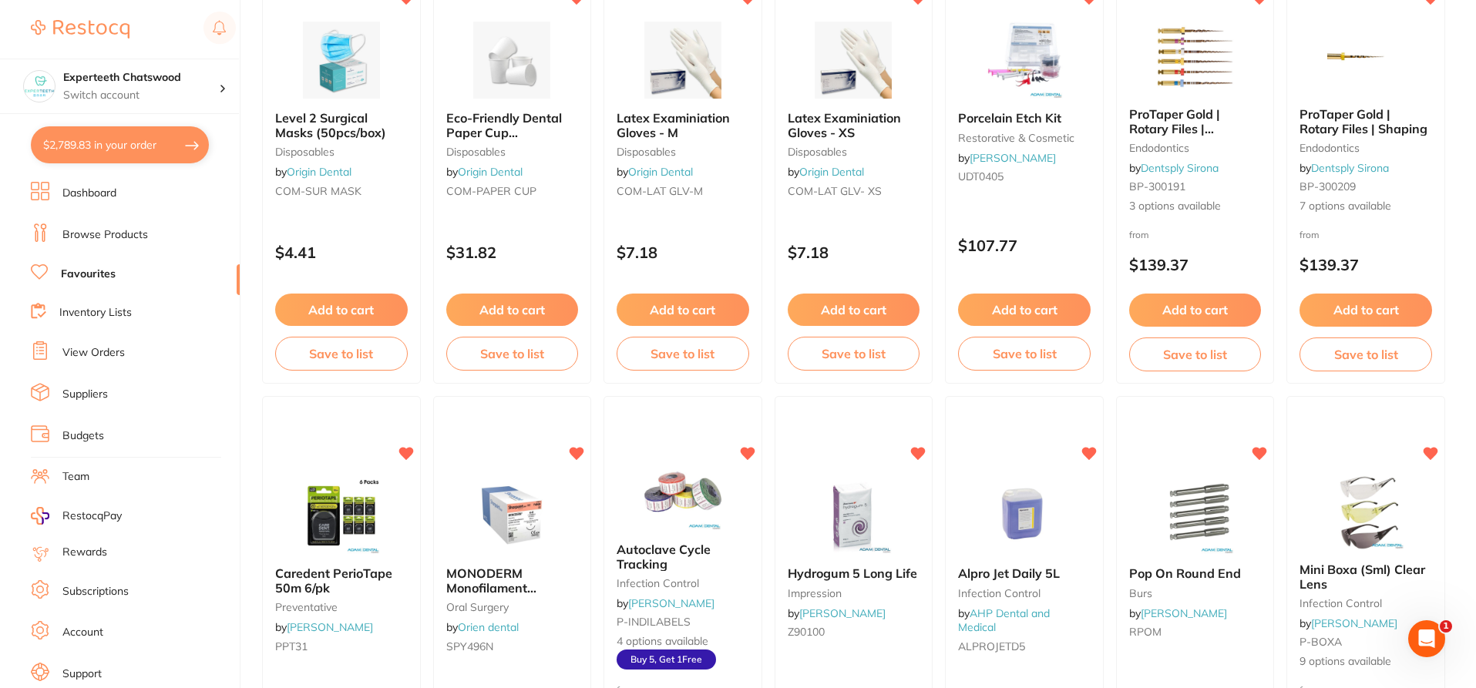
drag, startPoint x: 83, startPoint y: 140, endPoint x: 85, endPoint y: 150, distance: 9.4
click at [83, 142] on button "$2,789.83 in your order" at bounding box center [120, 144] width 178 height 37
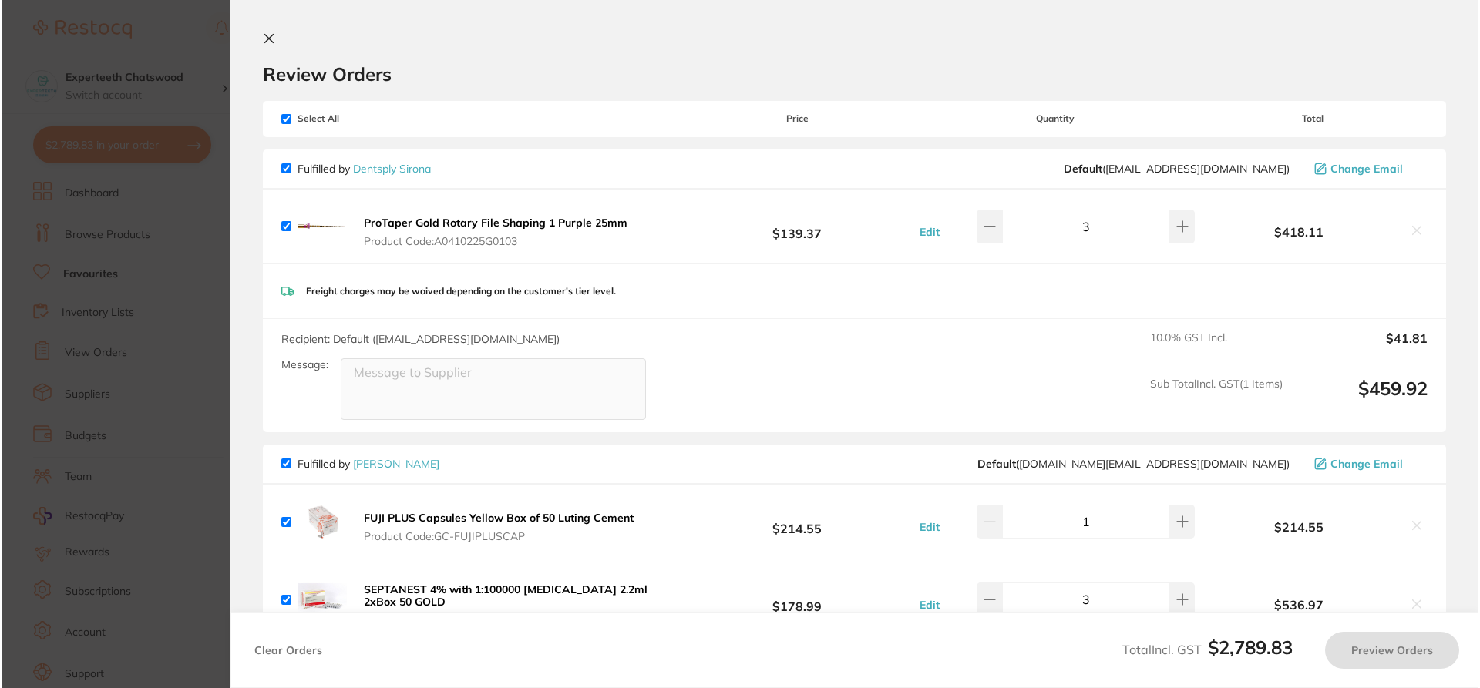
scroll to position [0, 0]
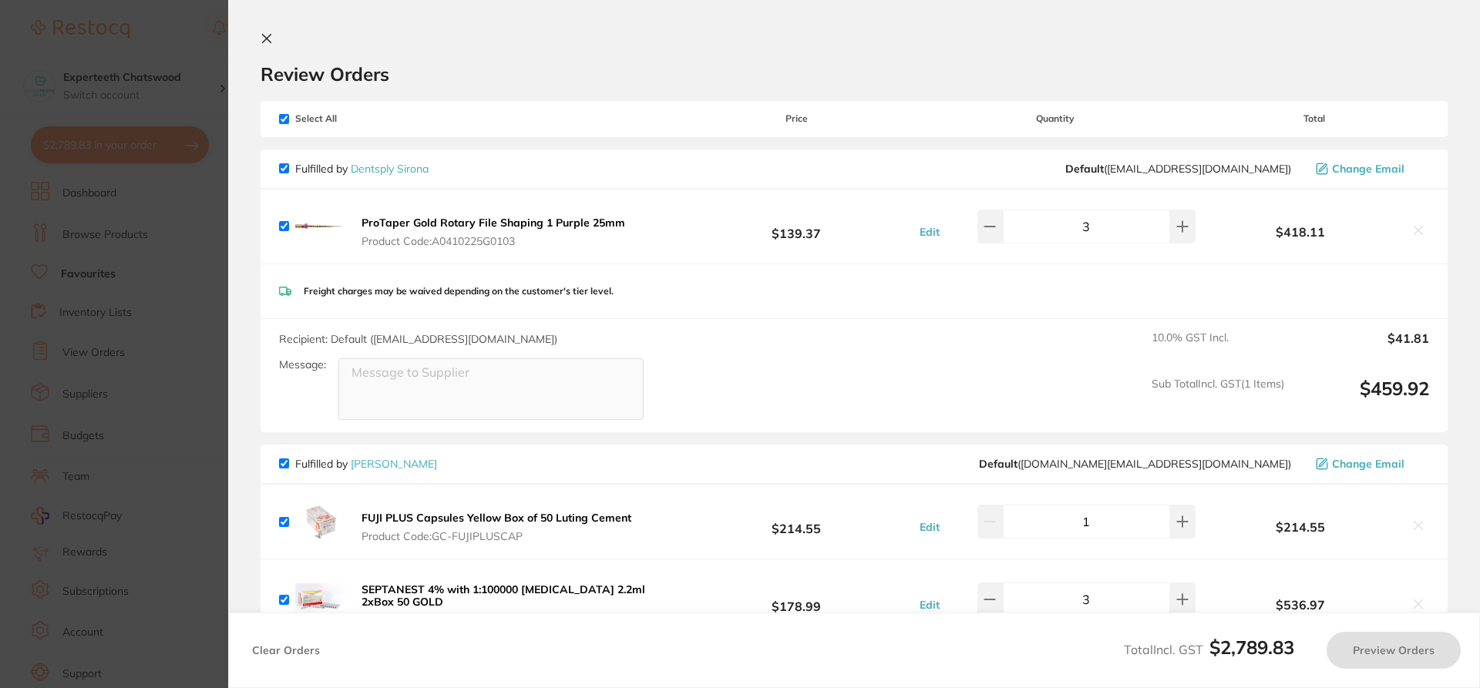
checkbox input "true"
click at [264, 38] on icon at bounding box center [267, 38] width 12 height 12
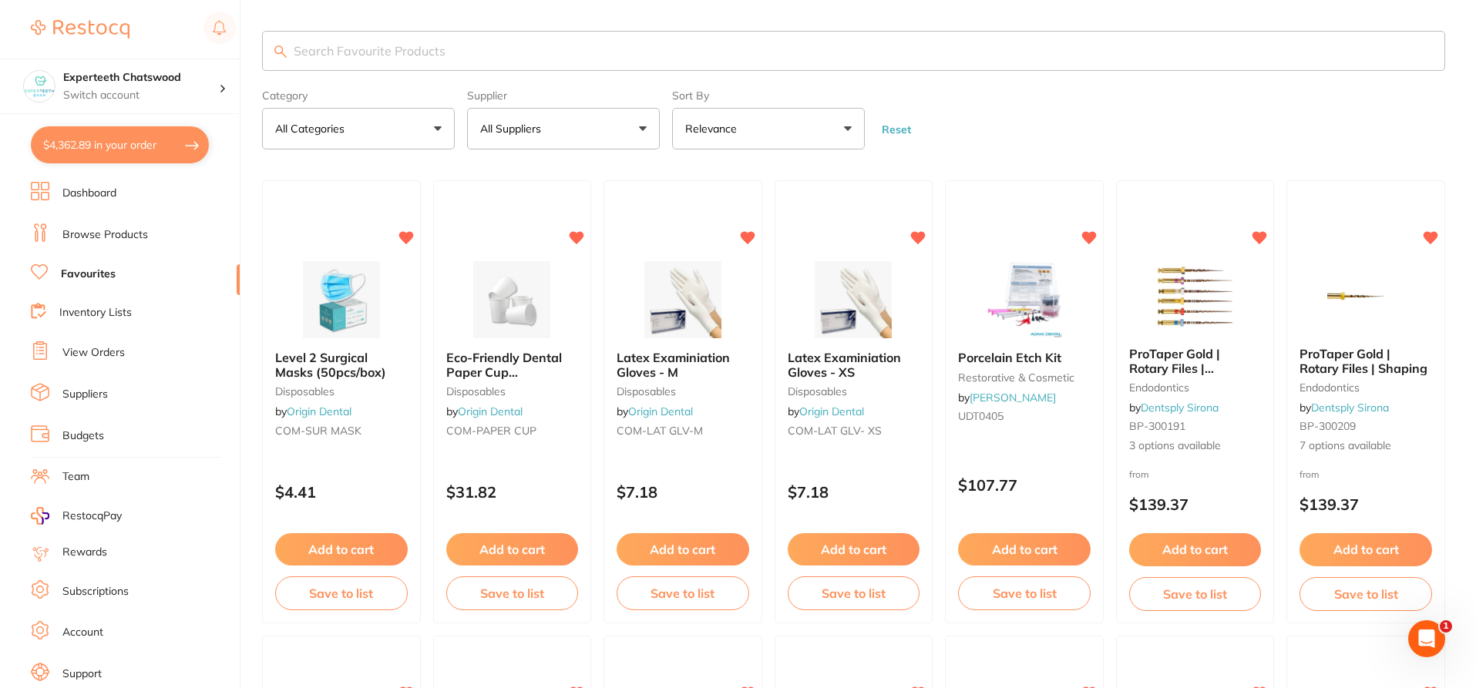
click at [104, 150] on button "$4,362.89 in your order" at bounding box center [120, 144] width 178 height 37
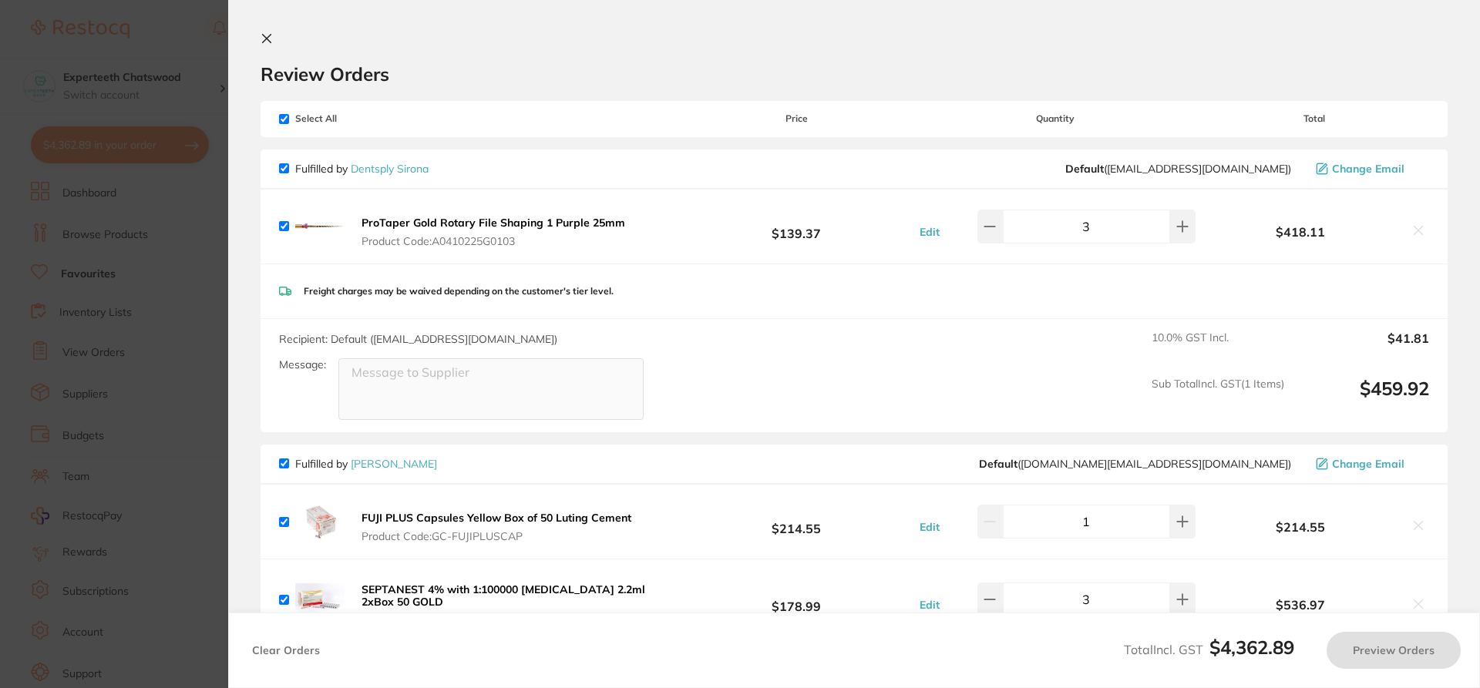
click at [266, 44] on icon at bounding box center [267, 38] width 12 height 12
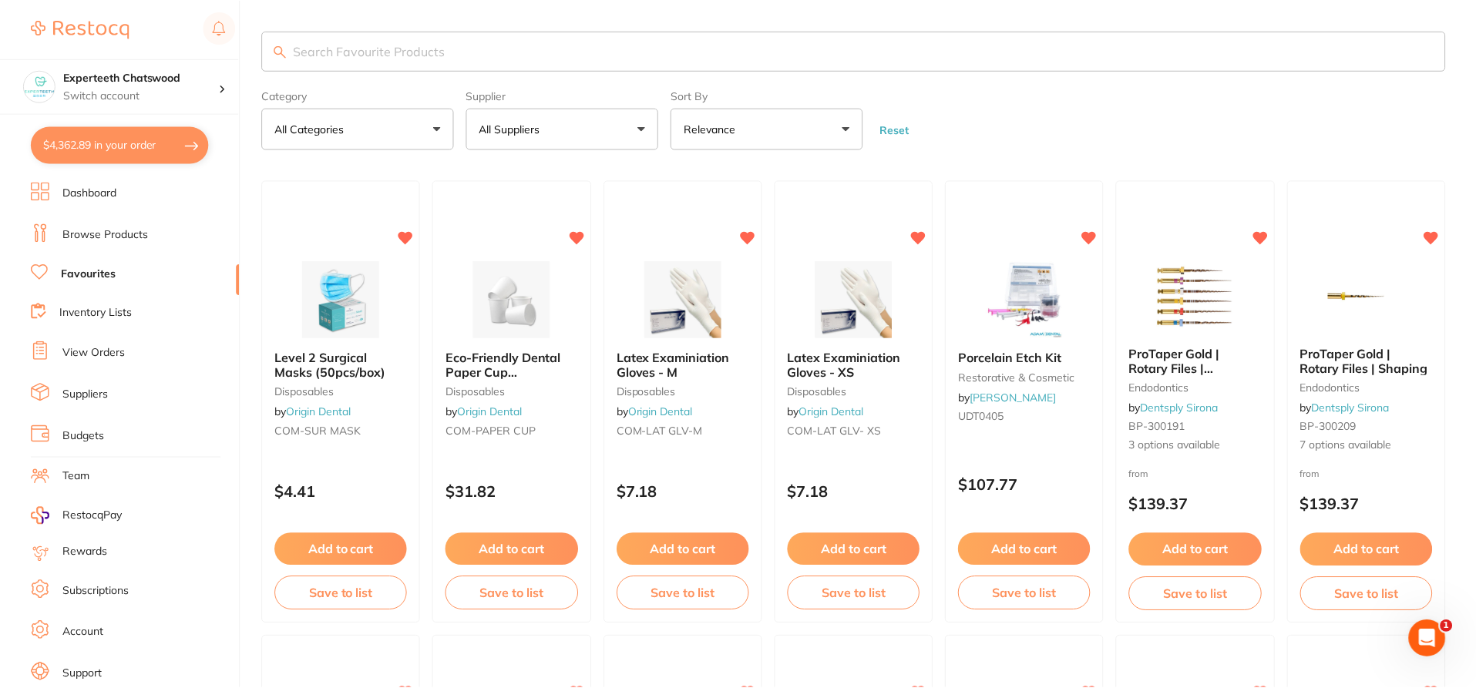
scroll to position [1, 0]
click at [342, 42] on input "search" at bounding box center [853, 50] width 1183 height 40
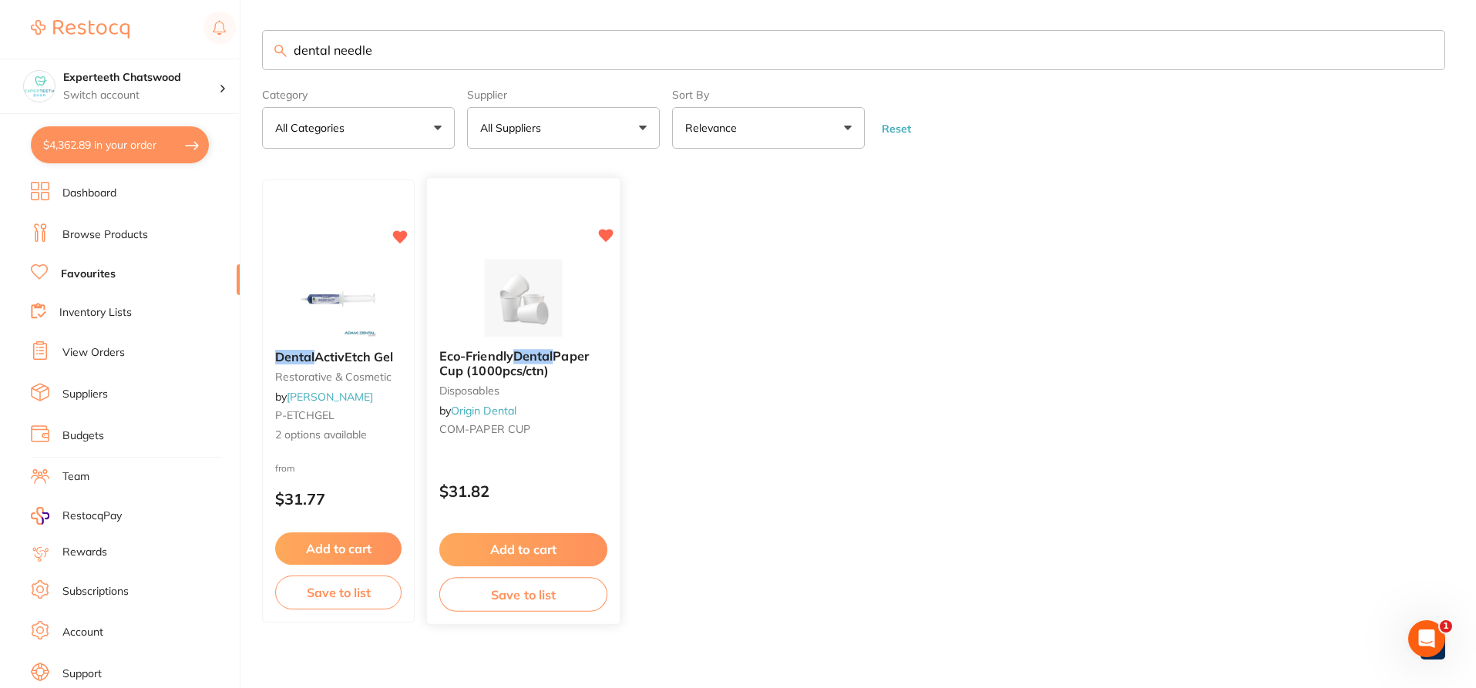
scroll to position [0, 0]
type input "dental needle"
click at [83, 195] on link "Dashboard" at bounding box center [89, 193] width 54 height 15
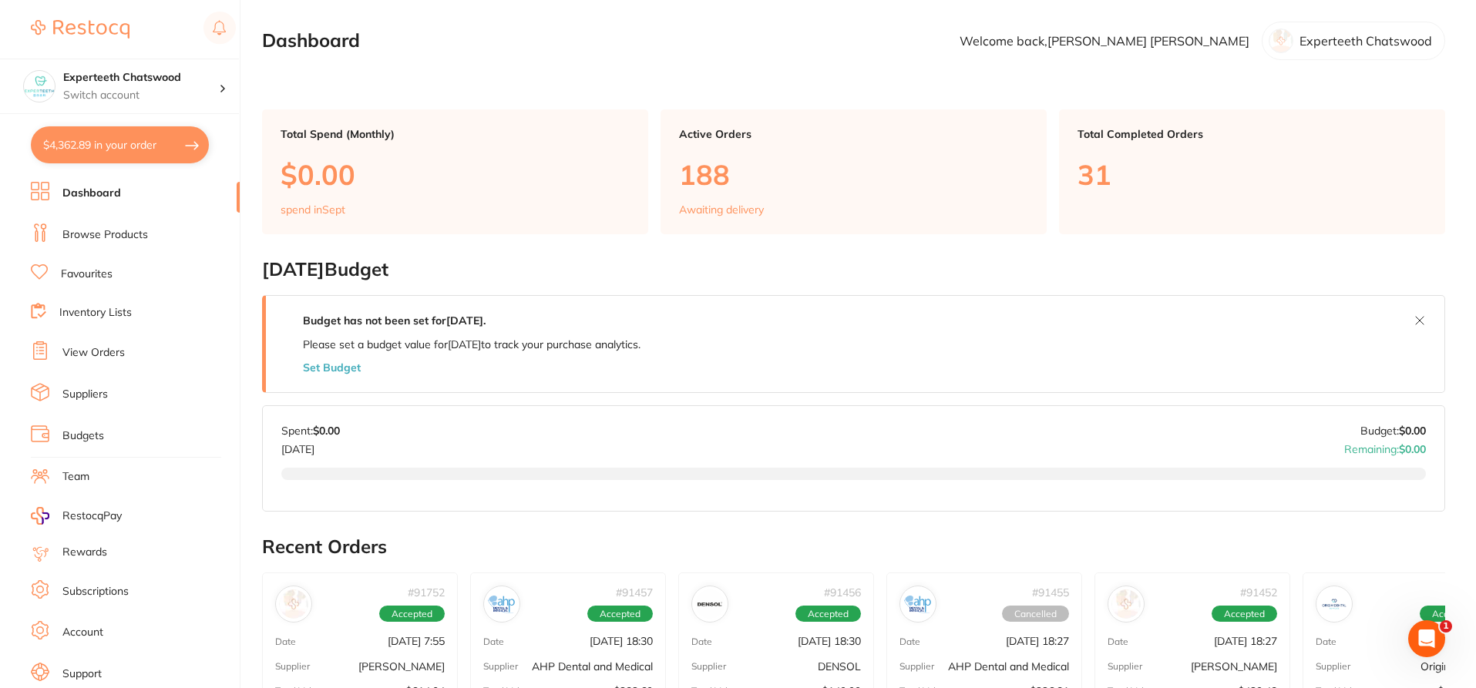
click at [84, 234] on link "Browse Products" at bounding box center [105, 234] width 86 height 15
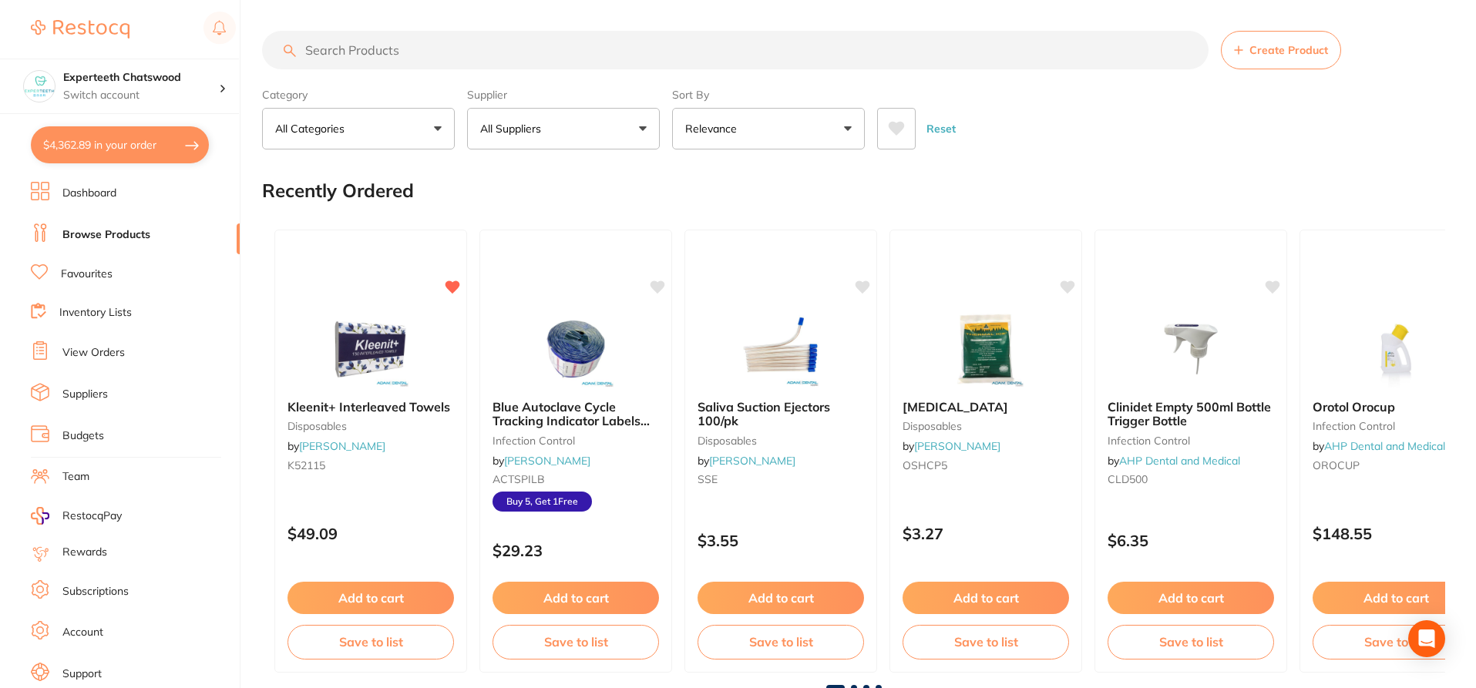
click at [422, 49] on input "search" at bounding box center [735, 50] width 947 height 39
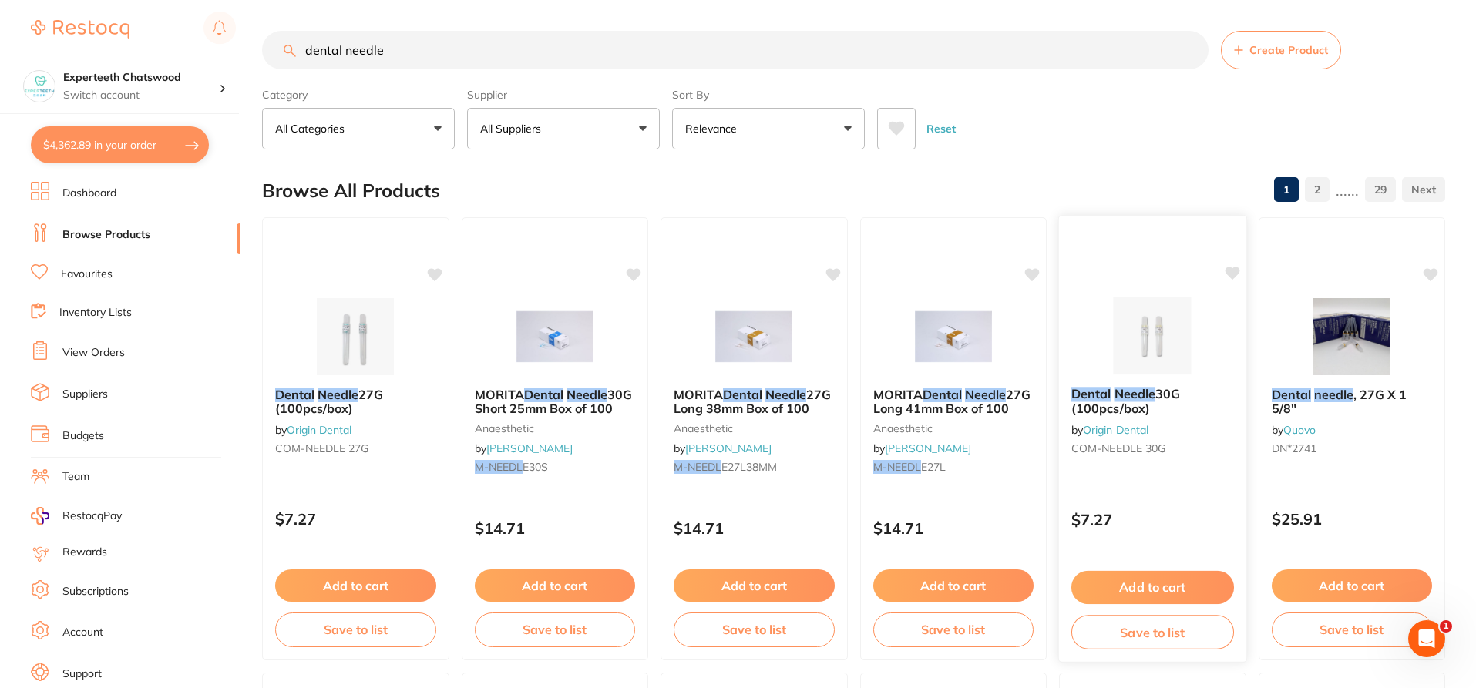
type input "dental needle"
click at [1136, 360] on img at bounding box center [1152, 336] width 100 height 77
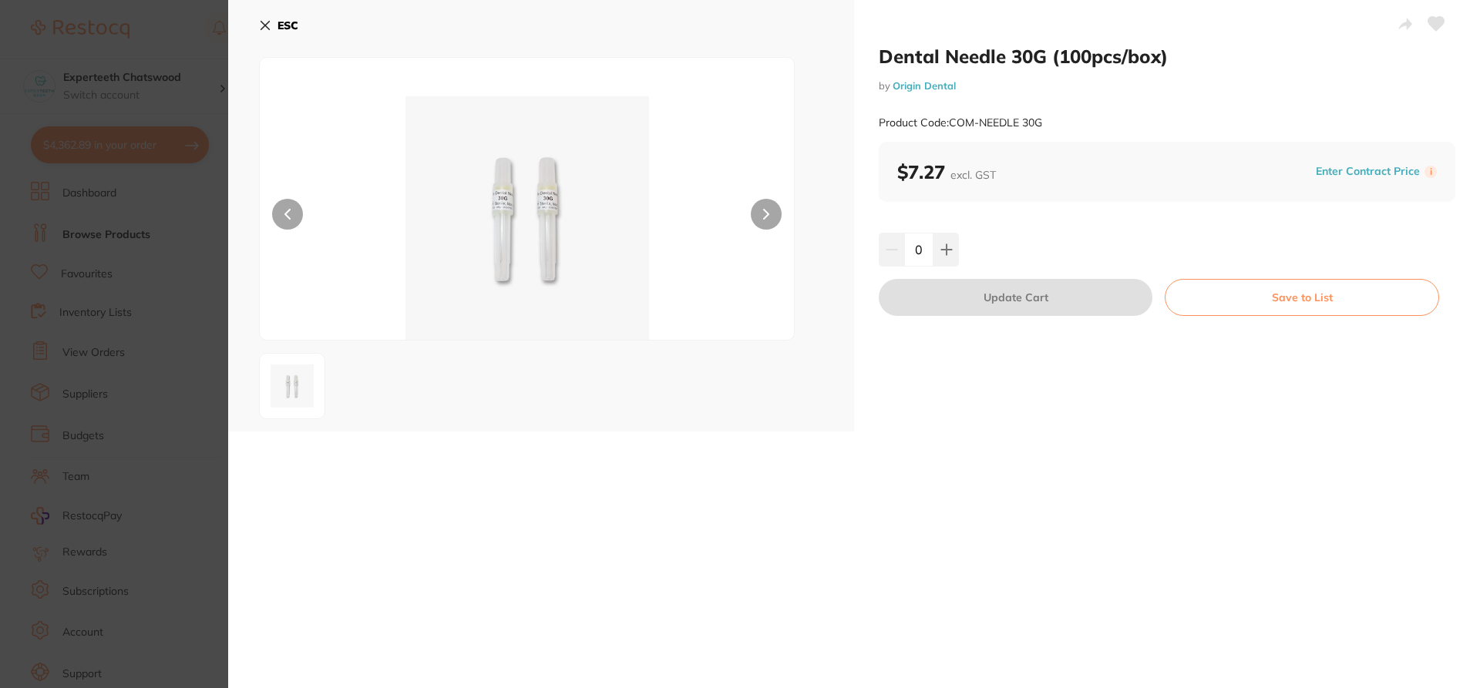
click at [515, 220] on img at bounding box center [527, 218] width 321 height 244
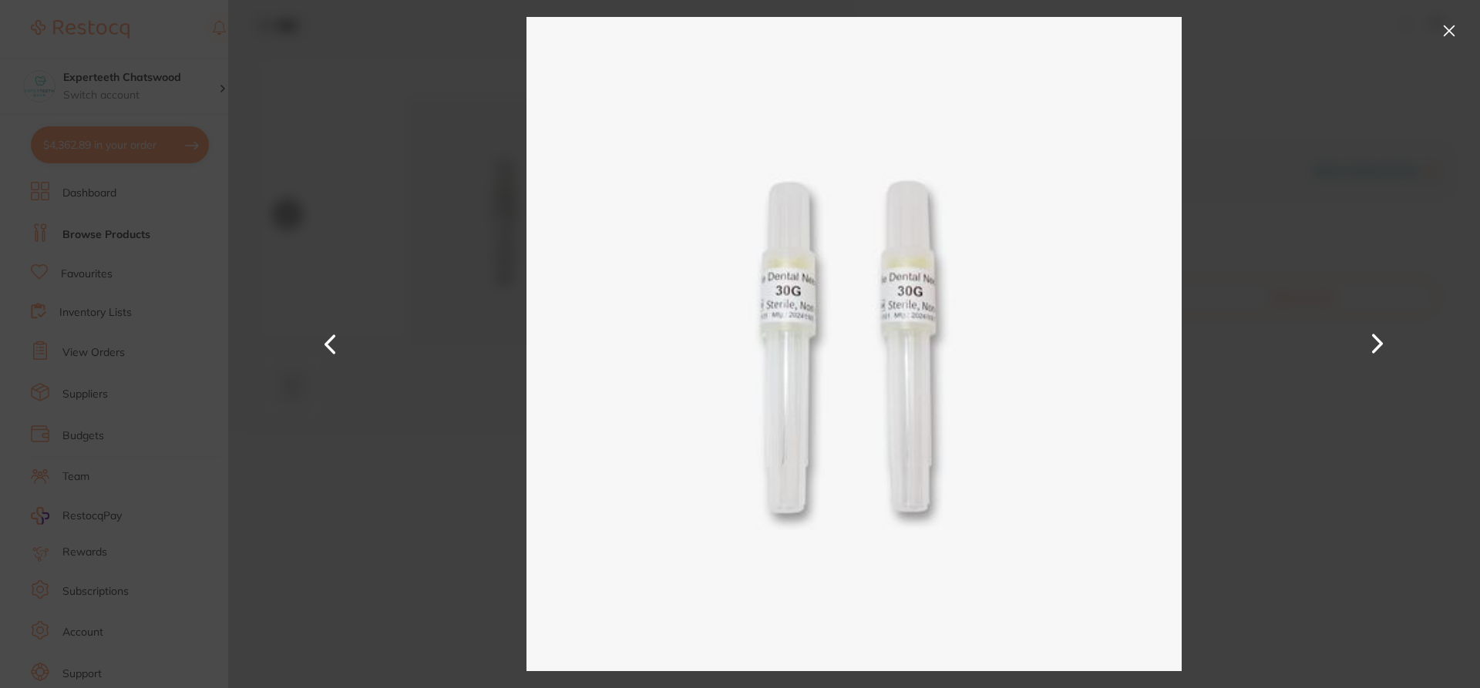
click at [1449, 33] on button at bounding box center [1449, 31] width 25 height 25
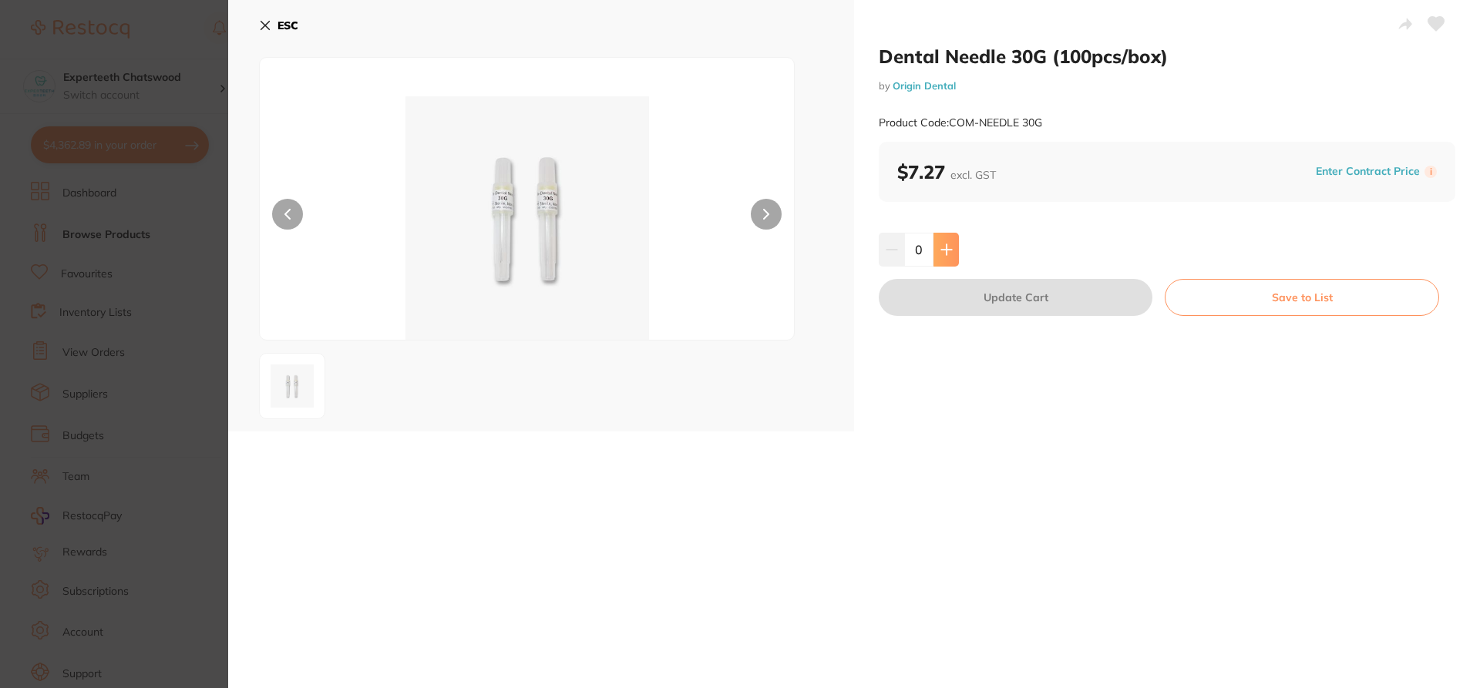
click at [951, 245] on button at bounding box center [946, 250] width 25 height 34
type input "4"
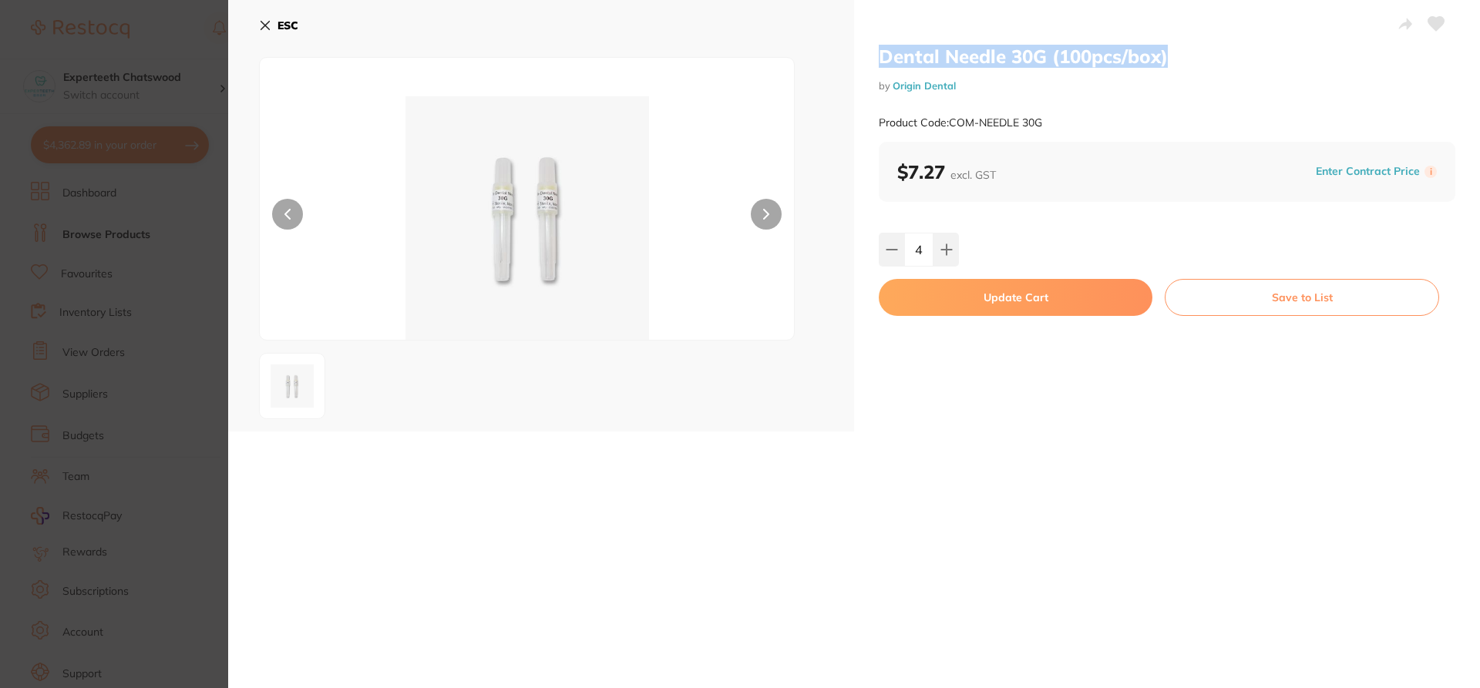
drag, startPoint x: 889, startPoint y: 52, endPoint x: 1165, endPoint y: 45, distance: 276.1
click at [1165, 45] on div "Dental Needle 30G (100pcs/box) by Origin Dental Product Code: COM-NEEDLE 30G $7…" at bounding box center [1167, 216] width 626 height 432
click at [999, 292] on button "Update Cart" at bounding box center [1016, 297] width 274 height 37
checkbox input "false"
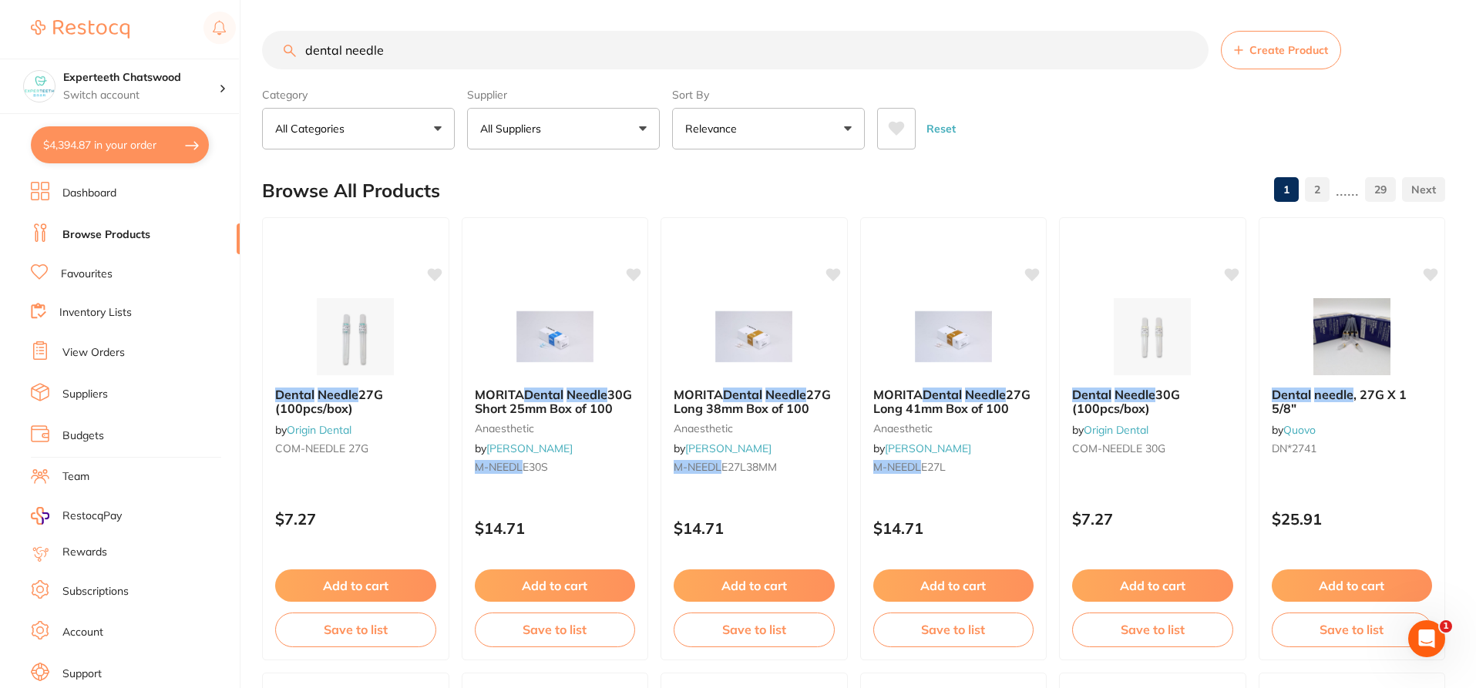
click at [1314, 187] on link "2" at bounding box center [1317, 189] width 25 height 31
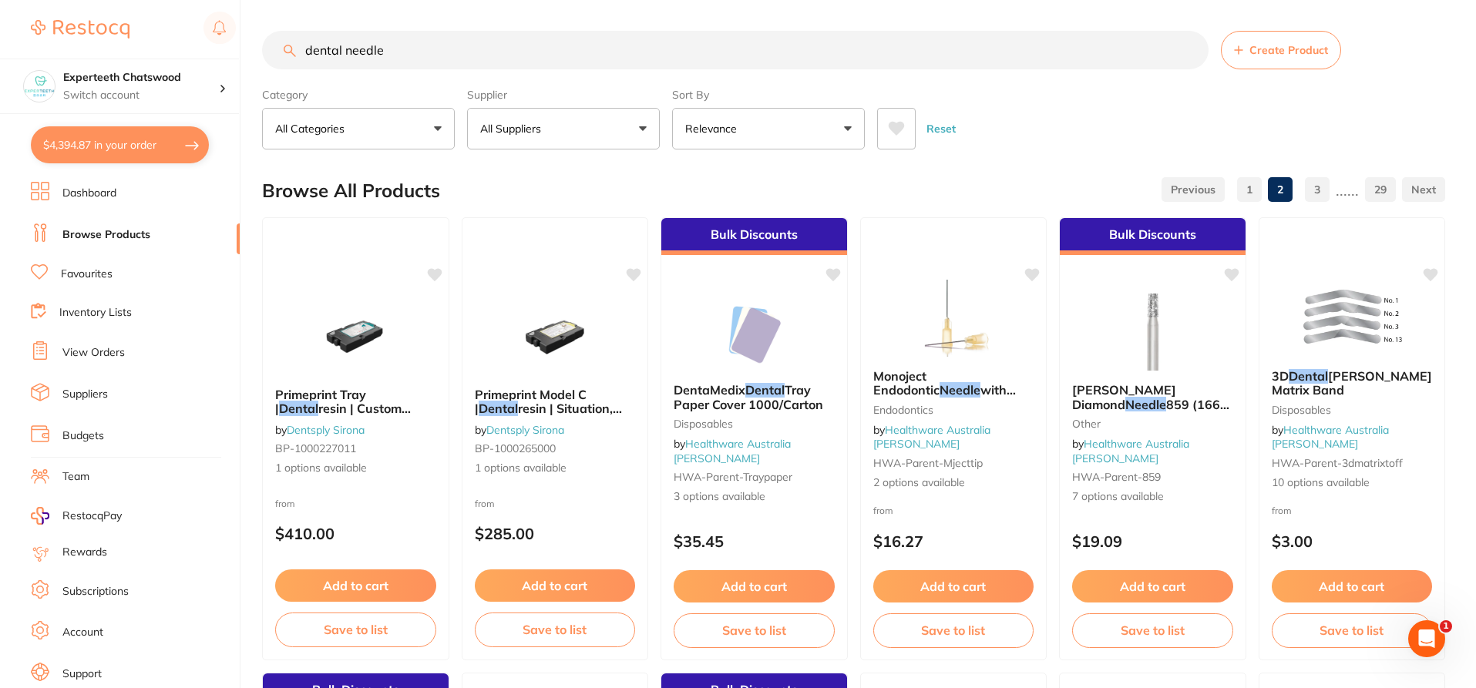
click at [412, 54] on input "dental needle" at bounding box center [735, 50] width 947 height 39
drag, startPoint x: 344, startPoint y: 39, endPoint x: 277, endPoint y: 37, distance: 67.1
click at [277, 37] on input "dental needle" at bounding box center [735, 50] width 947 height 39
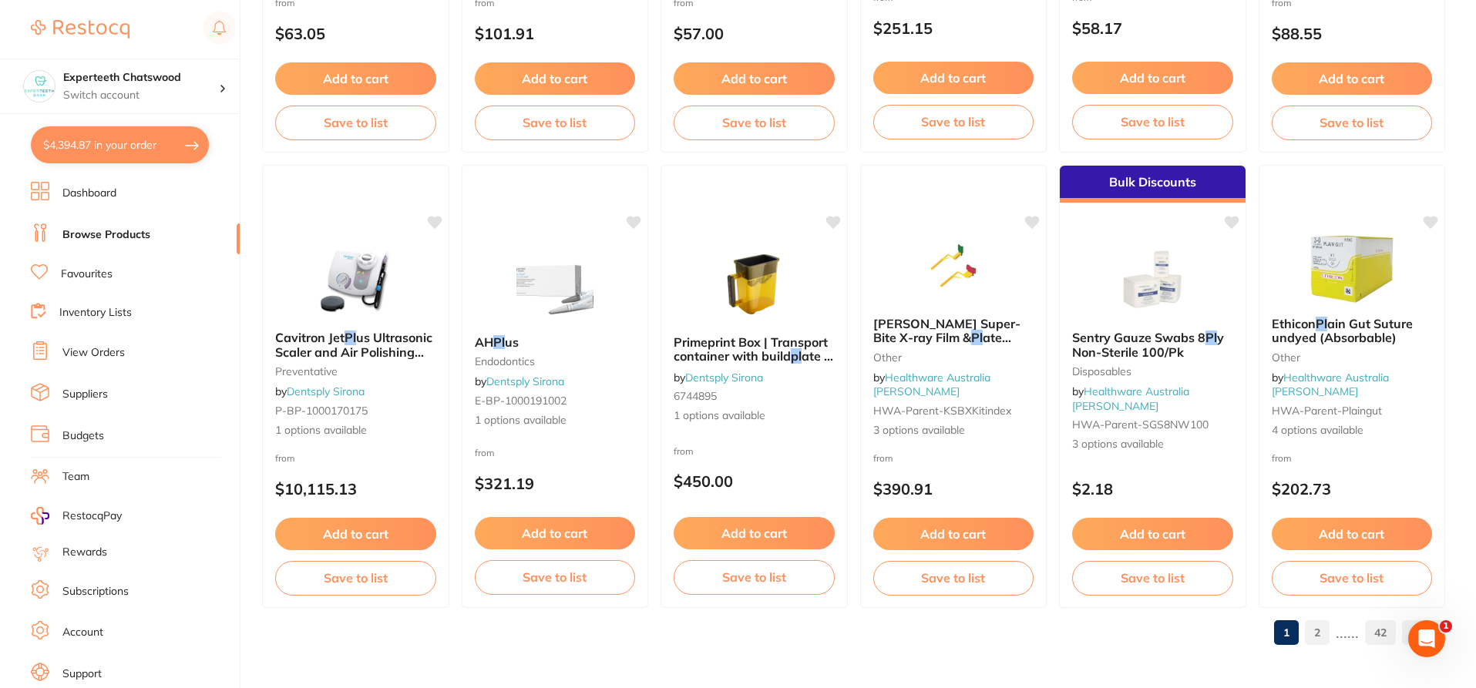
scroll to position [3312, 0]
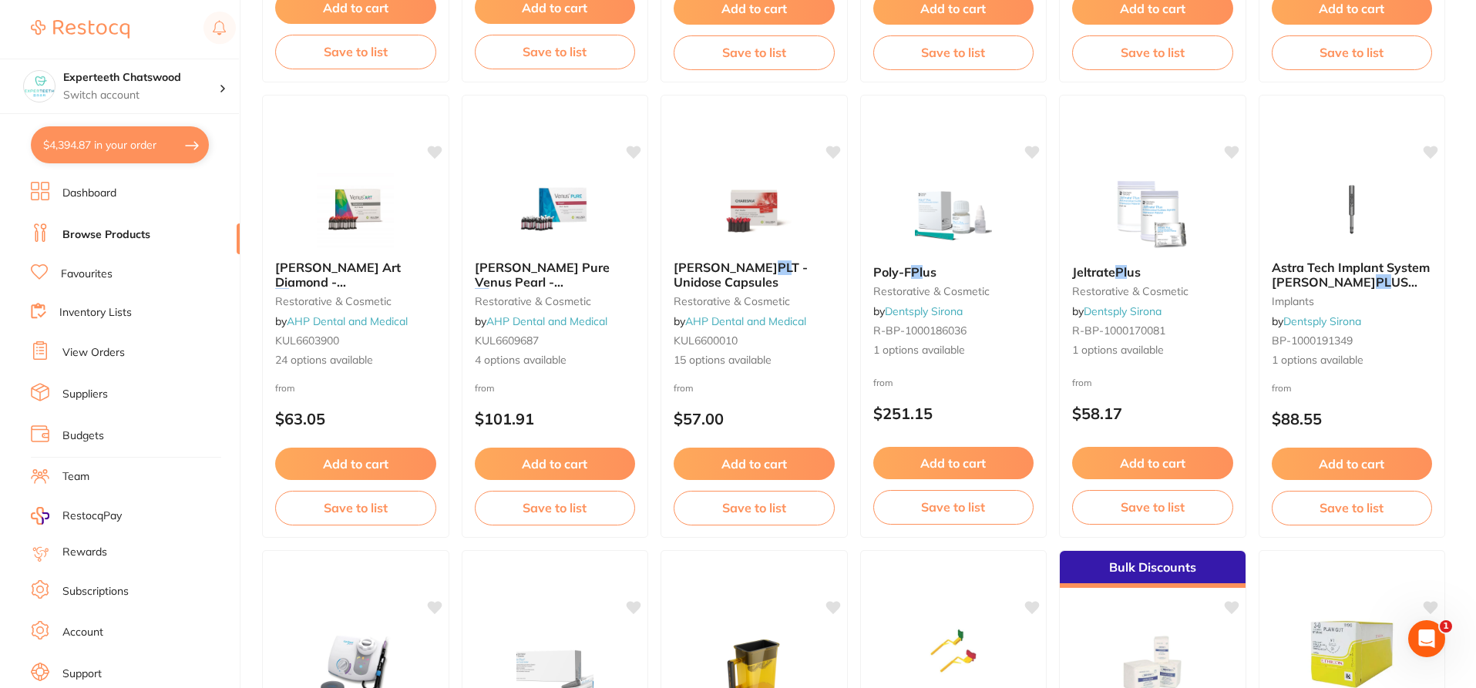
type input "HA PL"
click at [75, 192] on link "Dashboard" at bounding box center [89, 193] width 54 height 15
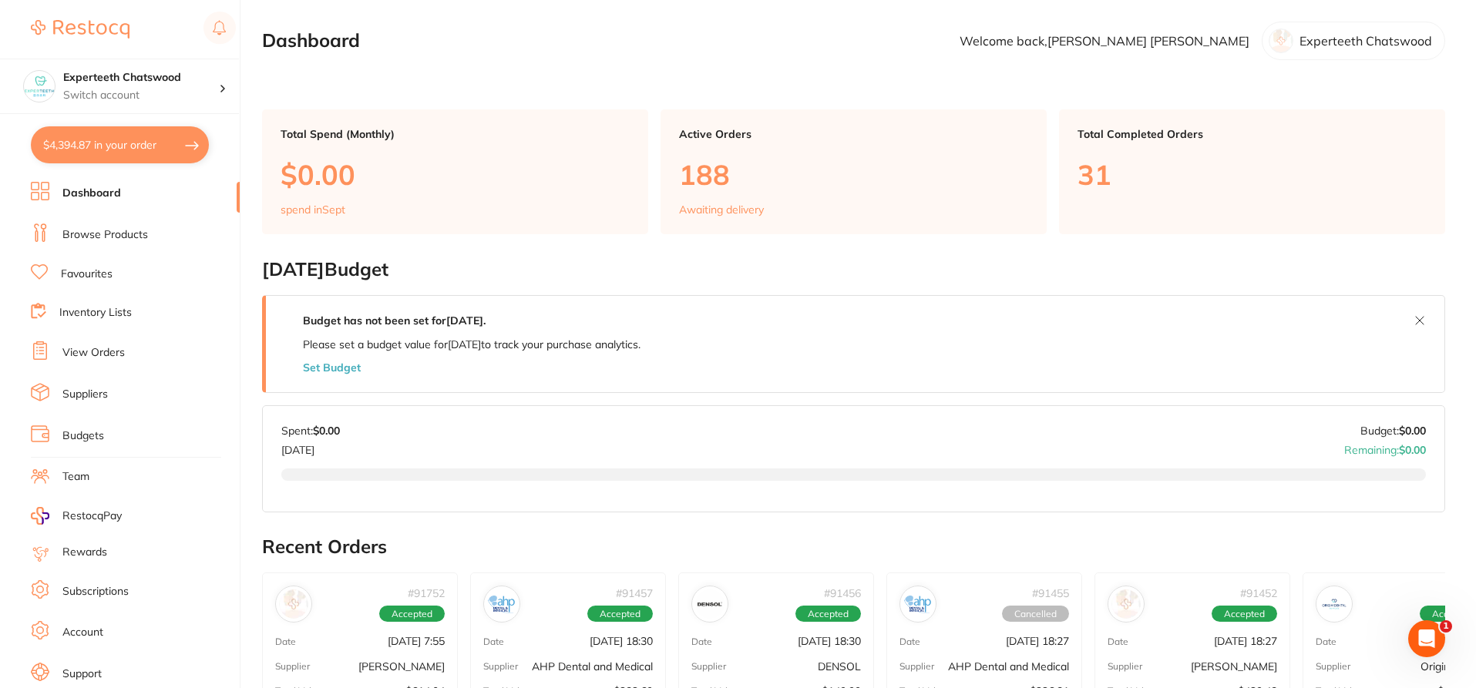
click at [100, 232] on link "Browse Products" at bounding box center [105, 234] width 86 height 15
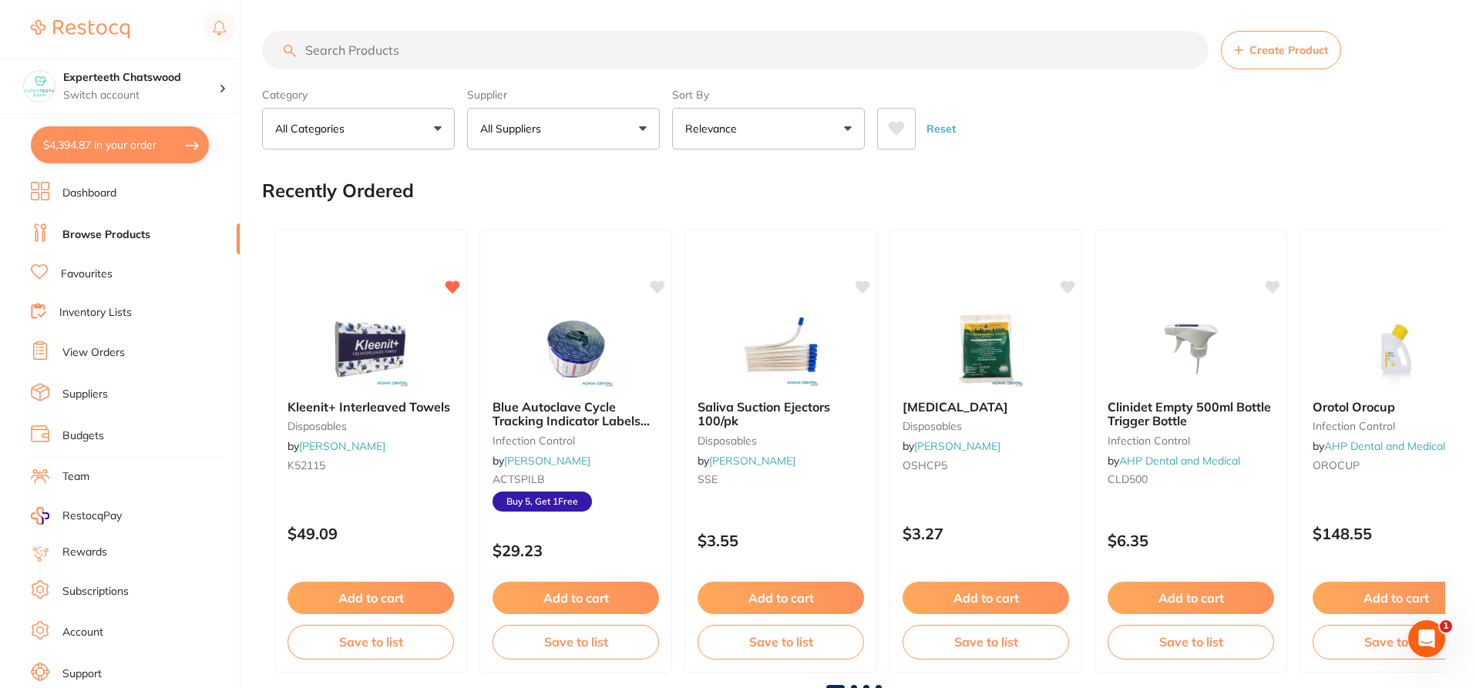
click at [110, 187] on link "Dashboard" at bounding box center [89, 193] width 54 height 15
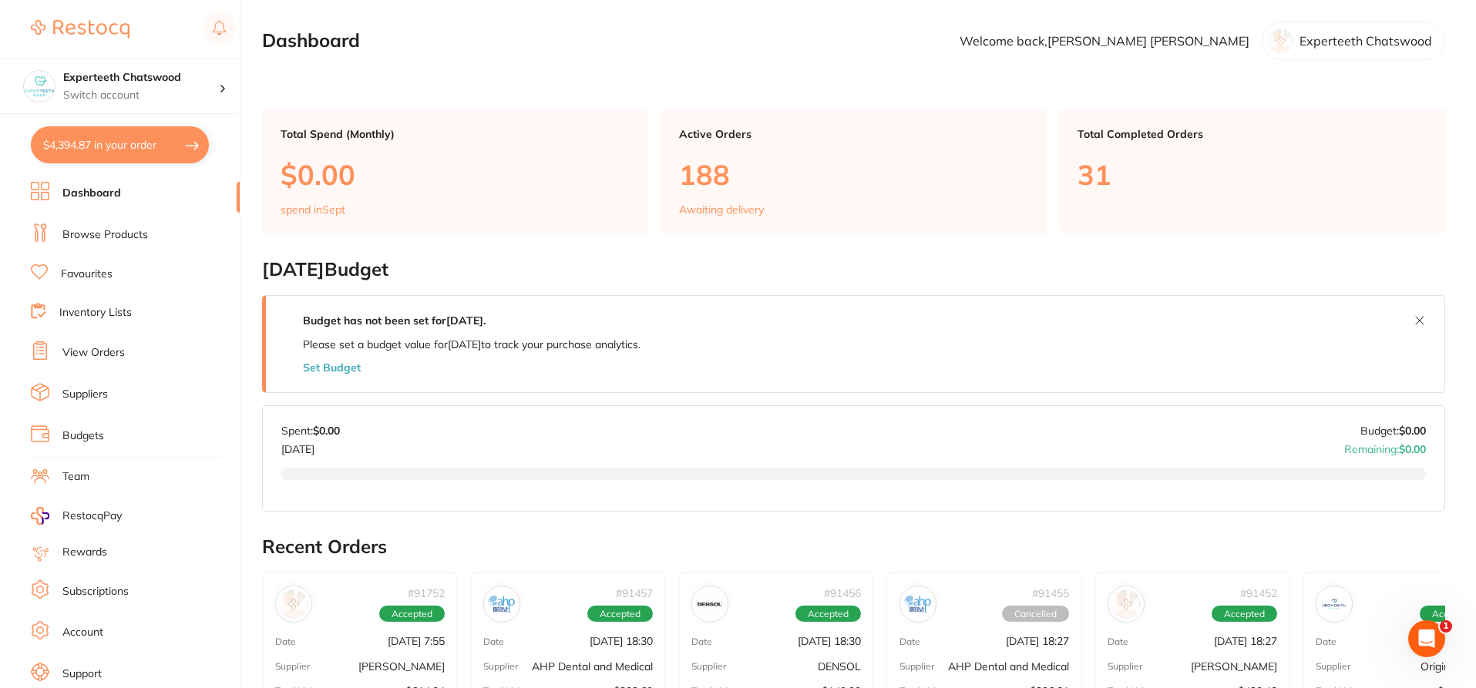
click at [80, 234] on link "Browse Products" at bounding box center [105, 234] width 86 height 15
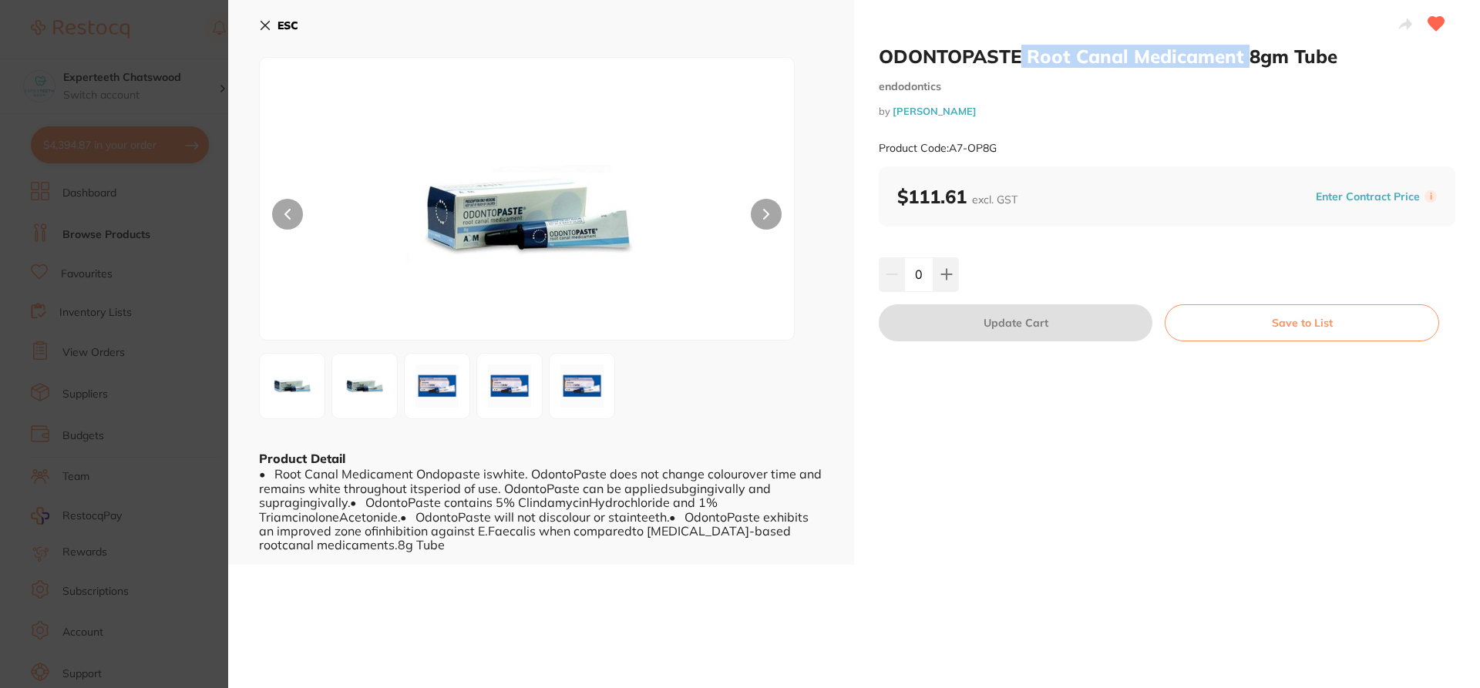
drag, startPoint x: 1022, startPoint y: 51, endPoint x: 1244, endPoint y: 49, distance: 222.8
click at [1244, 49] on h2 "ODONTOPASTE Root Canal Medicament 8gm Tube" at bounding box center [1167, 56] width 577 height 23
copy h2 "Root Canal Medicament"
click at [265, 29] on icon at bounding box center [265, 25] width 12 height 12
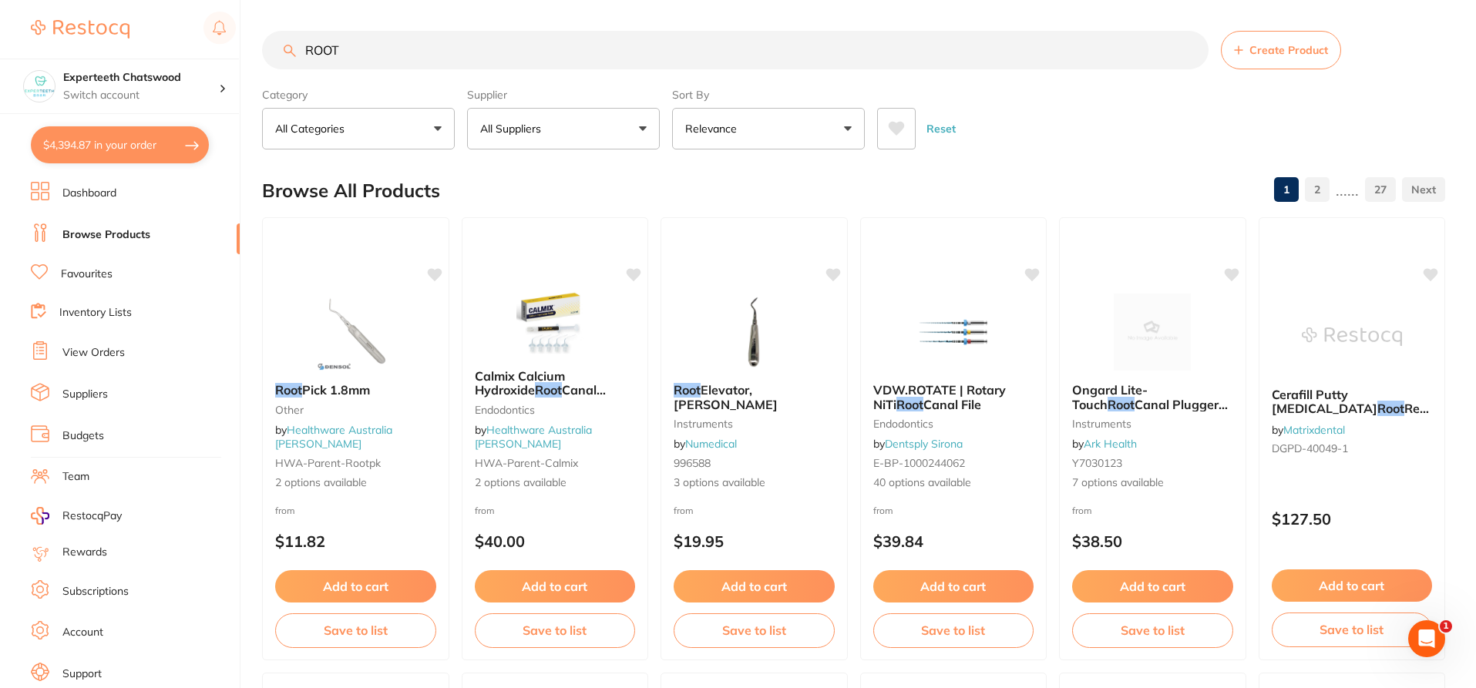
drag, startPoint x: 363, startPoint y: 47, endPoint x: 284, endPoint y: 50, distance: 78.7
click at [284, 50] on div "ROOT Create Product" at bounding box center [853, 50] width 1183 height 39
paste input "Root Canal Medicament"
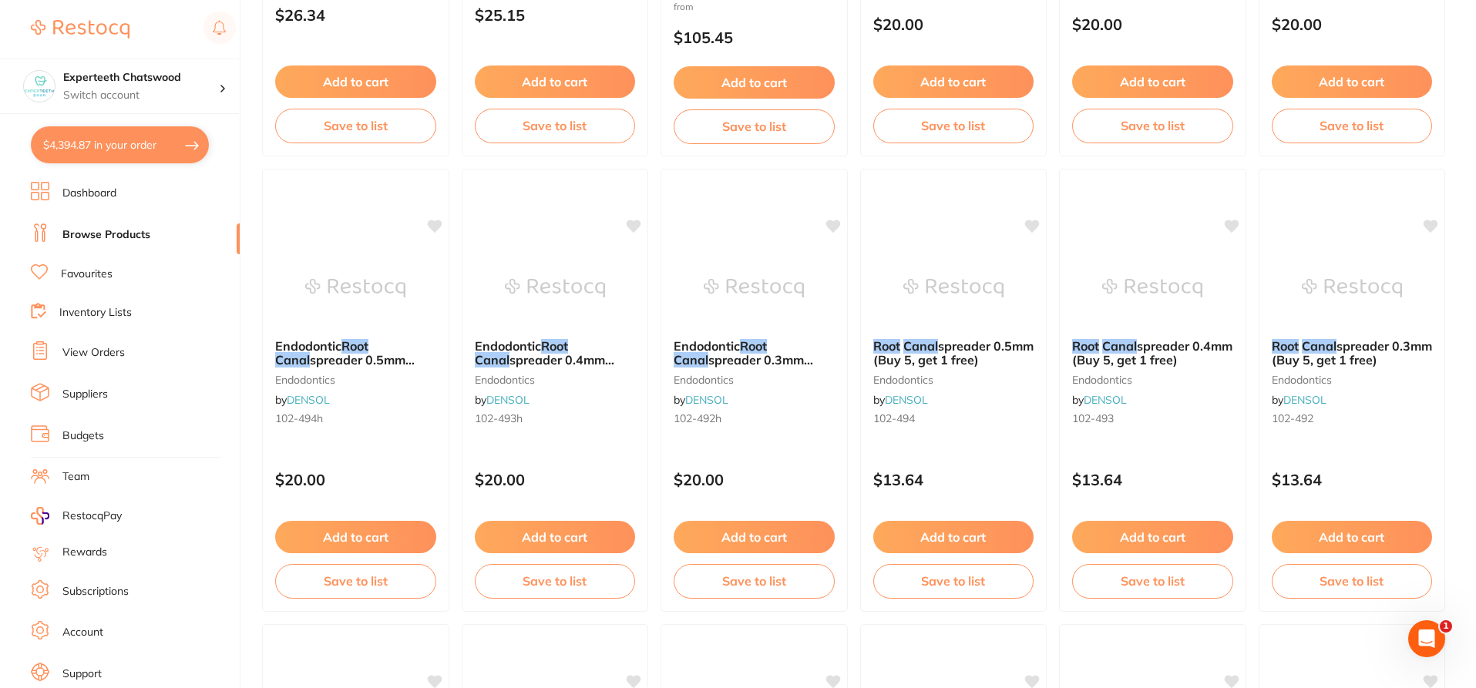
scroll to position [3698, 0]
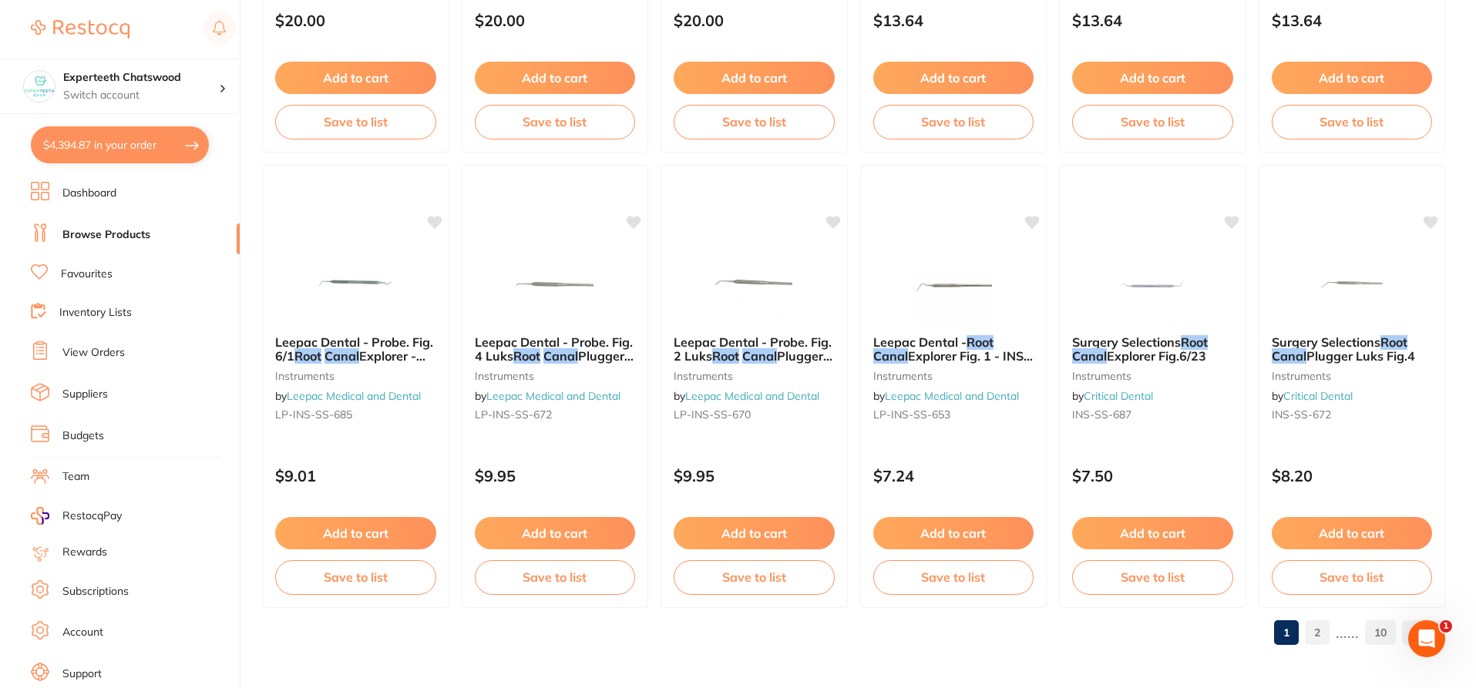
click at [1326, 631] on link "2" at bounding box center [1317, 633] width 25 height 31
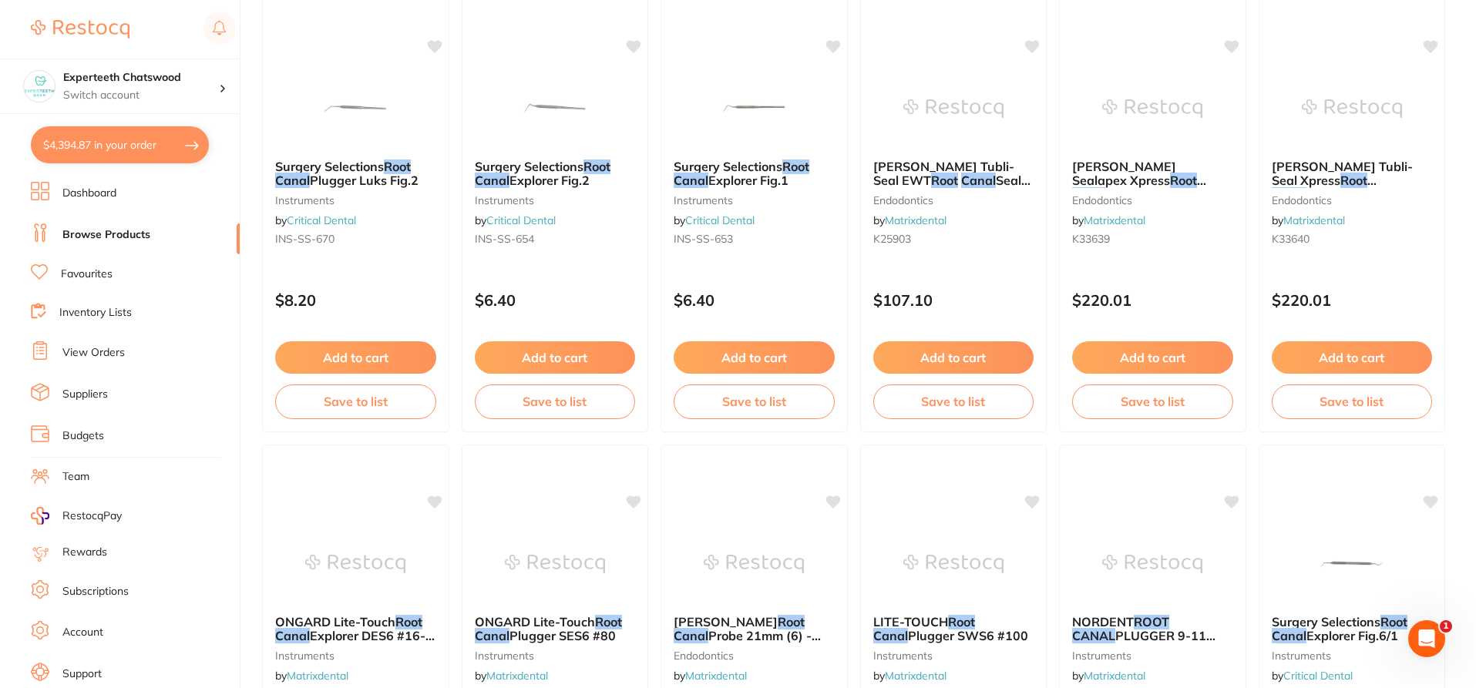
scroll to position [0, 0]
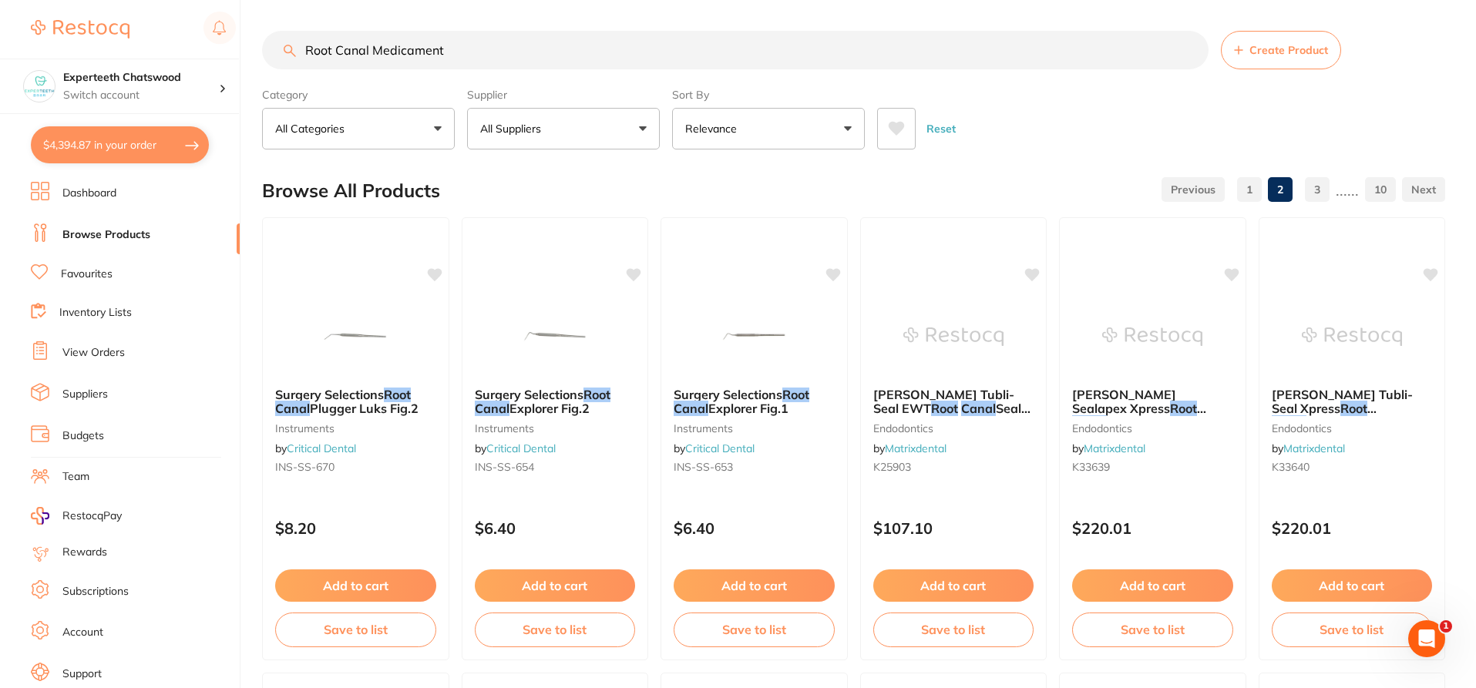
drag, startPoint x: 378, startPoint y: 42, endPoint x: 510, endPoint y: 58, distance: 132.7
click at [510, 58] on input "Root Canal Medicament" at bounding box center [735, 50] width 947 height 39
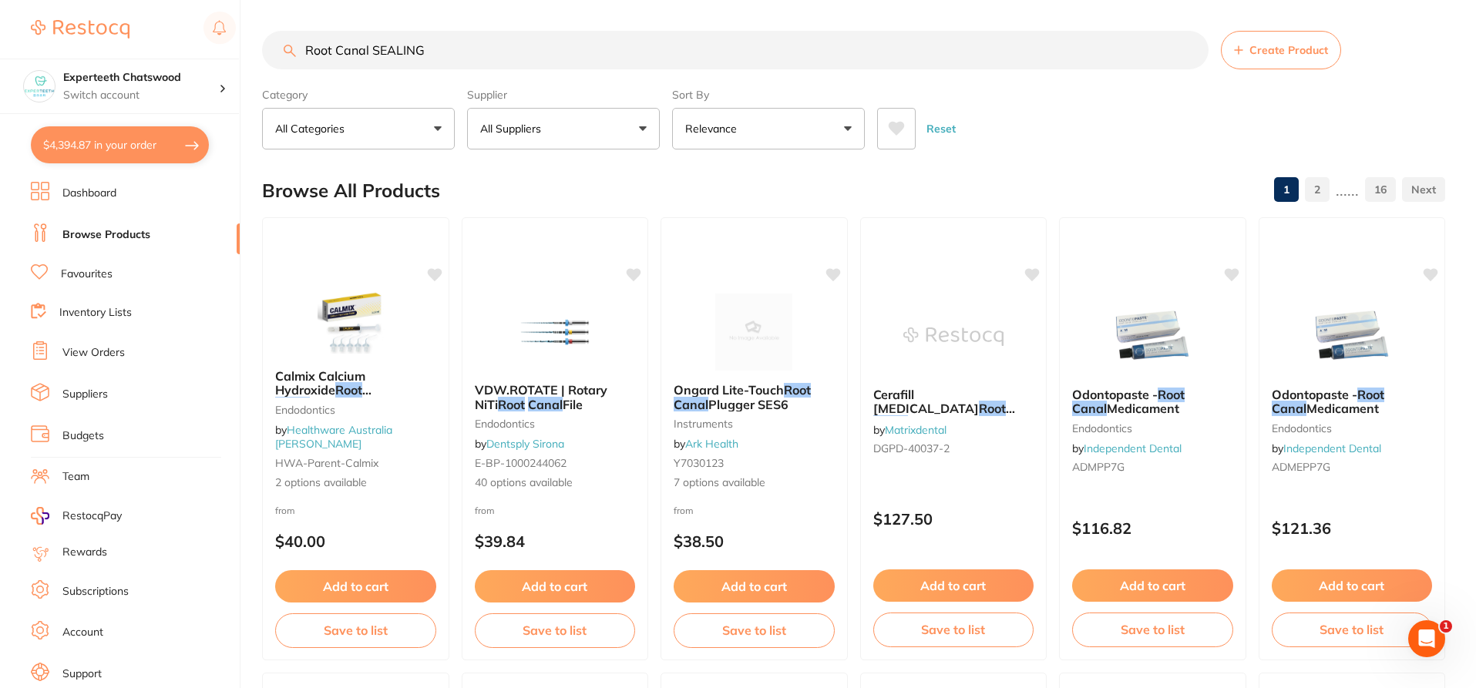
drag, startPoint x: 369, startPoint y: 45, endPoint x: 305, endPoint y: 45, distance: 64.0
click at [305, 45] on input "Root Canal SEALING" at bounding box center [735, 50] width 947 height 39
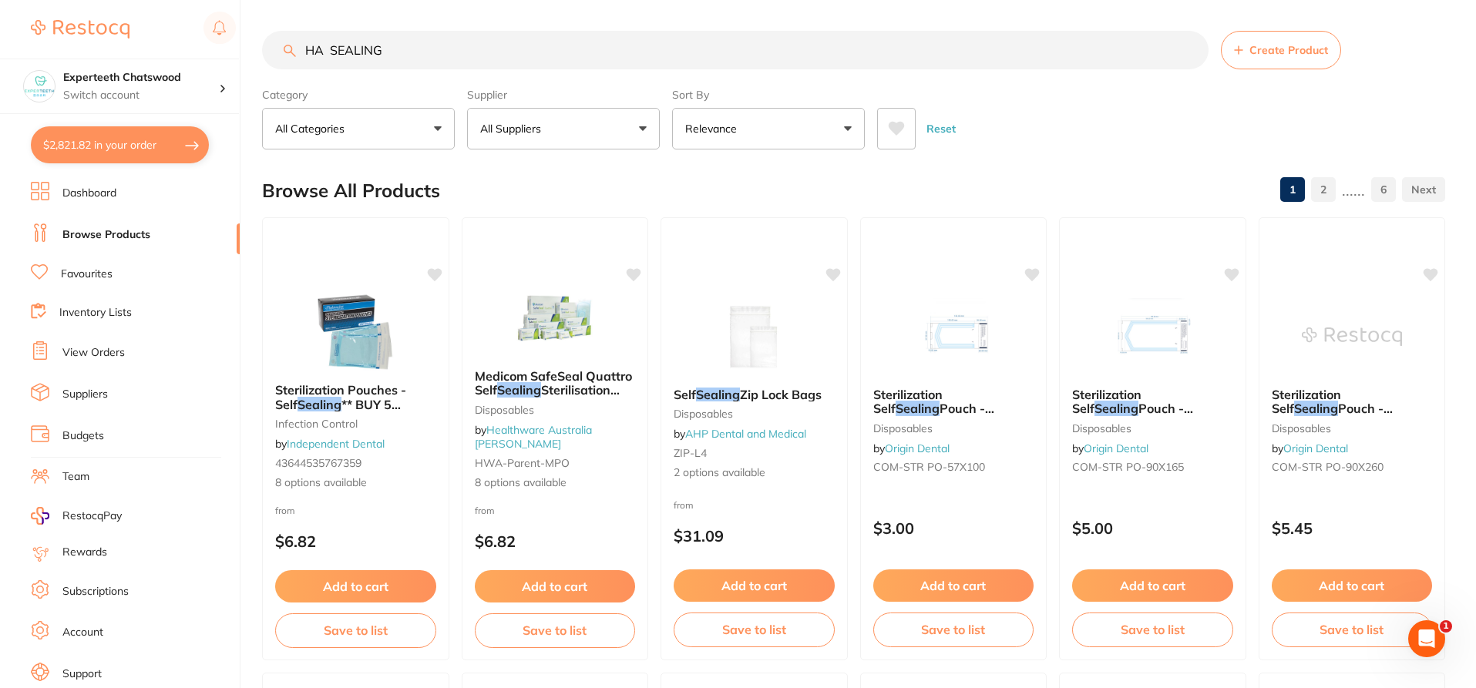
click at [398, 39] on input "HA SEALING" at bounding box center [735, 50] width 947 height 39
drag, startPoint x: 359, startPoint y: 49, endPoint x: 333, endPoint y: 46, distance: 26.4
click at [333, 46] on input "HA SEALING" at bounding box center [735, 50] width 947 height 39
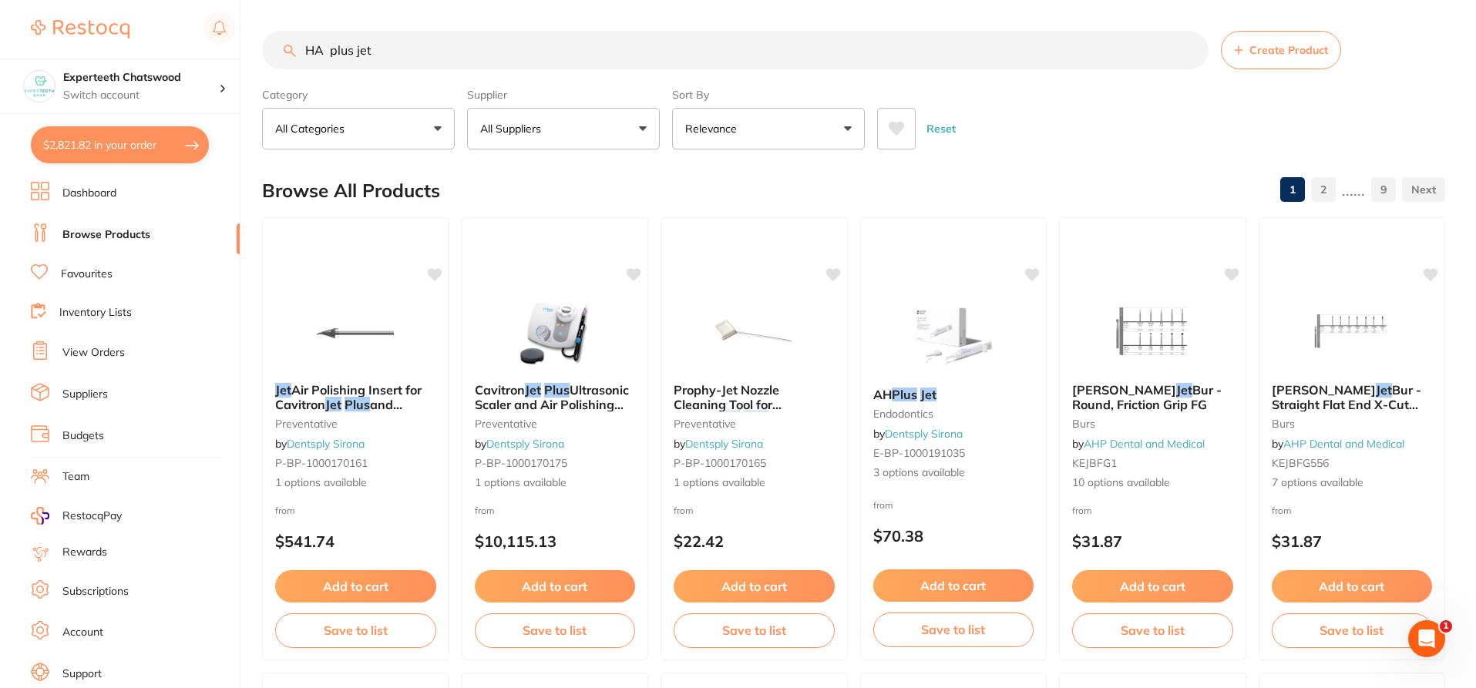
drag, startPoint x: 391, startPoint y: 51, endPoint x: 298, endPoint y: 49, distance: 93.3
click at [272, 49] on input "HA plus jet" at bounding box center [735, 50] width 947 height 39
click at [574, 139] on button "All Suppliers" at bounding box center [563, 129] width 193 height 42
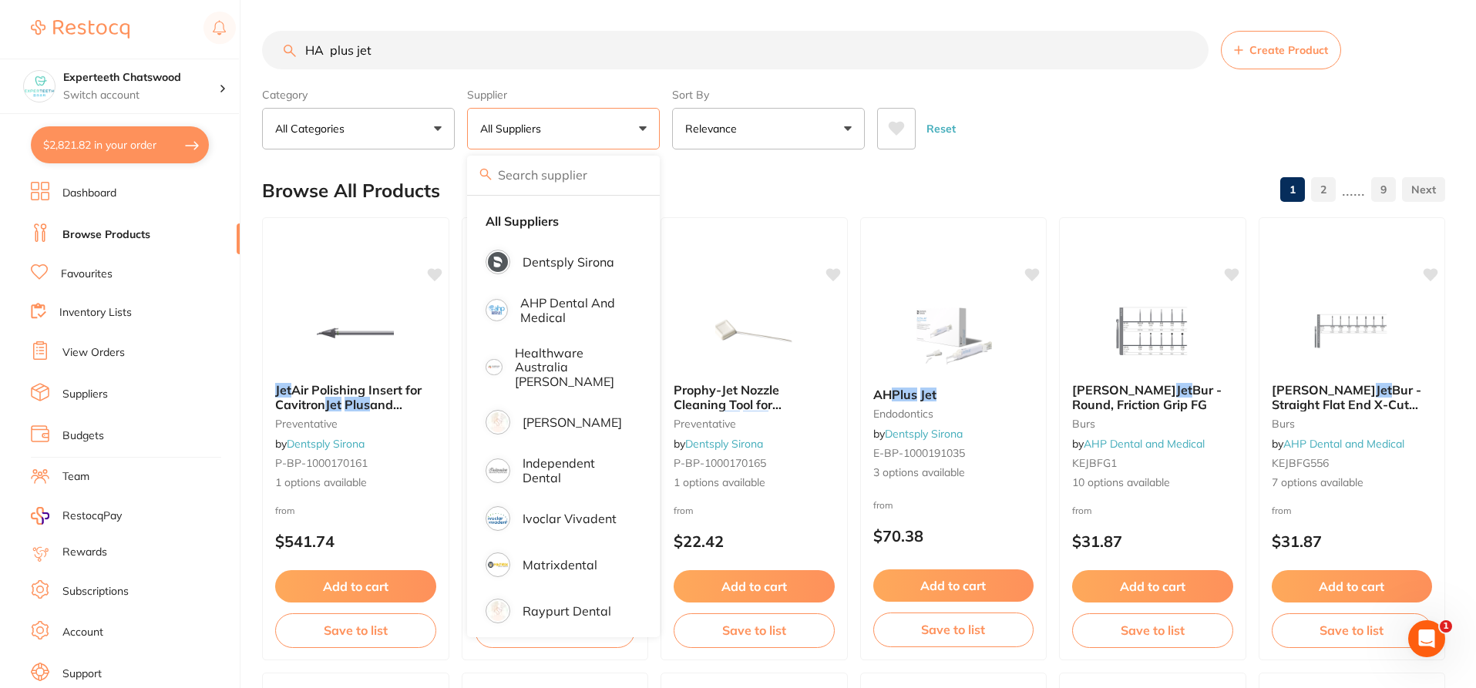
drag, startPoint x: 412, startPoint y: 62, endPoint x: 407, endPoint y: 52, distance: 11.0
click at [409, 62] on input "HA plus jet" at bounding box center [735, 50] width 947 height 39
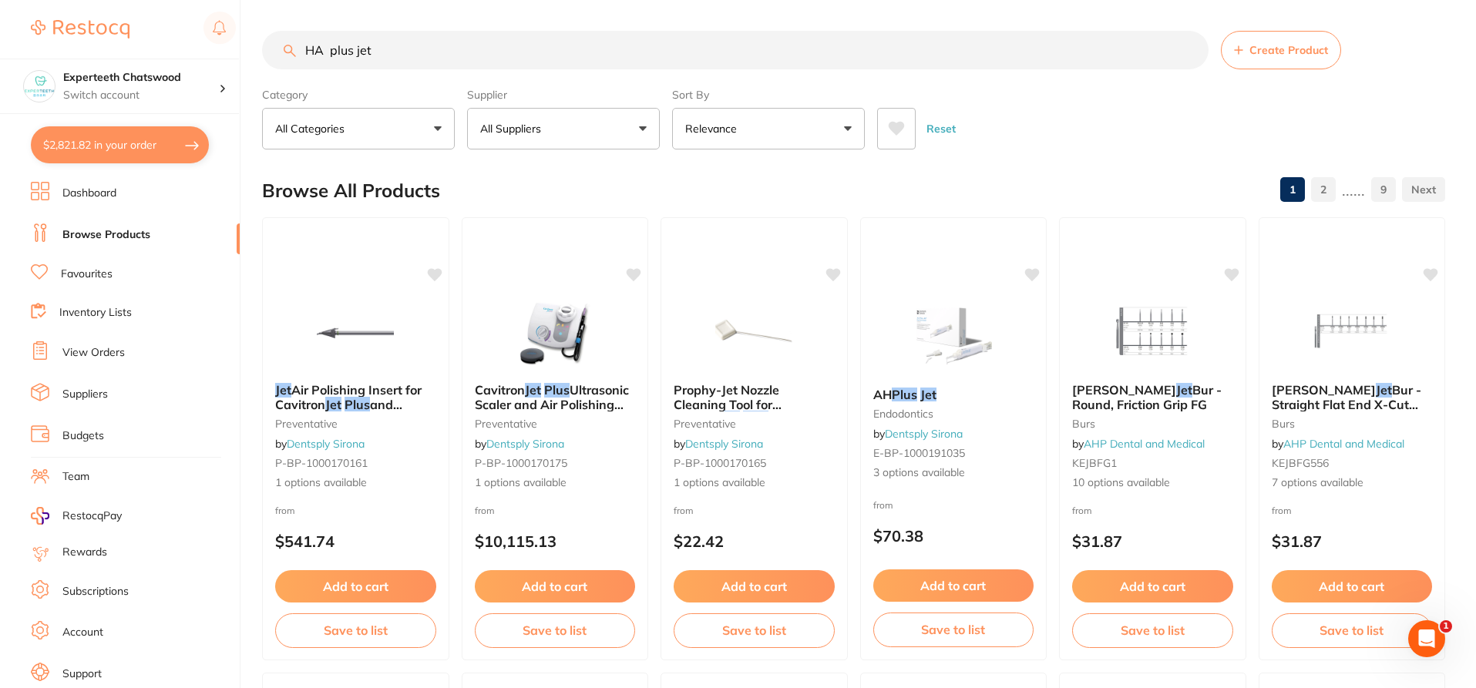
drag, startPoint x: 335, startPoint y: 43, endPoint x: 266, endPoint y: 43, distance: 68.6
click at [266, 43] on input "HA plus jet" at bounding box center [735, 50] width 947 height 39
paste input "AH Plus J"
type input "AH Plus Jet"
click at [534, 131] on p "All Suppliers" at bounding box center [513, 128] width 67 height 15
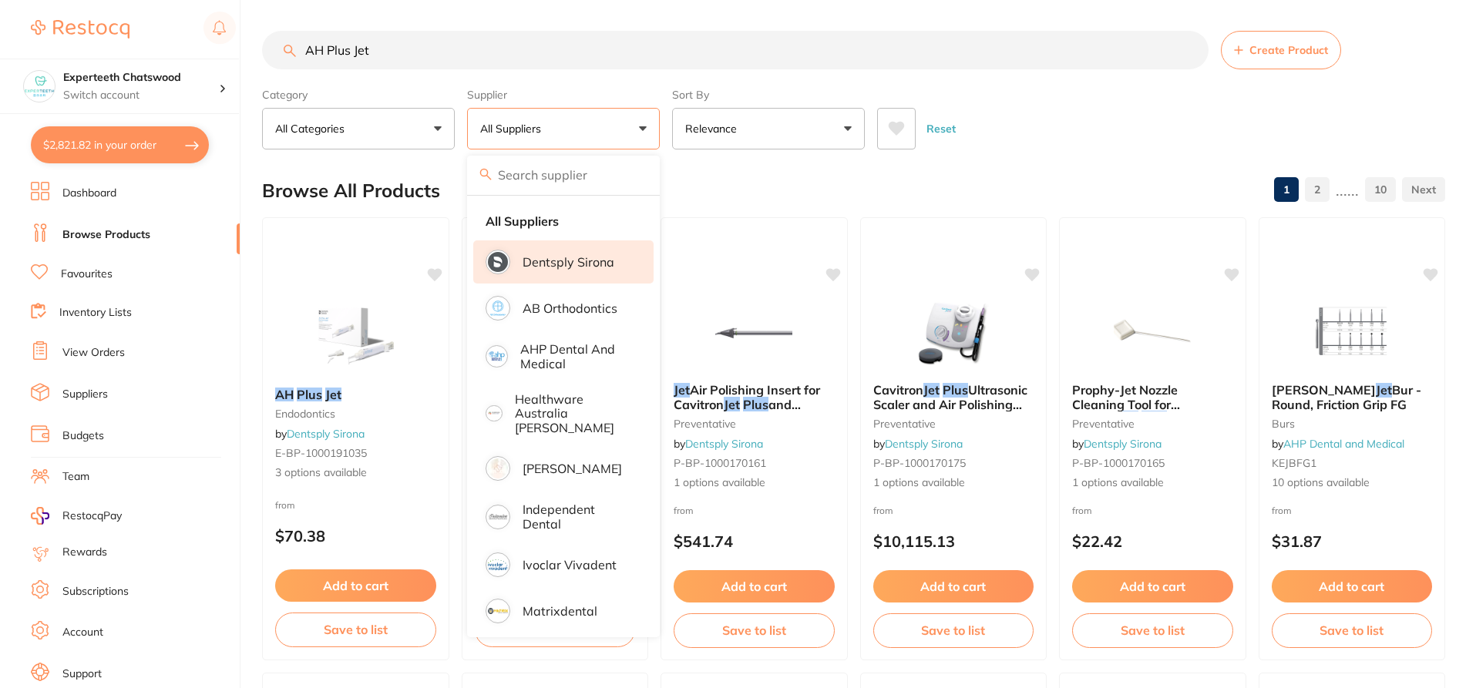
click at [560, 271] on li "Dentsply Sirona" at bounding box center [563, 262] width 180 height 43
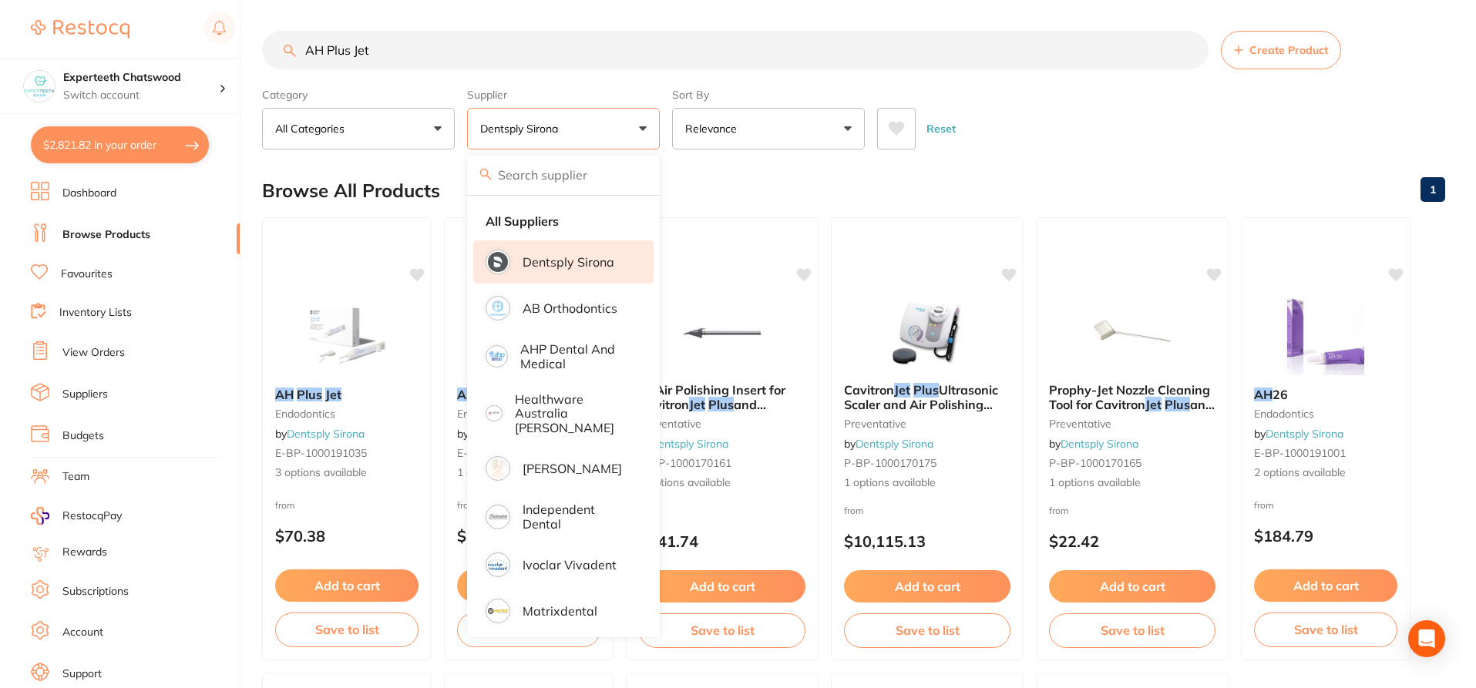
click at [1020, 153] on main "AH Plus Jet Create Product Category All Categories All Categories endodontics i…" at bounding box center [869, 598] width 1214 height 1197
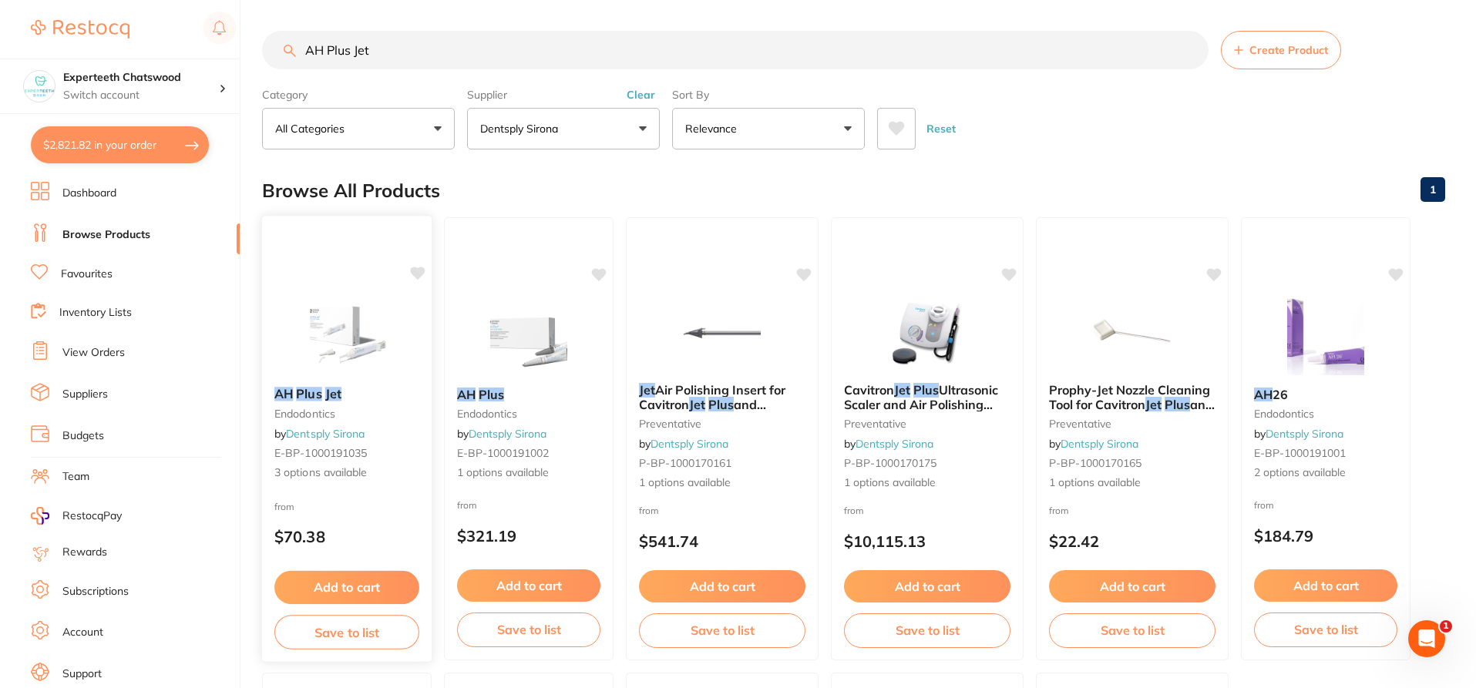
click at [385, 585] on button "Add to cart" at bounding box center [346, 587] width 145 height 33
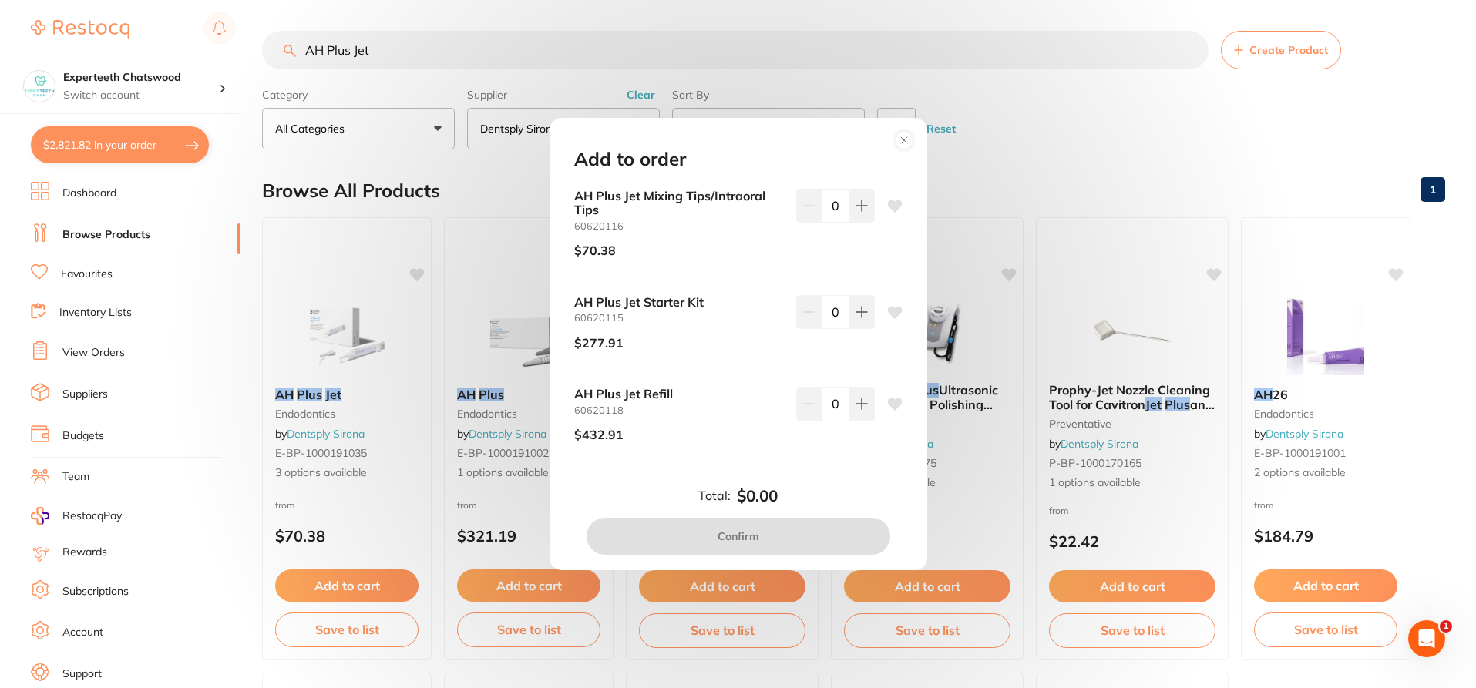
click at [904, 138] on circle at bounding box center [904, 141] width 18 height 18
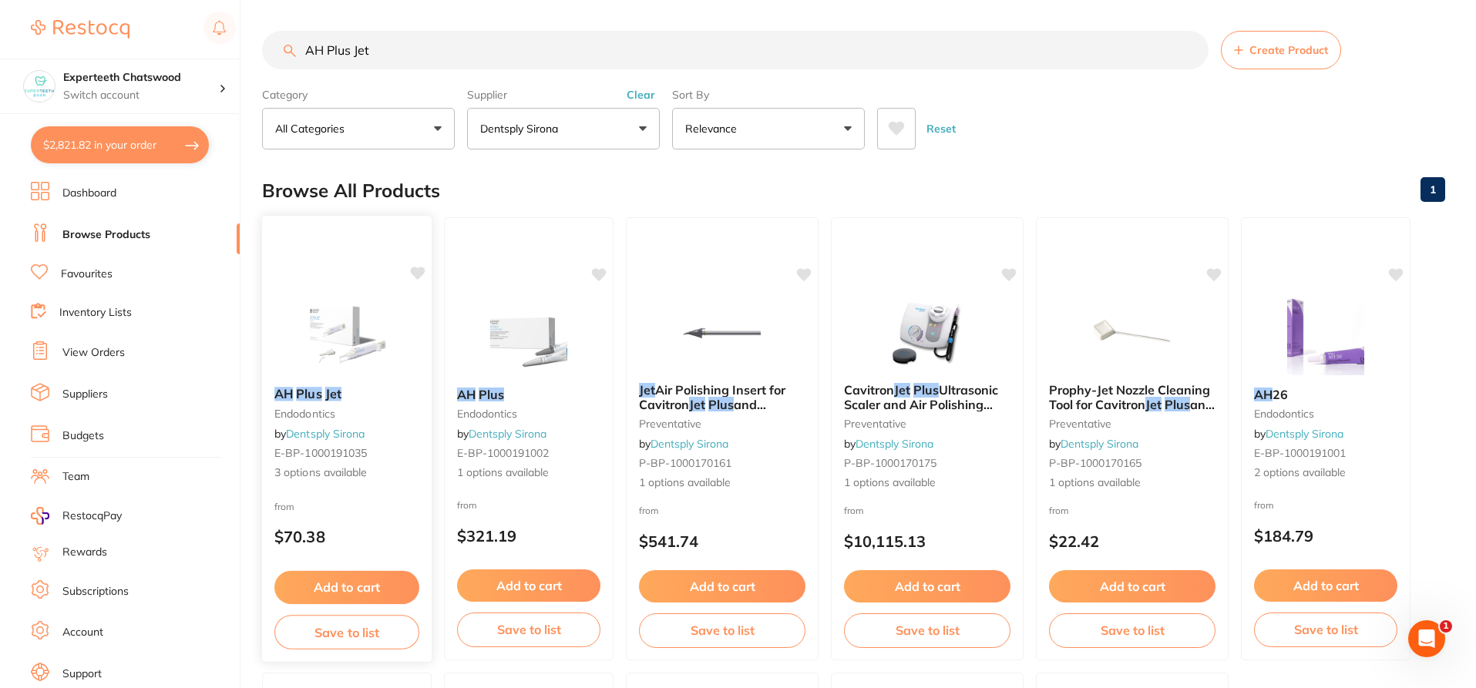
click at [352, 329] on img at bounding box center [346, 336] width 101 height 78
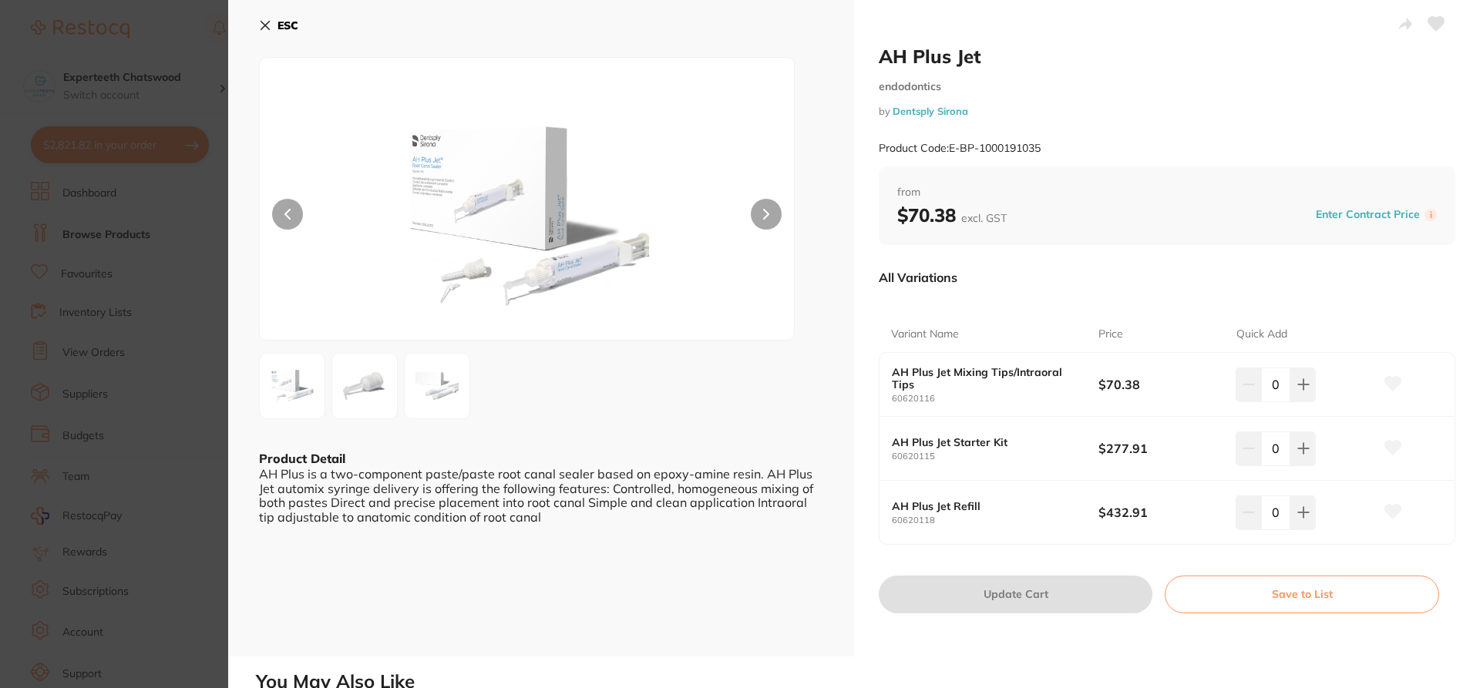
click at [379, 386] on img at bounding box center [365, 387] width 56 height 56
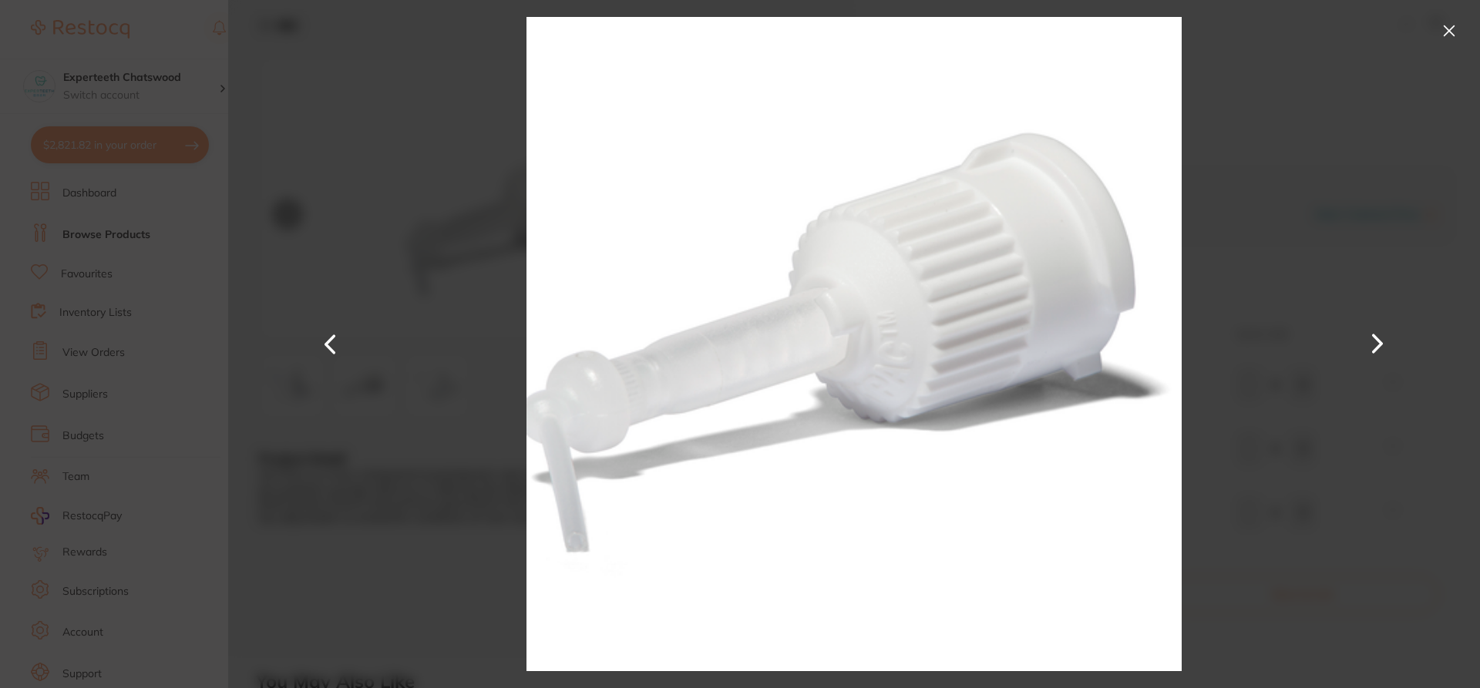
click at [1443, 27] on button at bounding box center [1449, 31] width 25 height 25
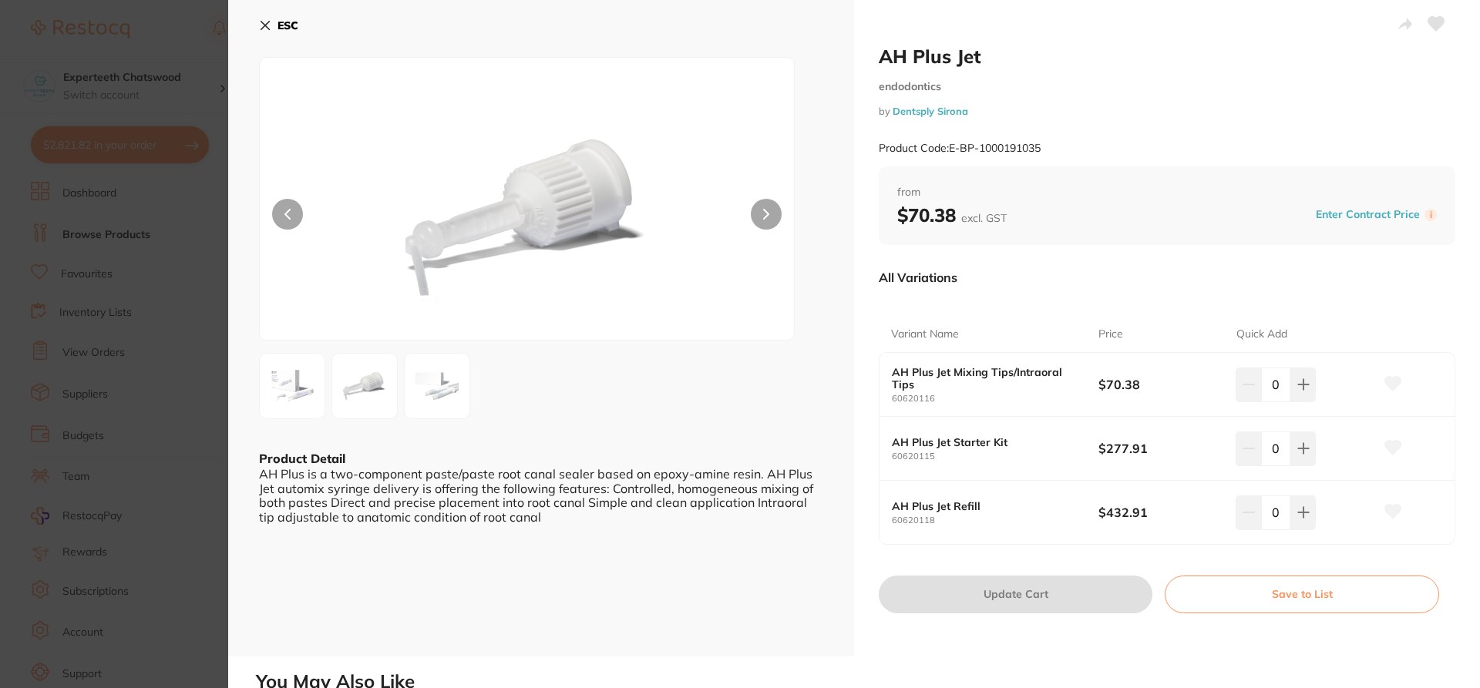
click at [441, 362] on img at bounding box center [437, 387] width 56 height 56
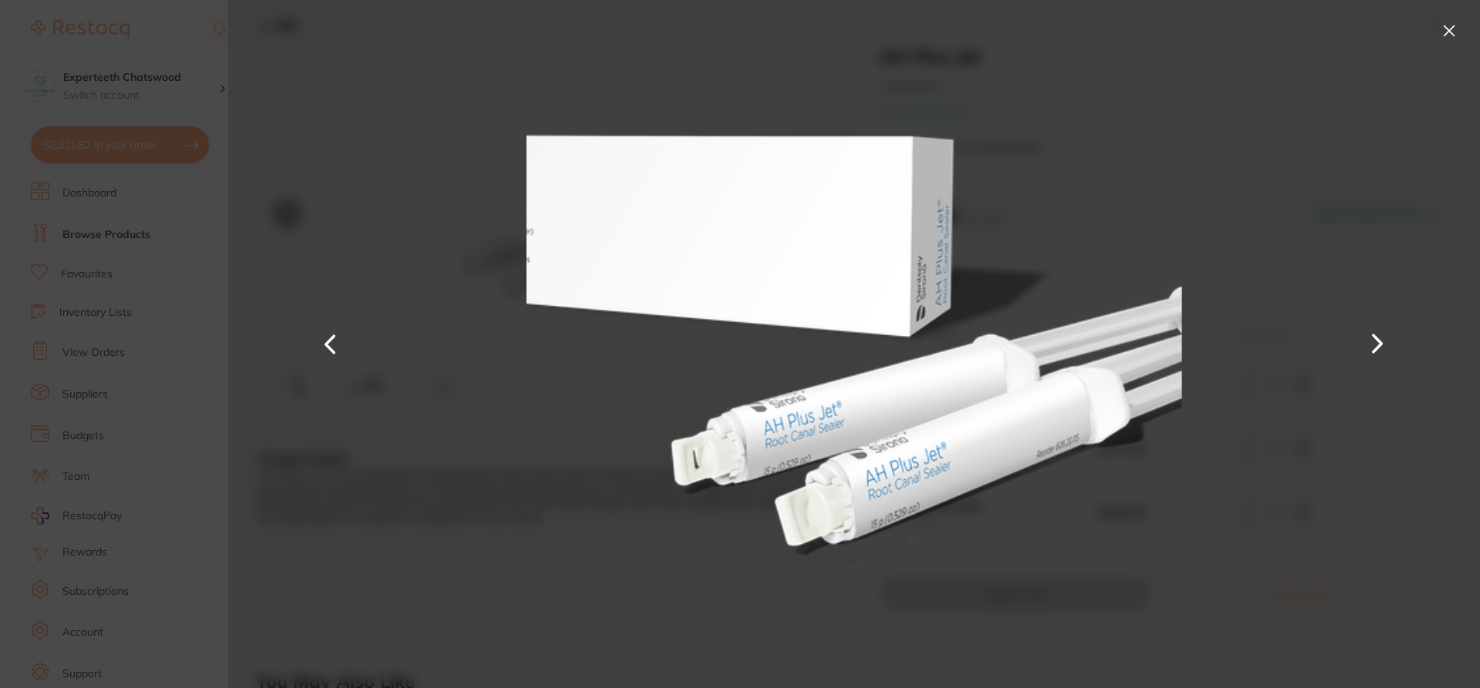
click at [1446, 26] on button at bounding box center [1449, 31] width 25 height 25
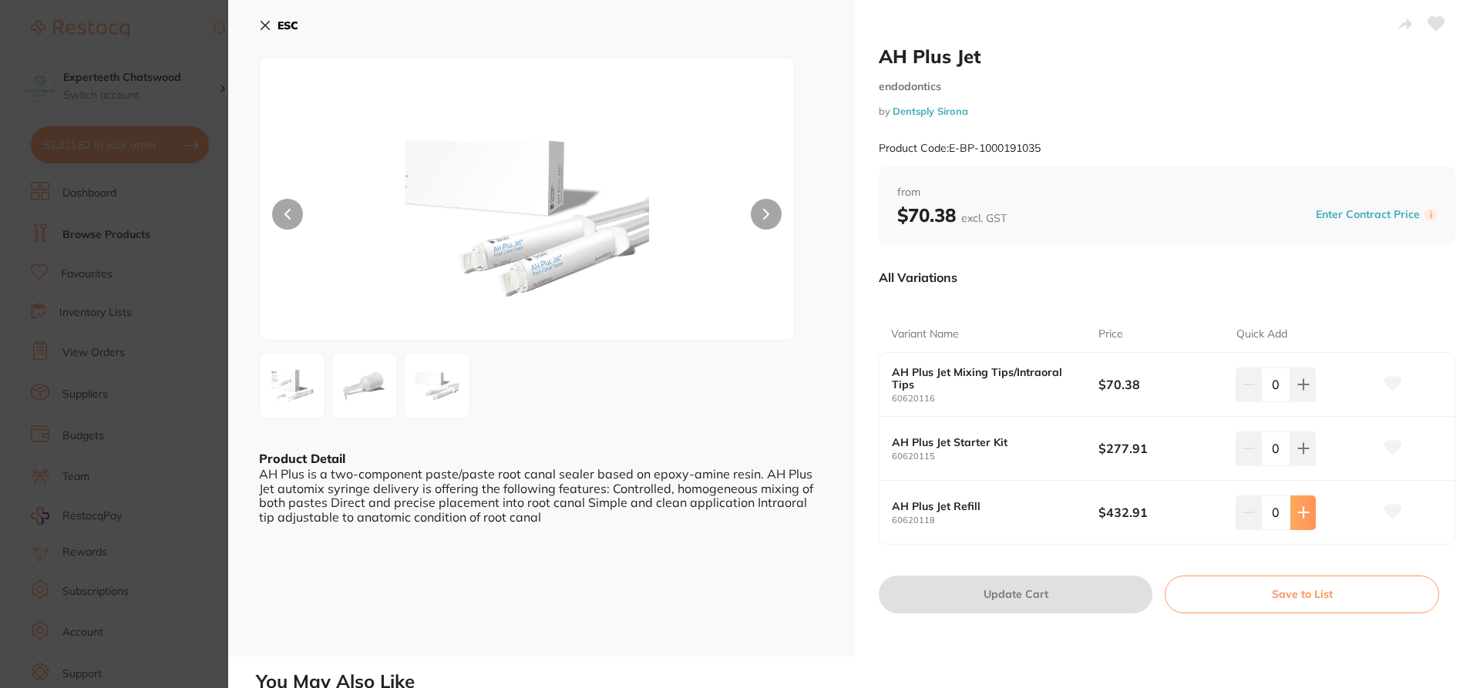
click at [1308, 510] on button at bounding box center [1303, 513] width 25 height 34
type input "1"
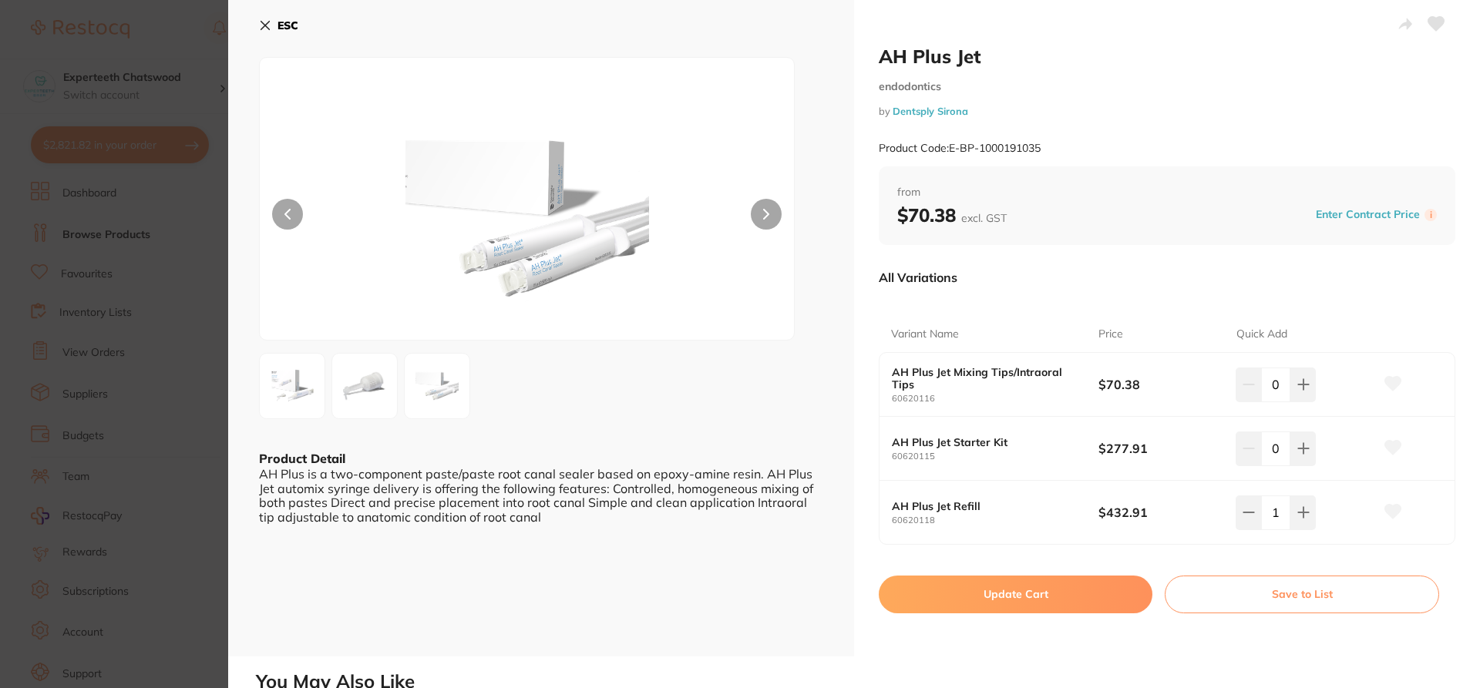
click at [1040, 595] on button "Update Cart" at bounding box center [1016, 594] width 274 height 37
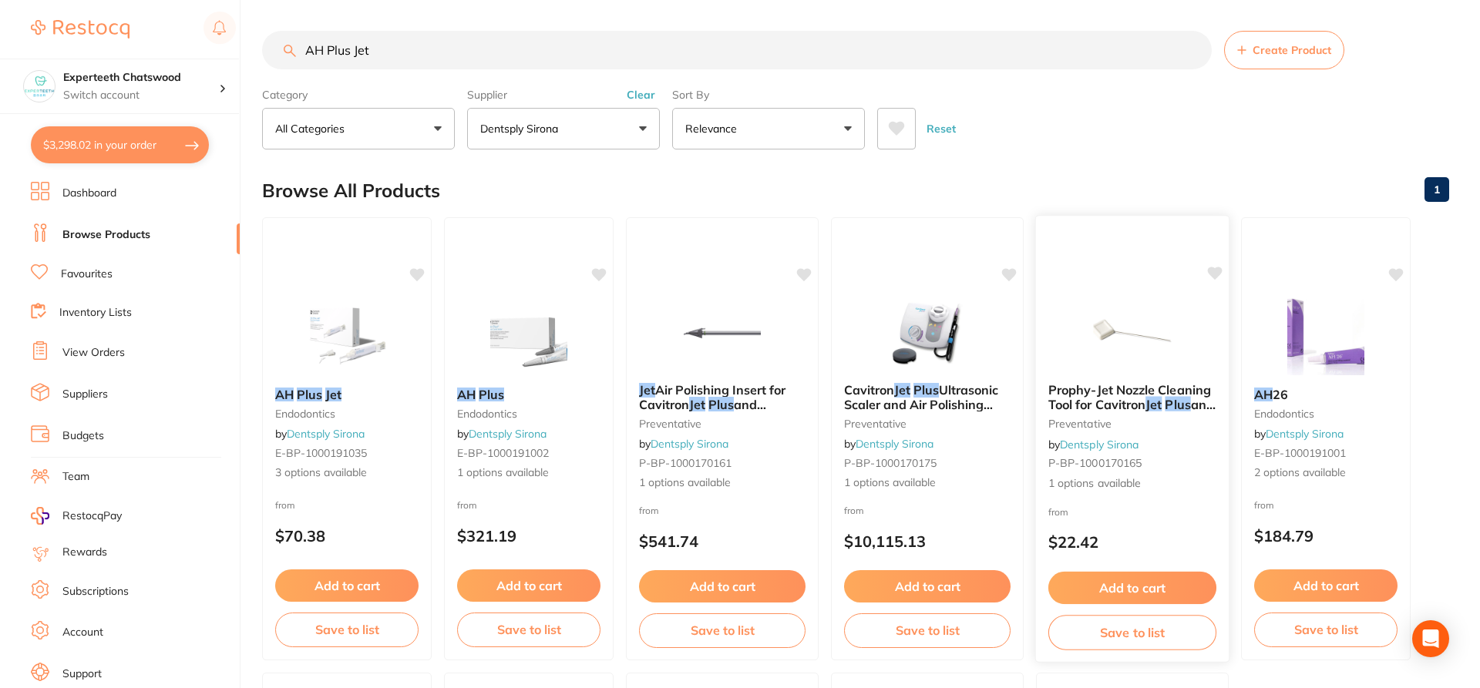
checkbox input "false"
click at [81, 149] on button "$3,298.02 in your order" at bounding box center [120, 144] width 178 height 37
checkbox input "true"
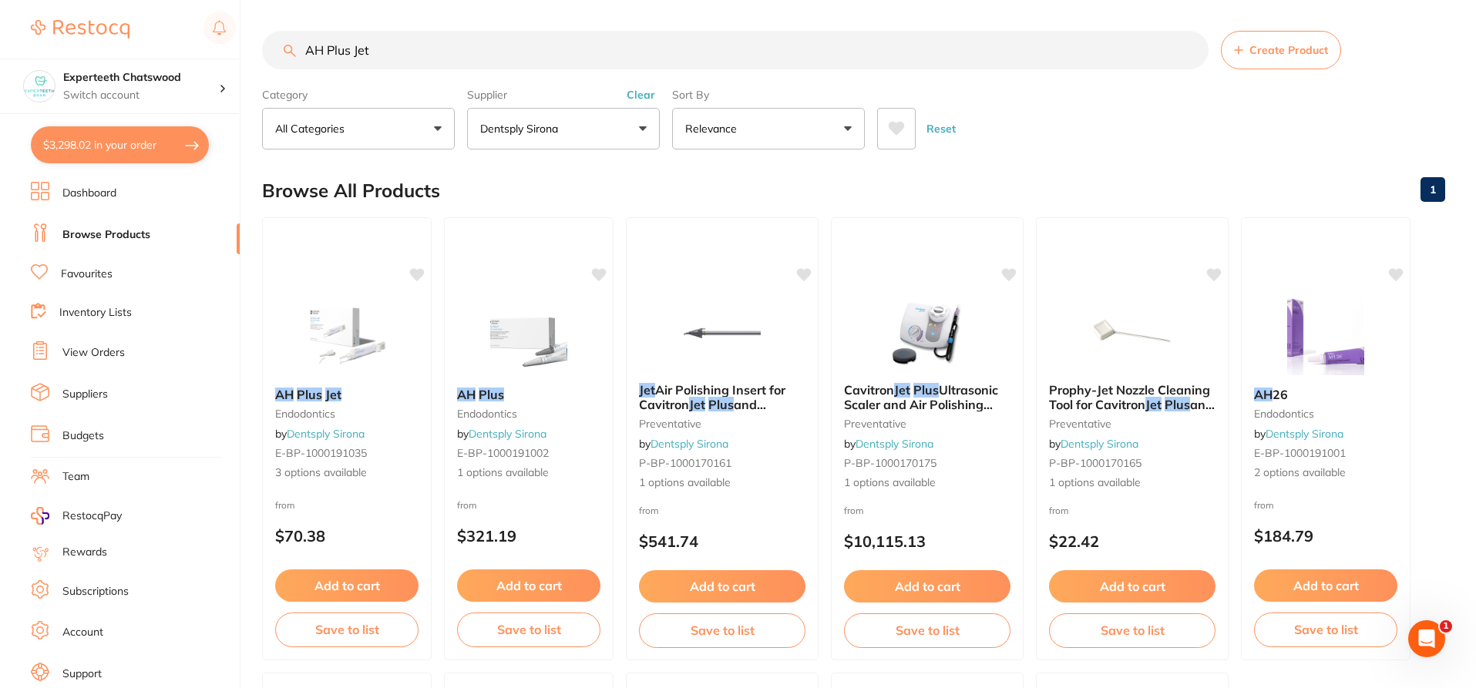
checkbox input "true"
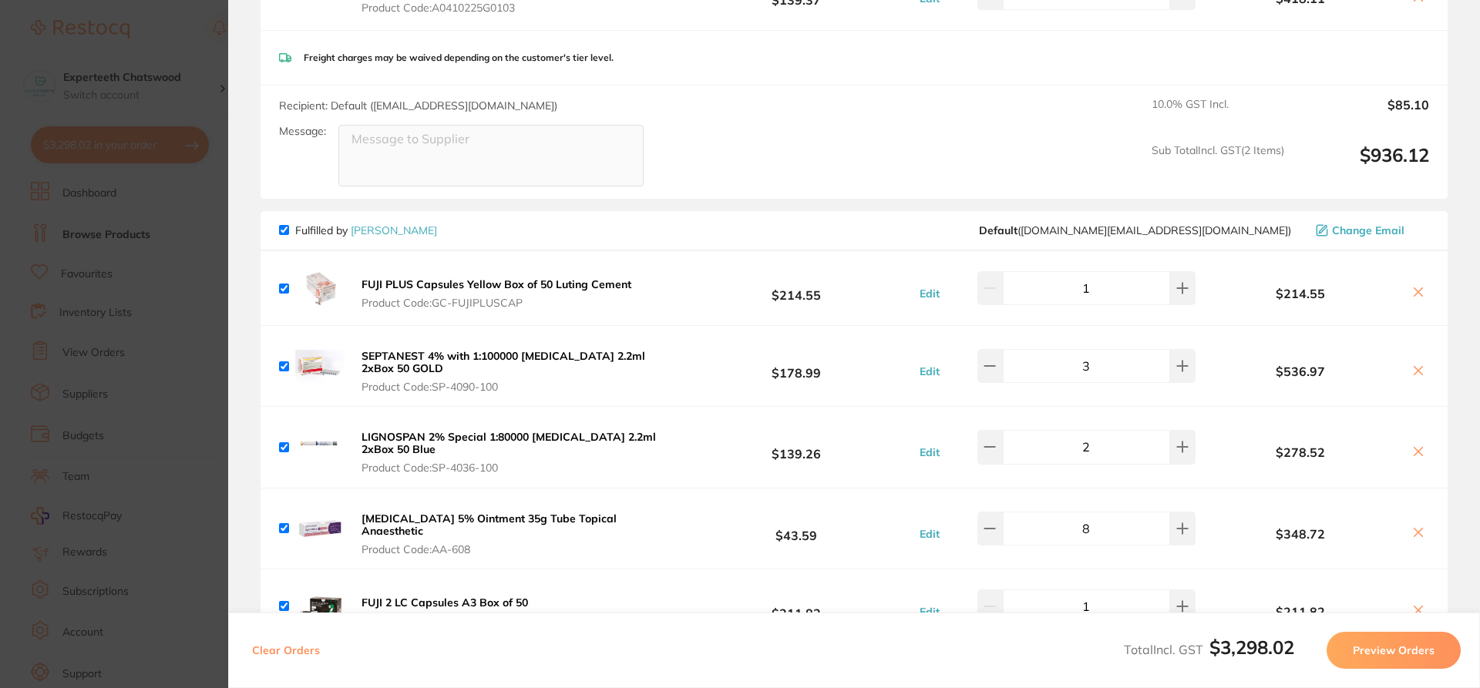
scroll to position [77, 0]
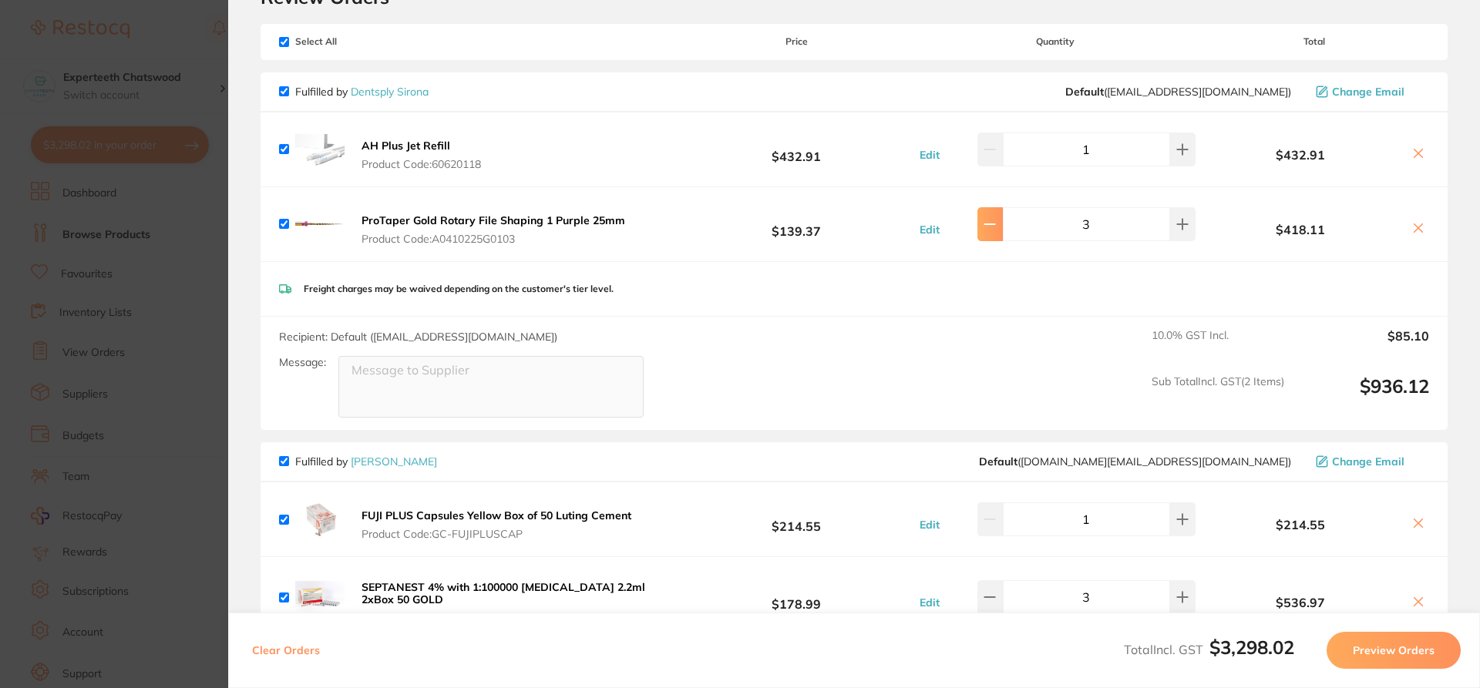
click at [996, 227] on icon at bounding box center [990, 224] width 12 height 12
type input "2"
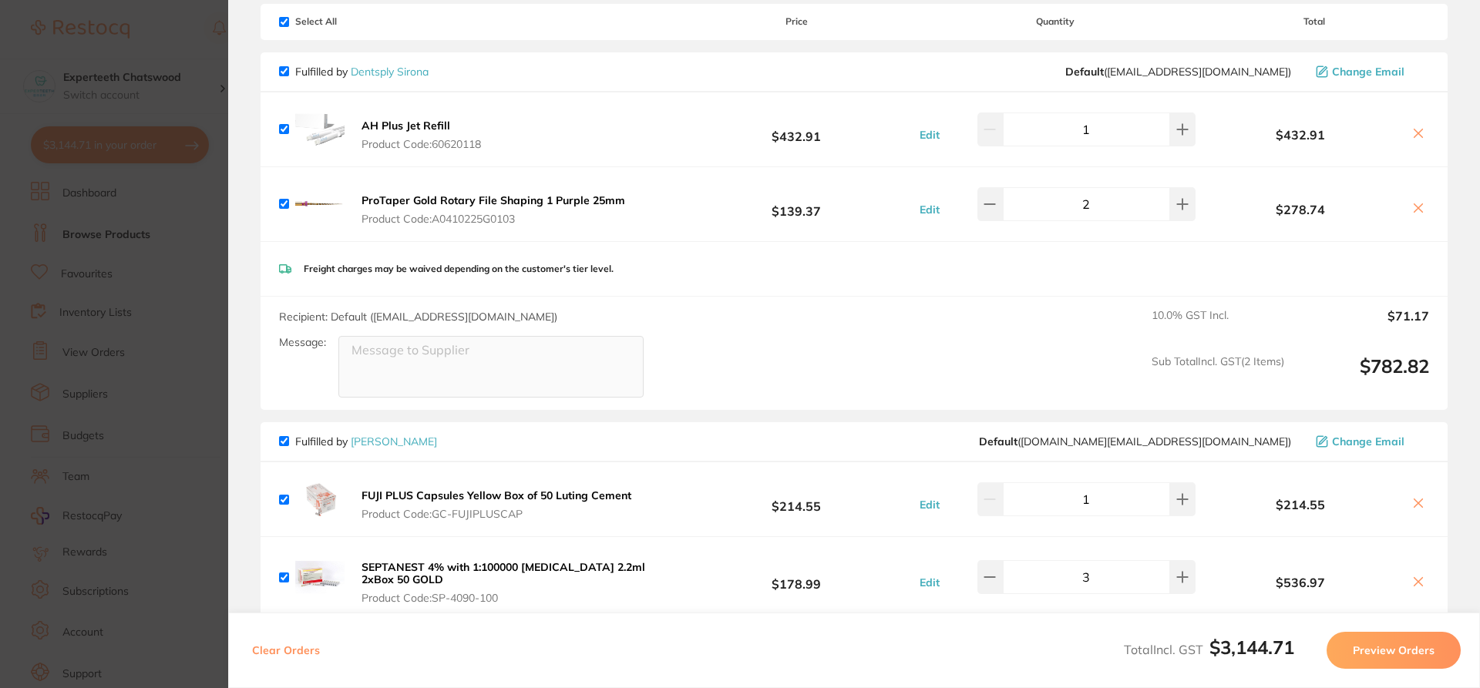
scroll to position [0, 0]
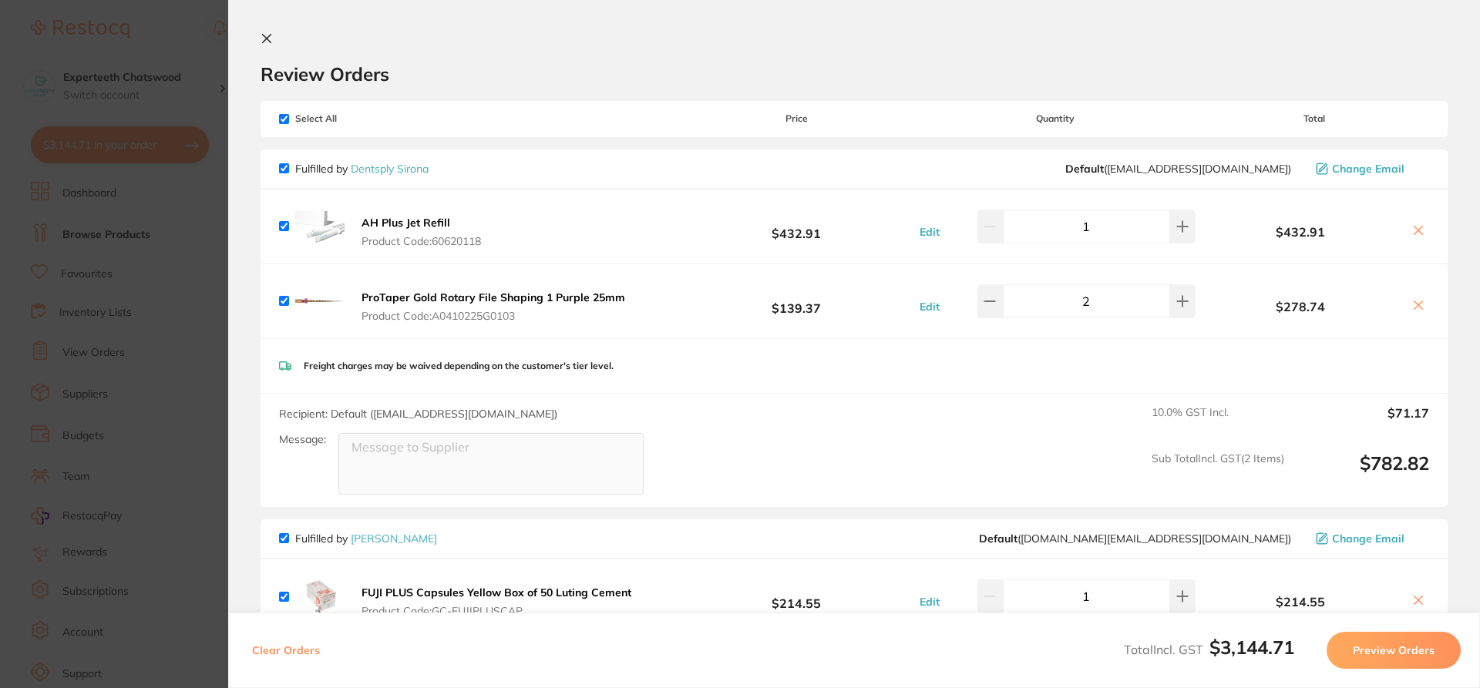
click at [269, 47] on button at bounding box center [270, 39] width 19 height 15
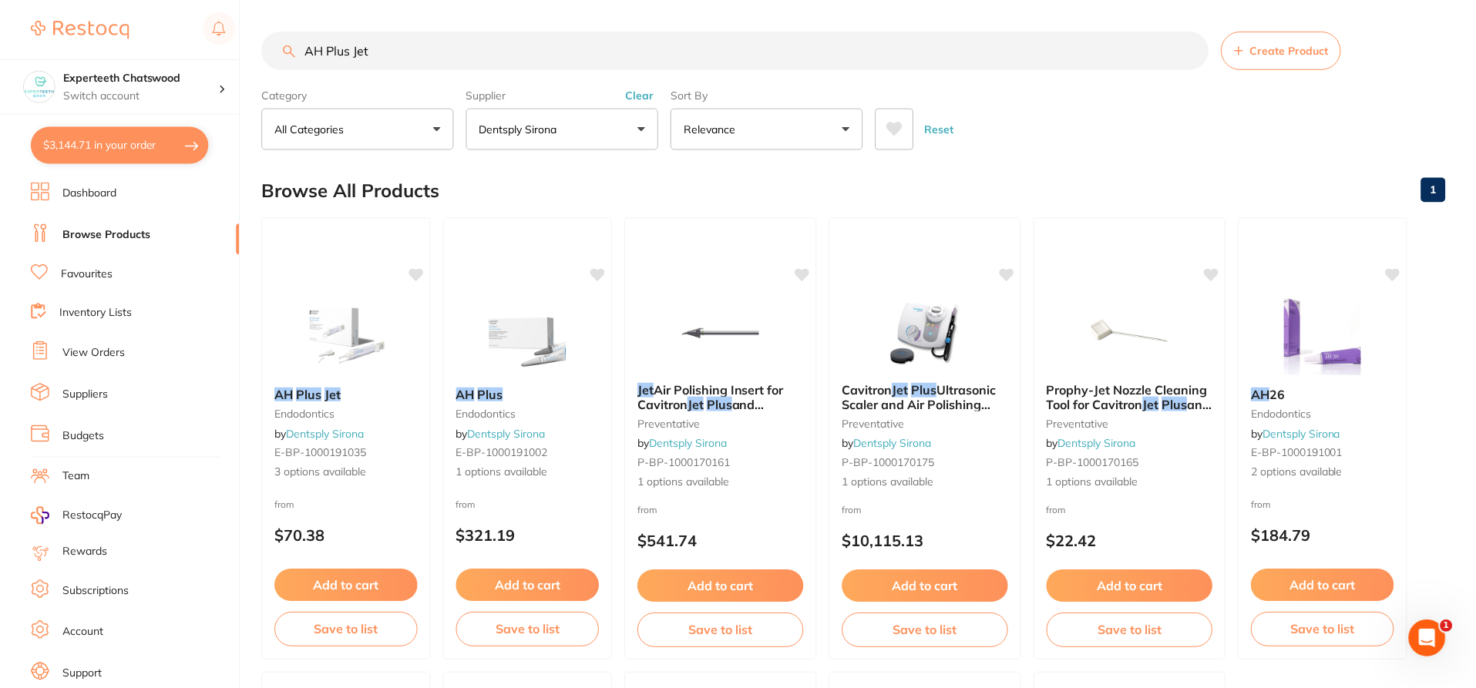
scroll to position [2, 0]
drag, startPoint x: 397, startPoint y: 45, endPoint x: 224, endPoint y: 45, distance: 173.5
click at [224, 45] on div "$3,144.71 Experteeth Chatswood Switch account Experteeth Chatswood $3,144.71 in…" at bounding box center [738, 342] width 1476 height 688
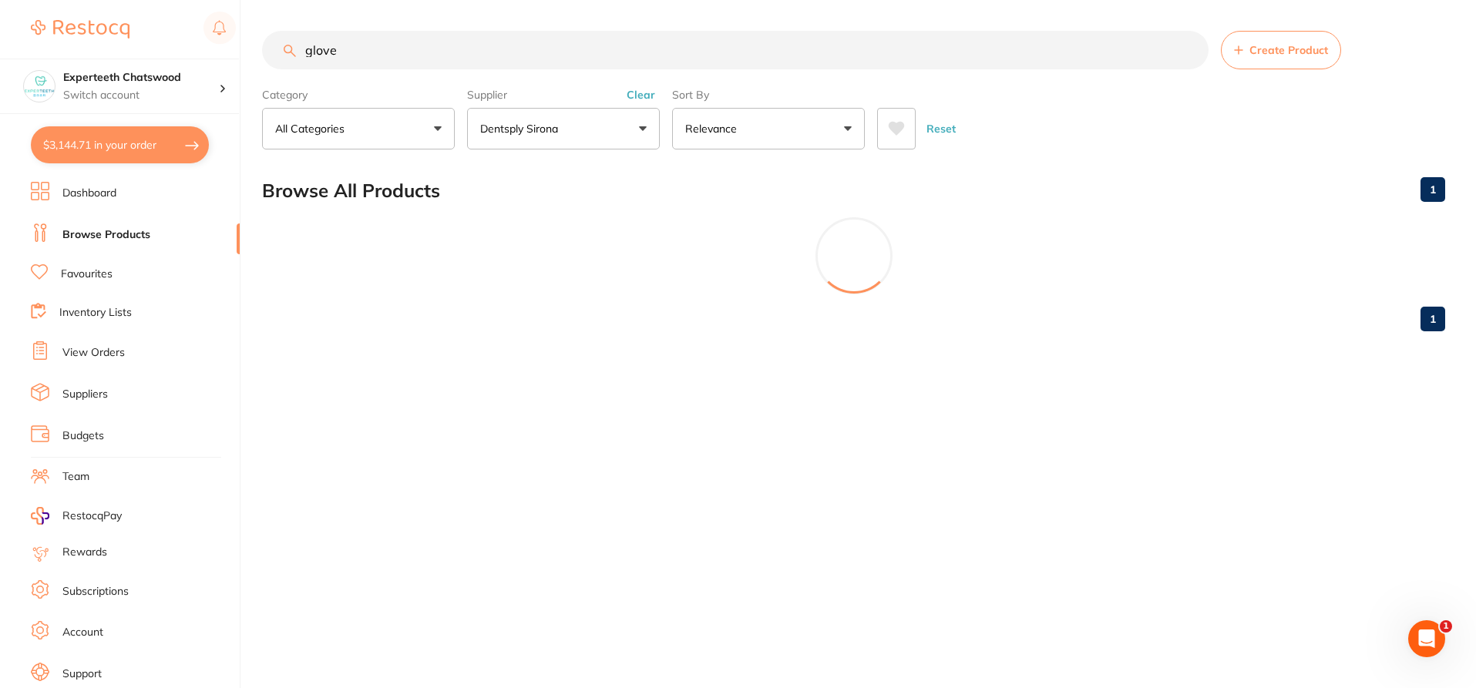
scroll to position [0, 0]
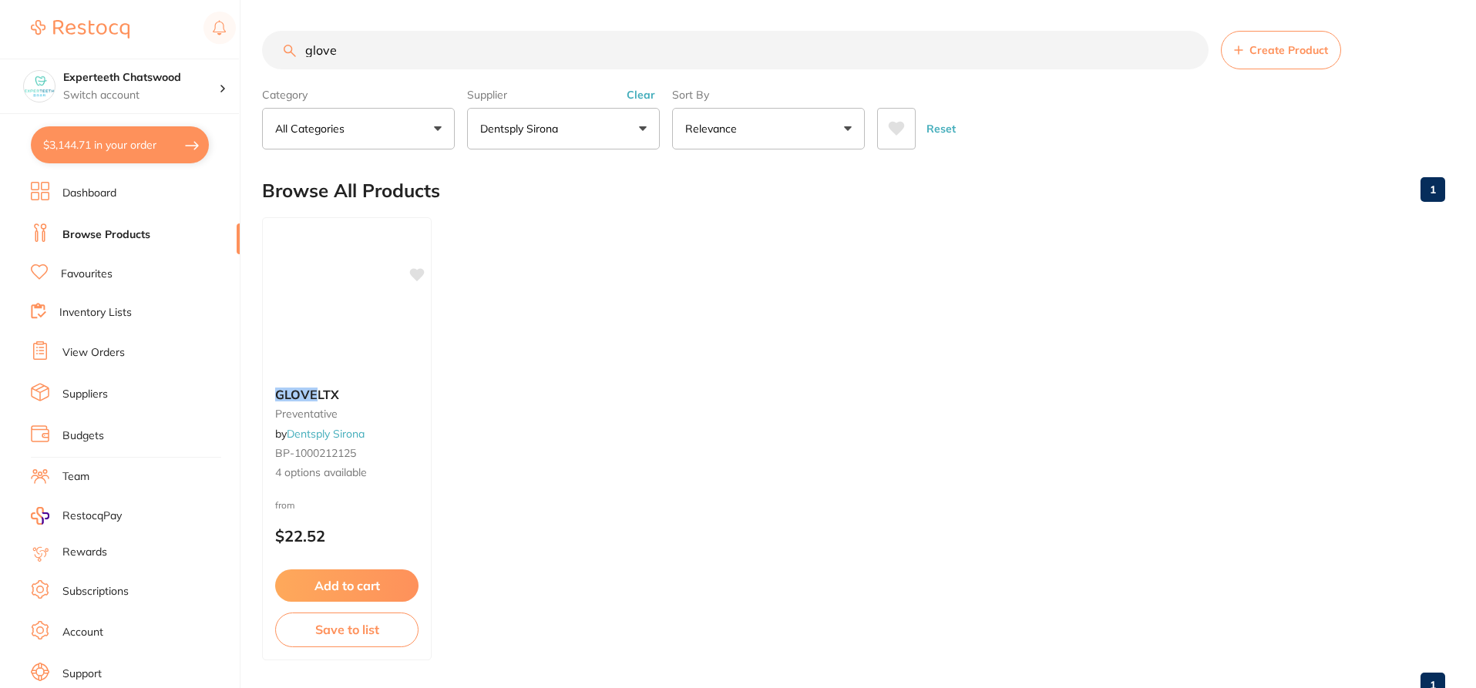
type input "glove"
click at [548, 128] on p "Dentsply Sirona" at bounding box center [522, 128] width 84 height 15
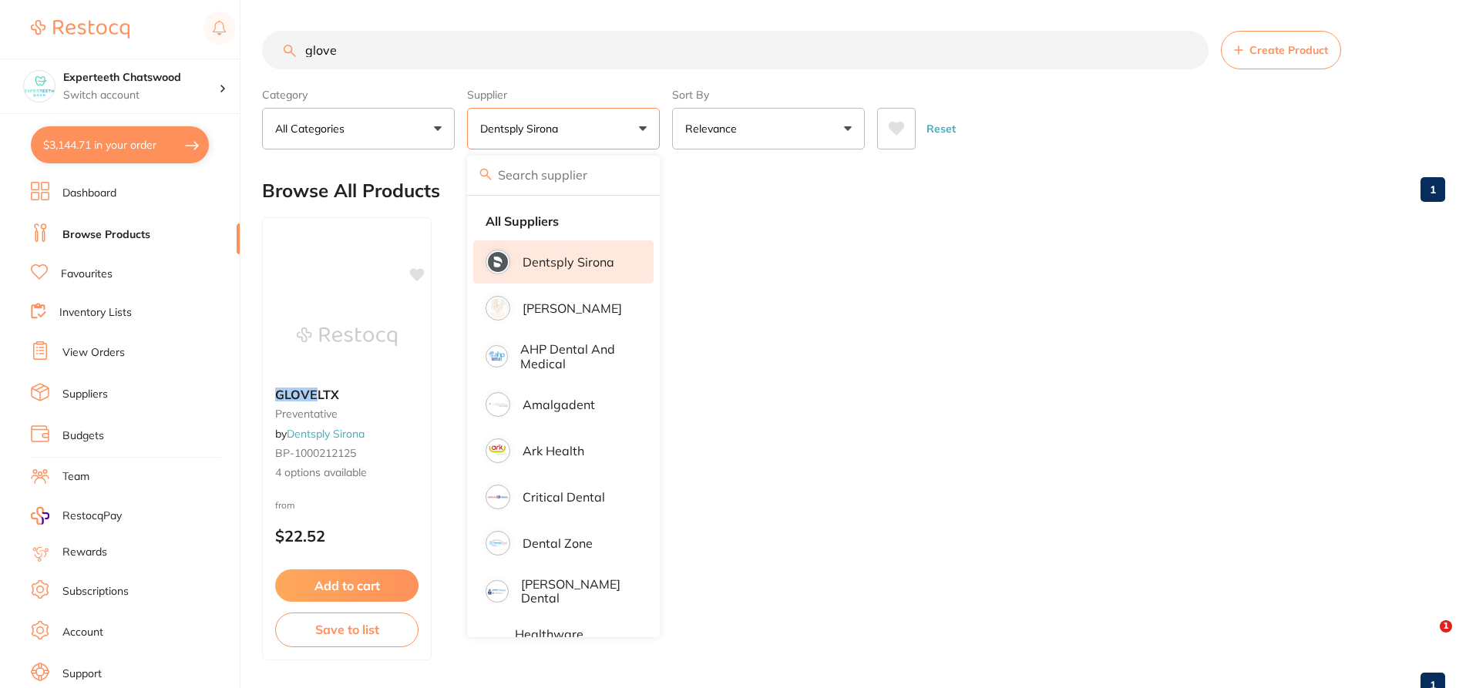
click at [534, 174] on input "search" at bounding box center [563, 175] width 193 height 39
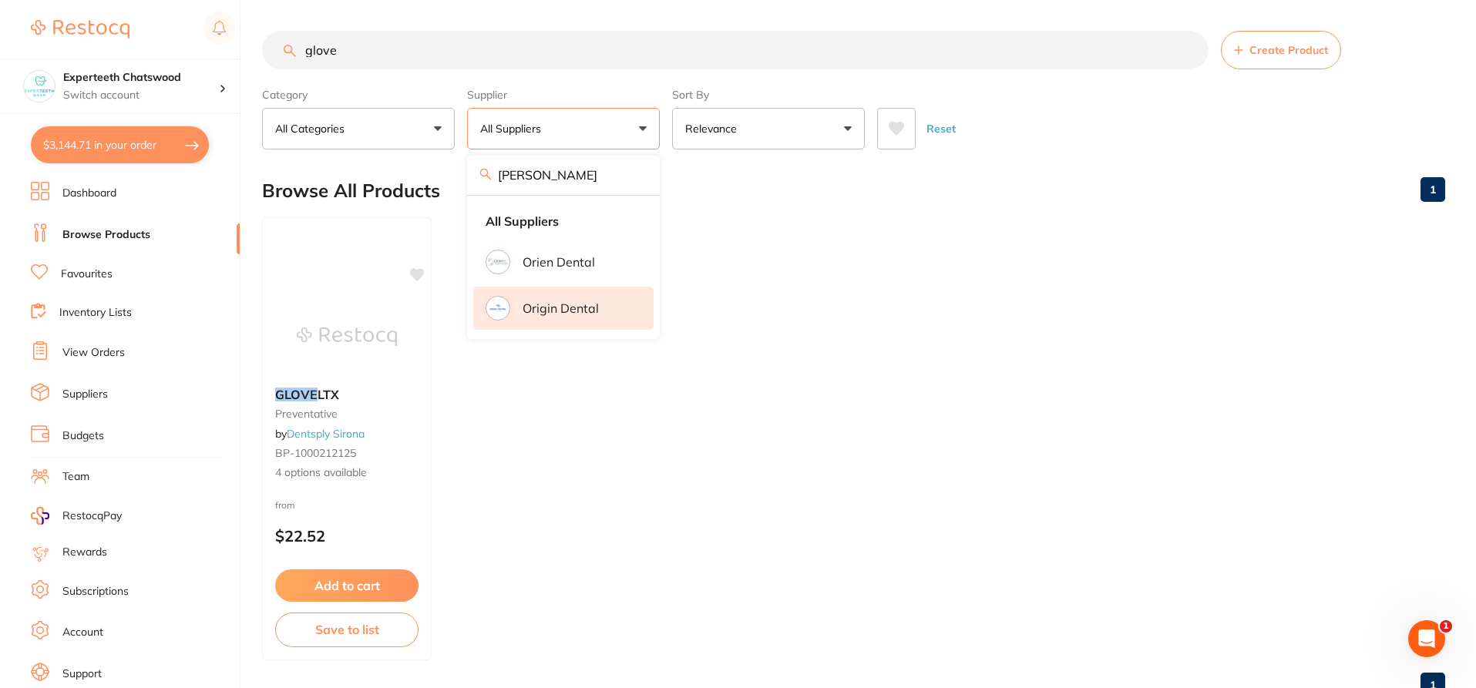
click at [563, 306] on p "Origin Dental" at bounding box center [561, 308] width 76 height 14
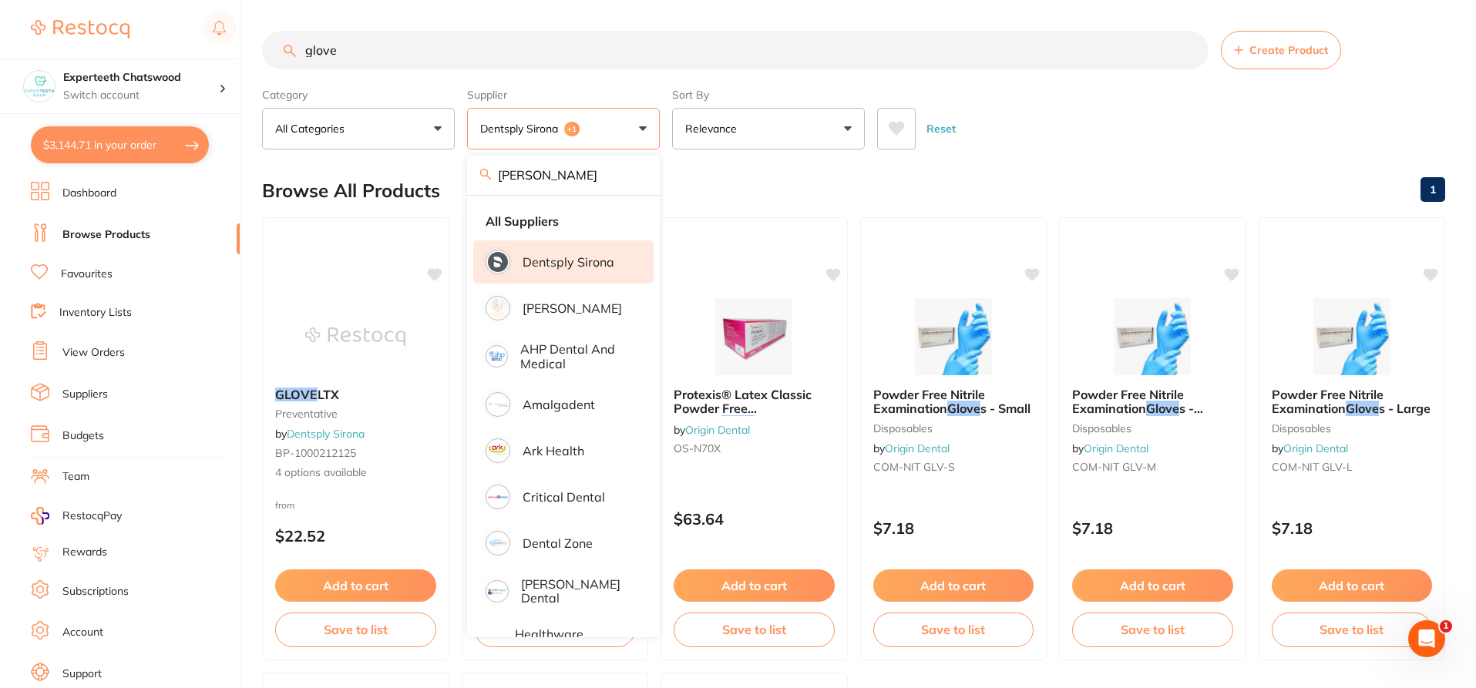
click at [1059, 149] on div "Reset" at bounding box center [1155, 123] width 556 height 54
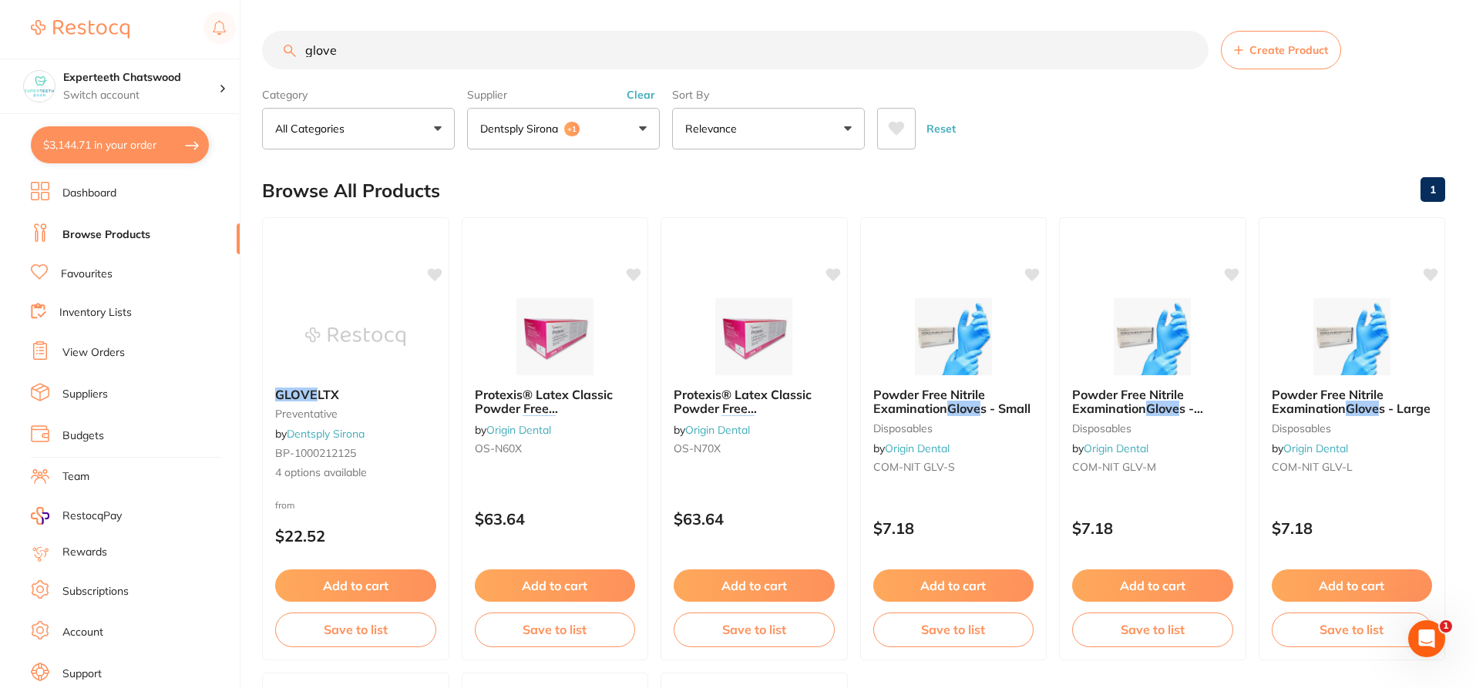
click at [376, 47] on input "glove" at bounding box center [735, 50] width 947 height 39
click at [592, 140] on button "Dentsply Sirona +1" at bounding box center [563, 129] width 193 height 42
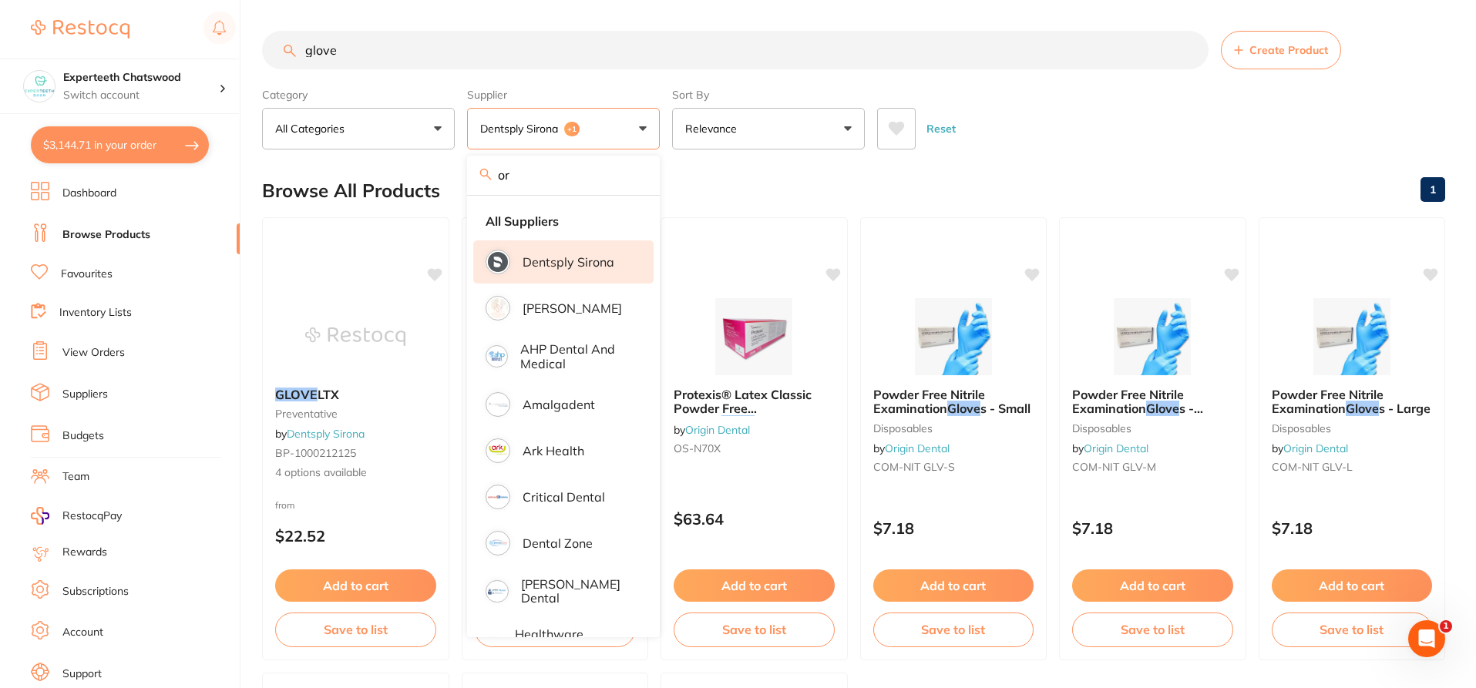
type input "o"
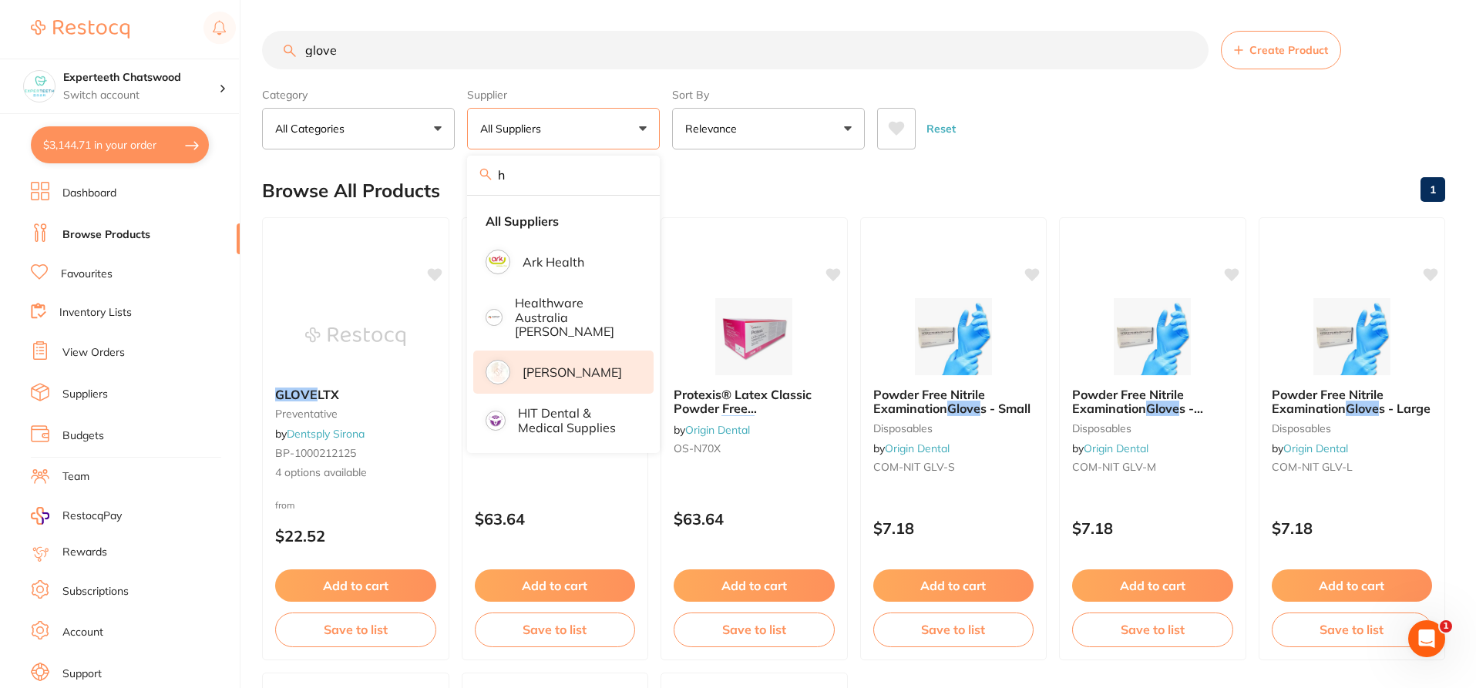
type input "h"
click at [562, 365] on p "[PERSON_NAME]" at bounding box center [572, 372] width 99 height 14
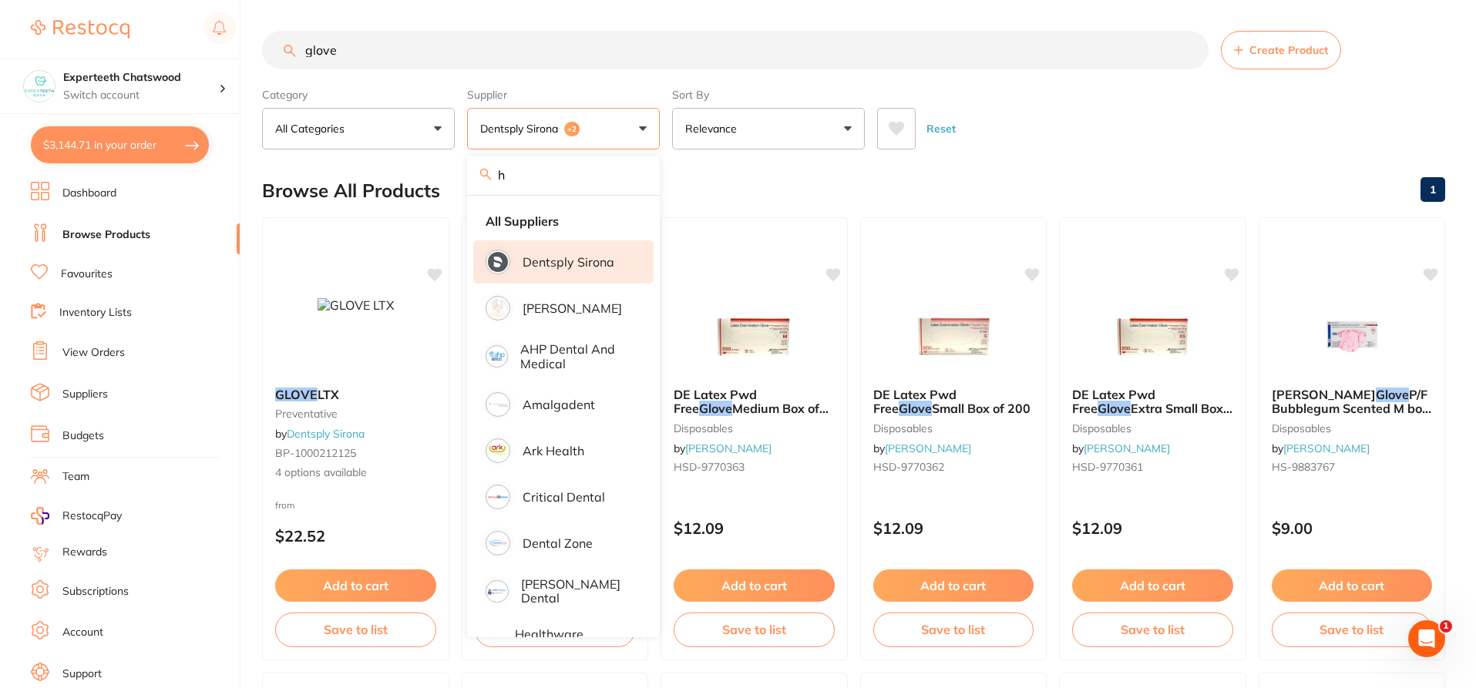
click at [365, 52] on input "glove" at bounding box center [735, 50] width 947 height 39
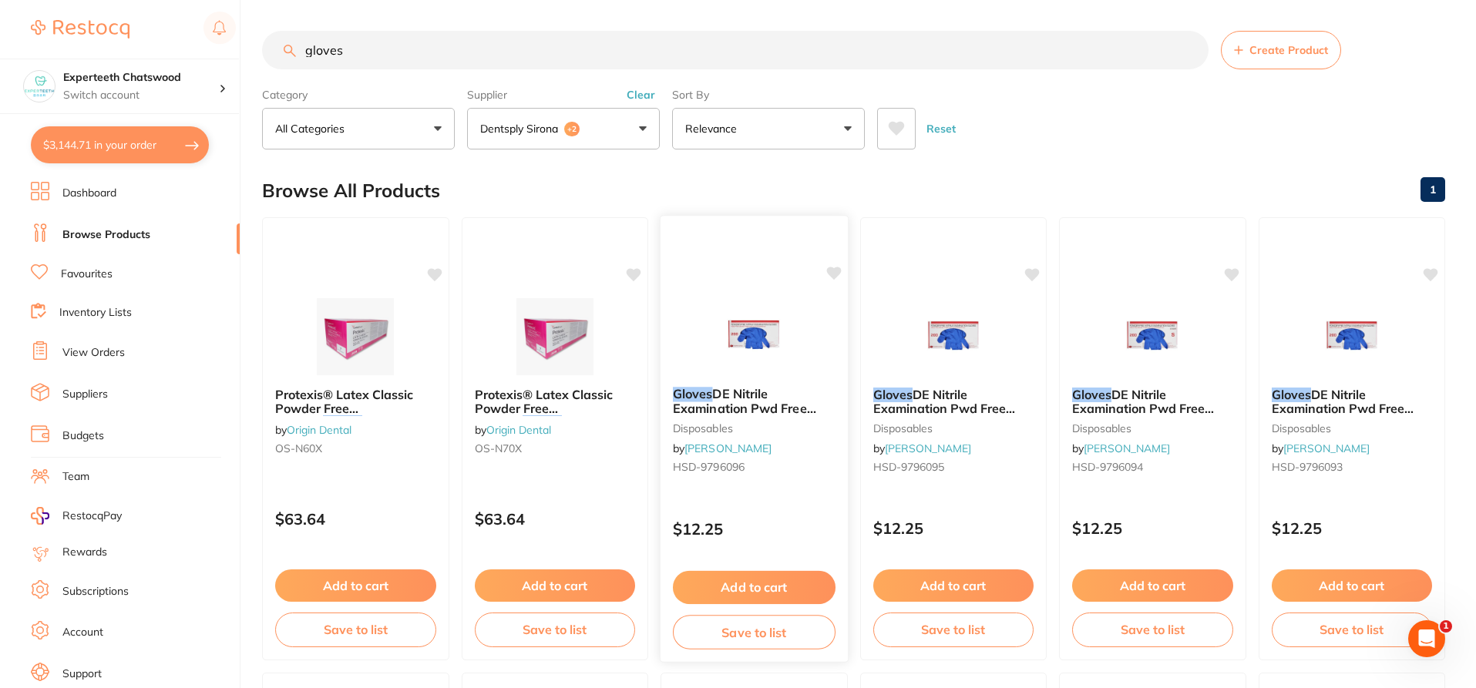
type input "gloves"
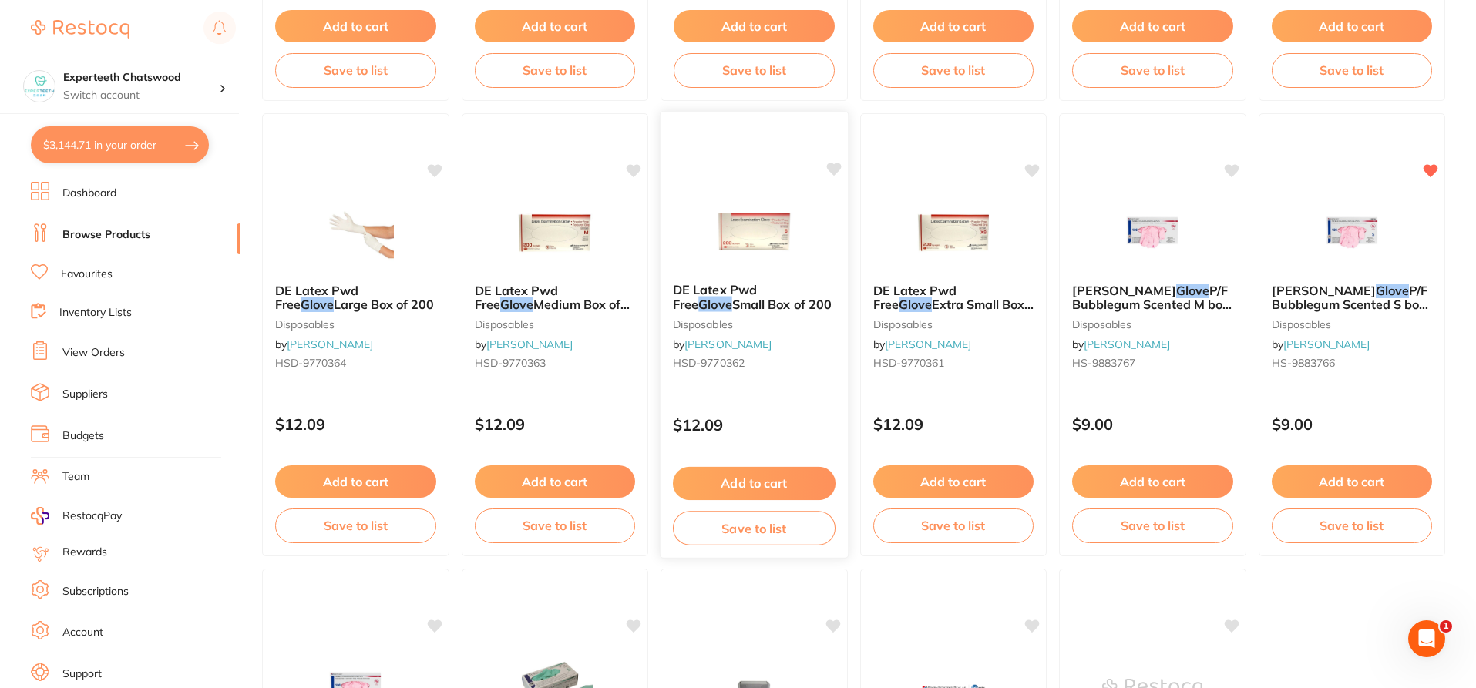
scroll to position [1927, 0]
click at [766, 480] on button "Add to cart" at bounding box center [754, 482] width 163 height 33
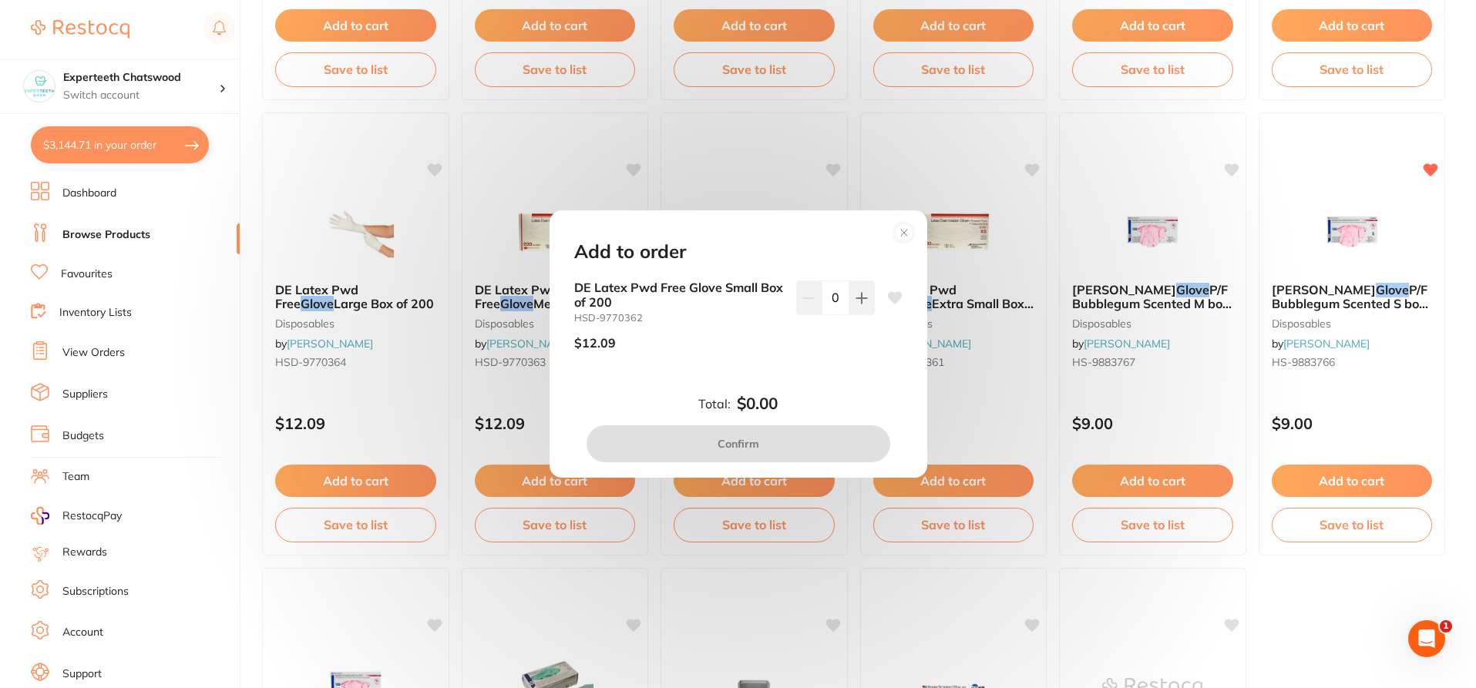
scroll to position [0, 0]
drag, startPoint x: 844, startPoint y: 296, endPoint x: 820, endPoint y: 293, distance: 24.1
click at [820, 293] on div "0" at bounding box center [835, 298] width 79 height 34
drag, startPoint x: 826, startPoint y: 298, endPoint x: 843, endPoint y: 299, distance: 16.2
click at [843, 299] on input "0" at bounding box center [836, 298] width 28 height 34
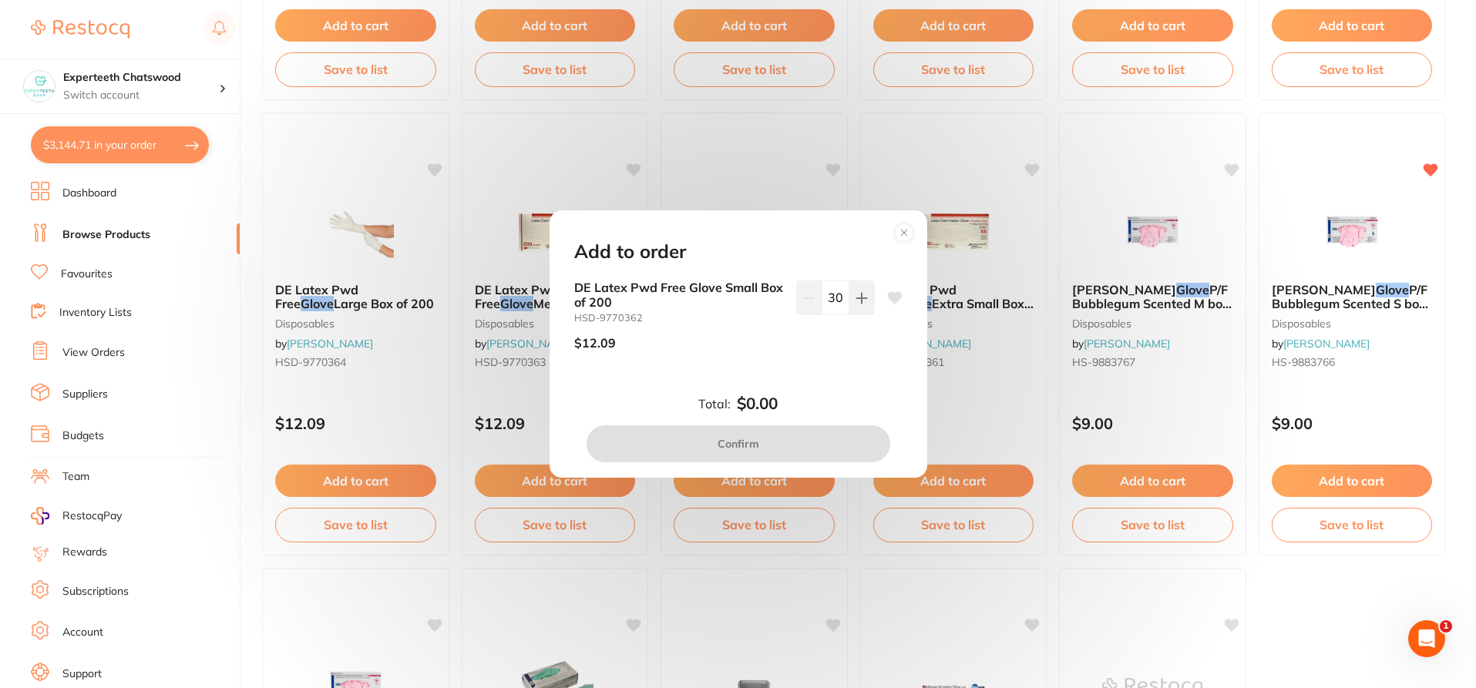
type input "30"
click at [828, 357] on div "30" at bounding box center [835, 322] width 79 height 82
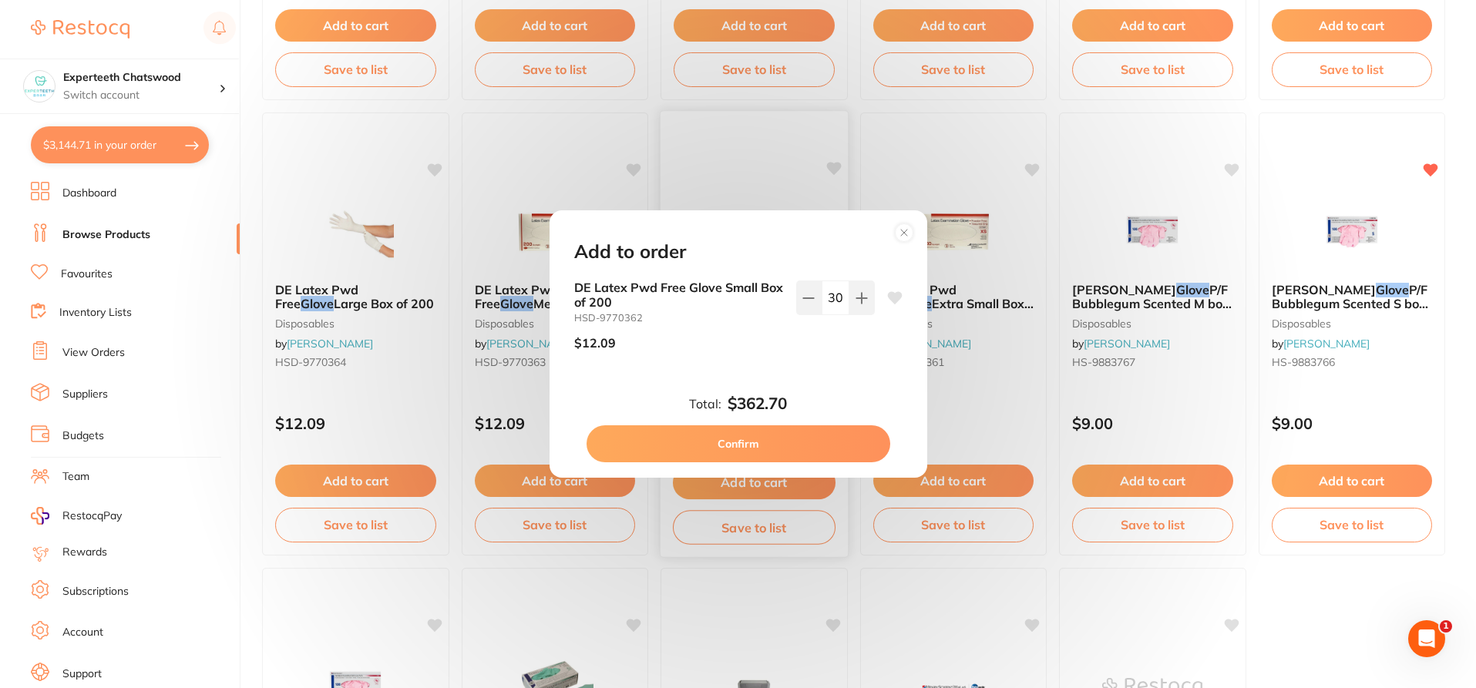
click at [719, 432] on button "Confirm" at bounding box center [739, 444] width 304 height 37
checkbox input "false"
